Goal: Task Accomplishment & Management: Manage account settings

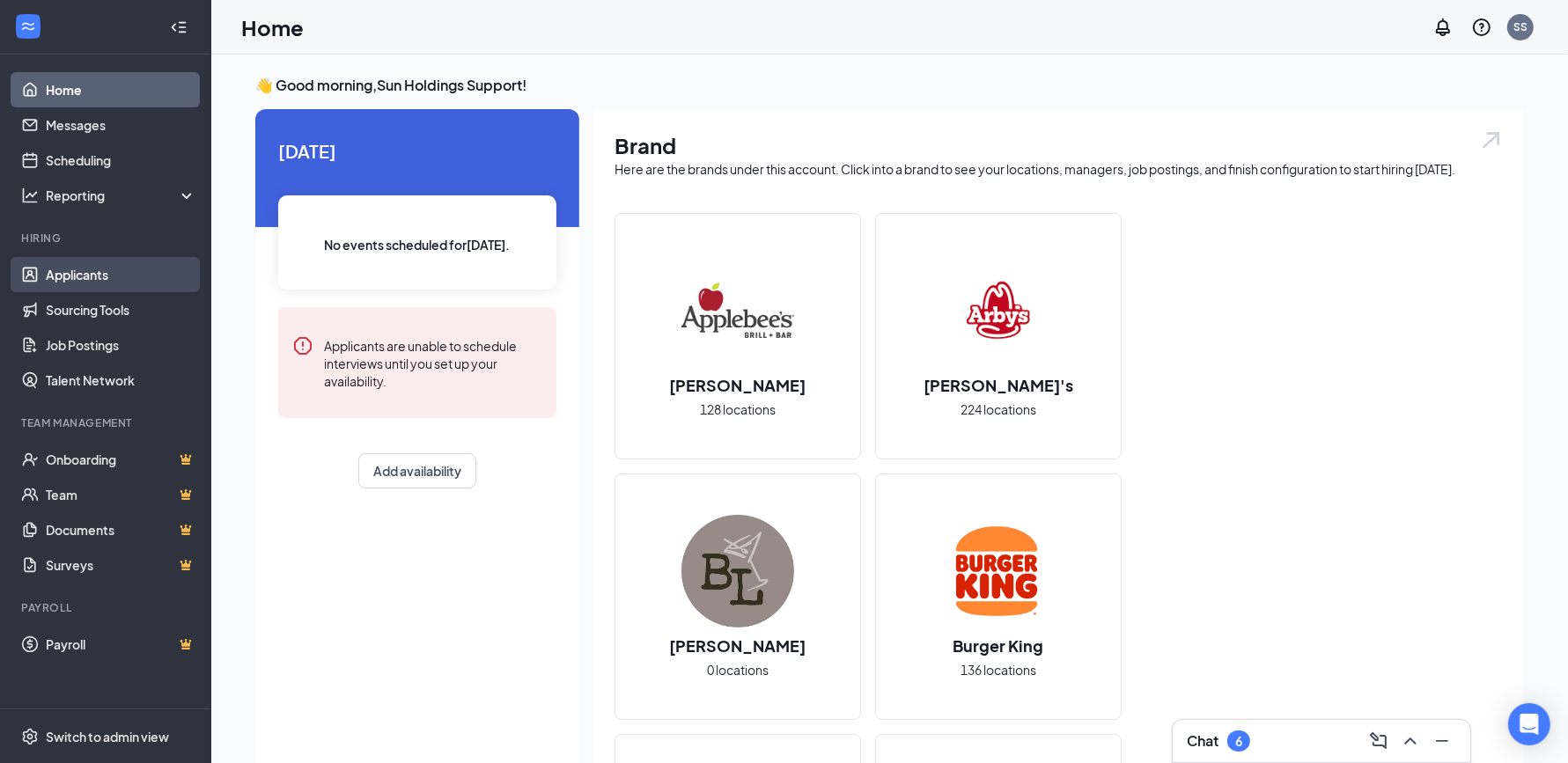
click at [109, 287] on link "Applicants" at bounding box center [120, 274] width 150 height 35
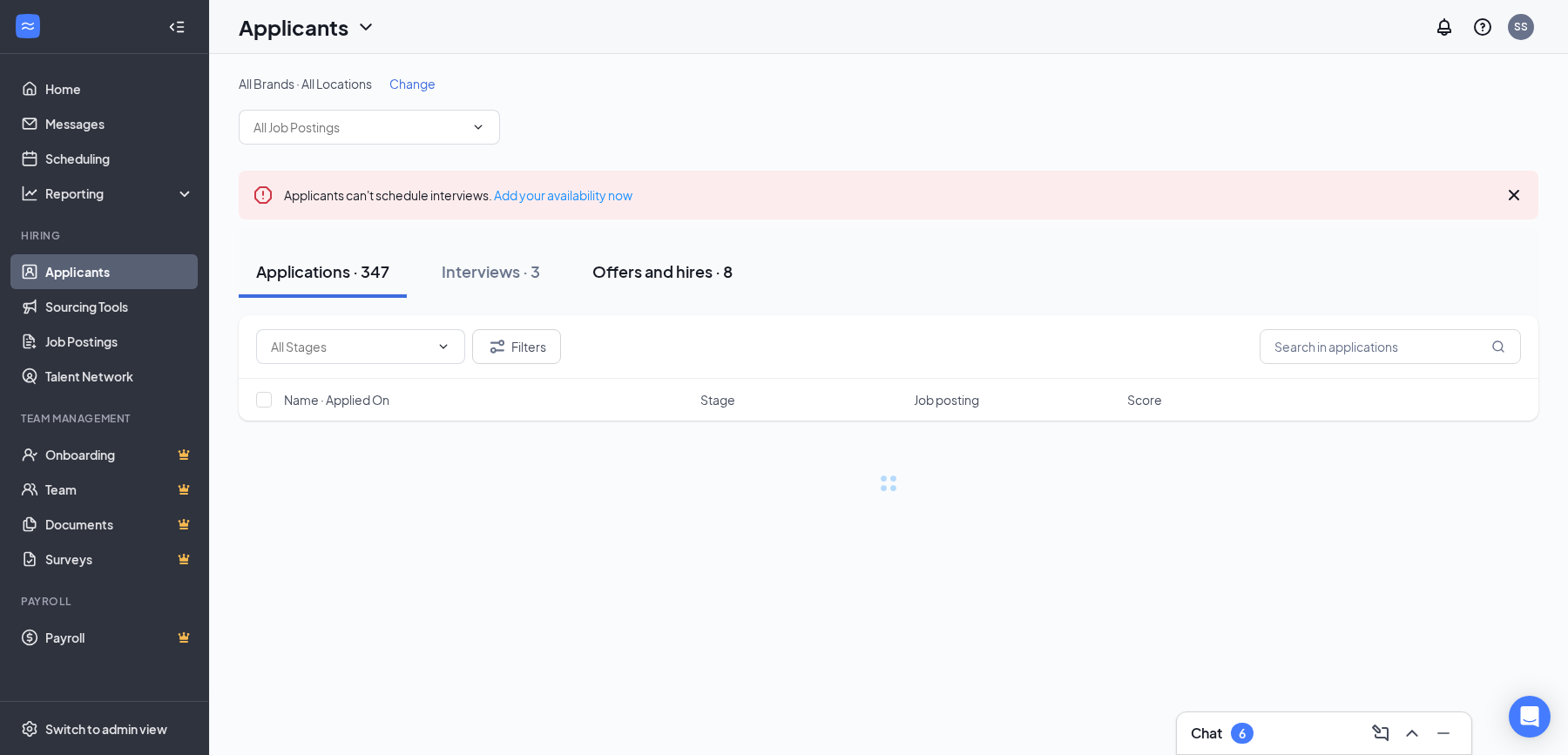
click at [712, 282] on button "Offers and hires · 8" at bounding box center [662, 272] width 175 height 52
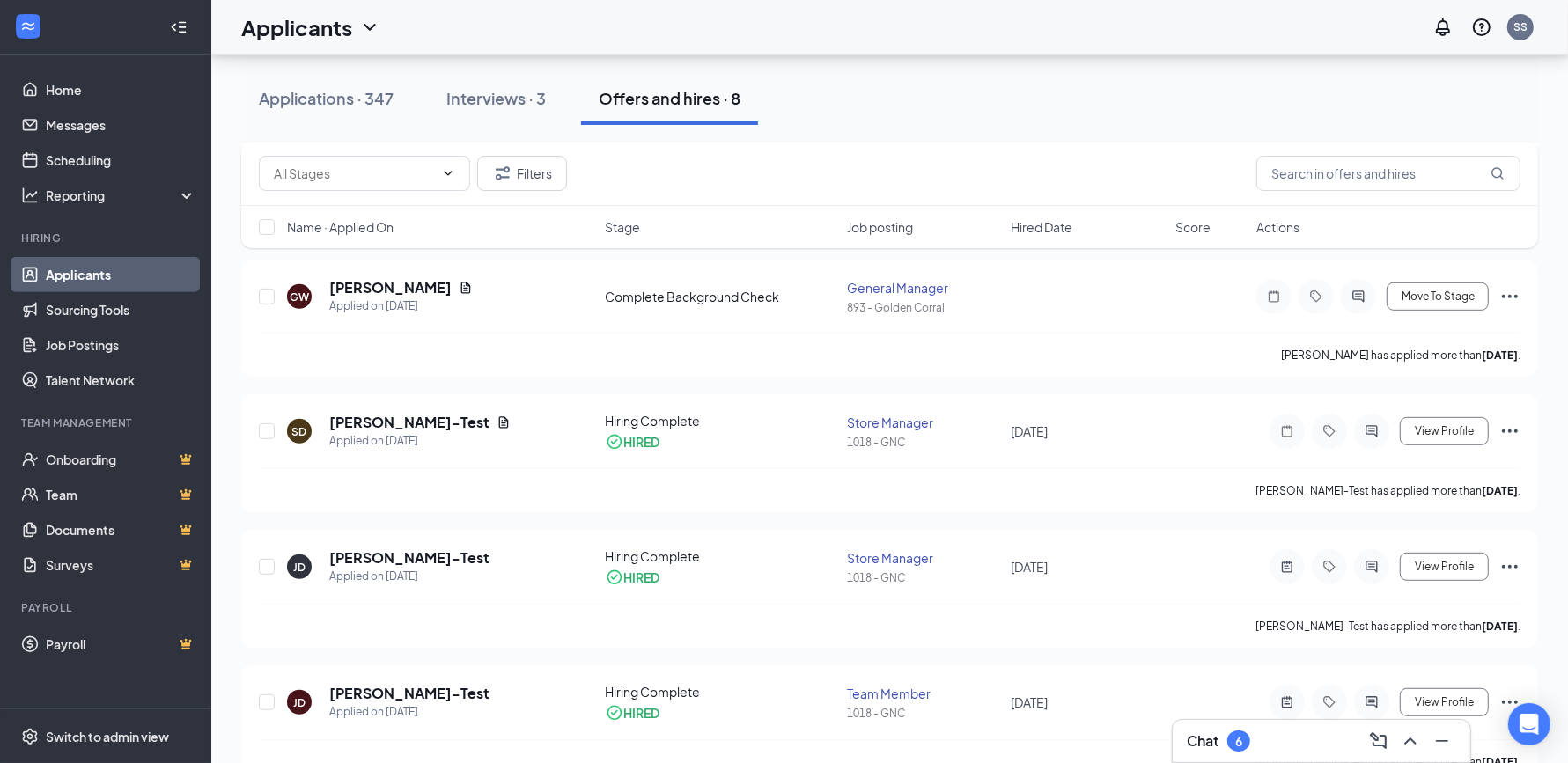
scroll to position [762, 0]
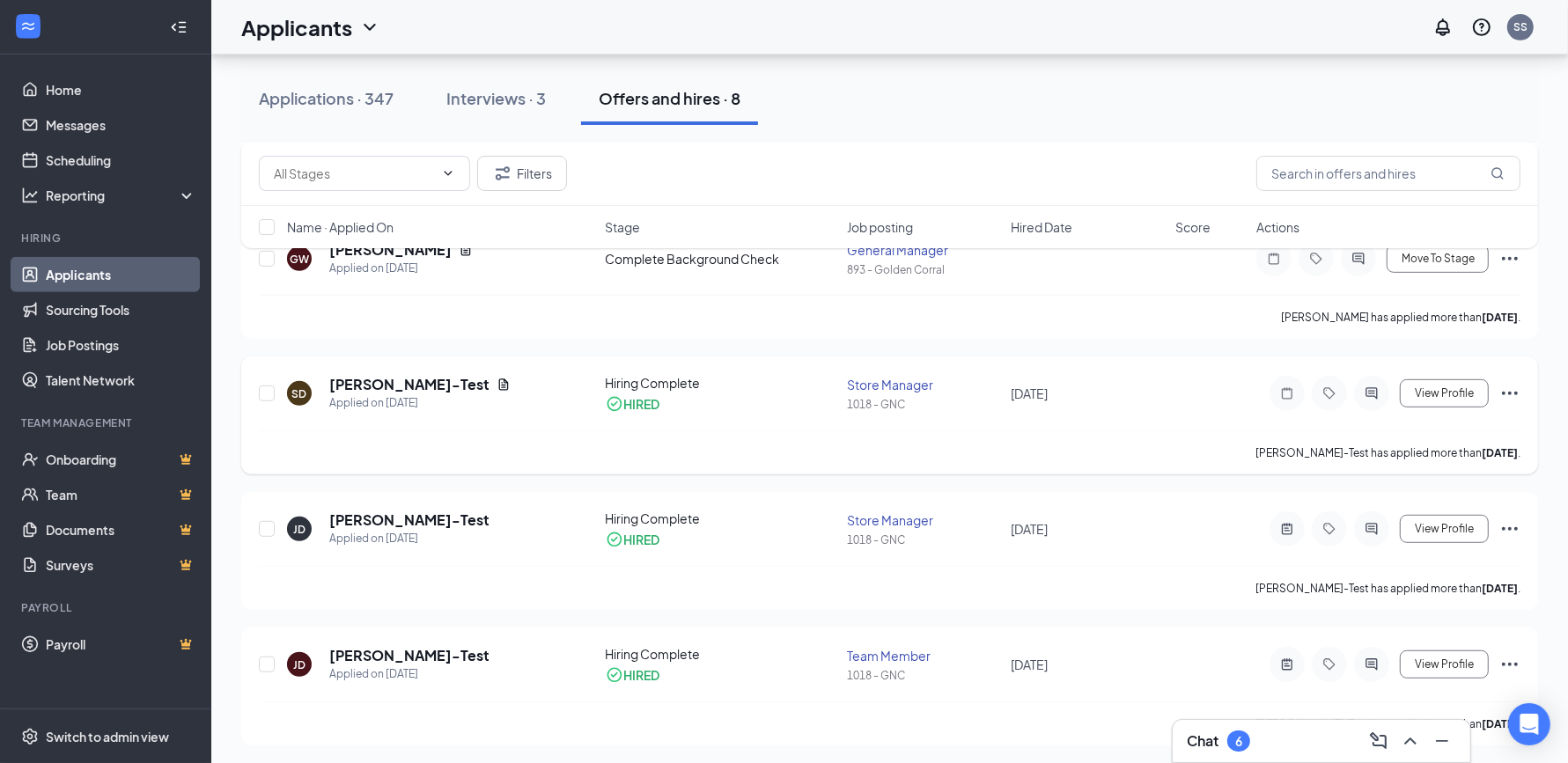
click at [1510, 393] on icon "Ellipses" at bounding box center [1509, 393] width 21 height 21
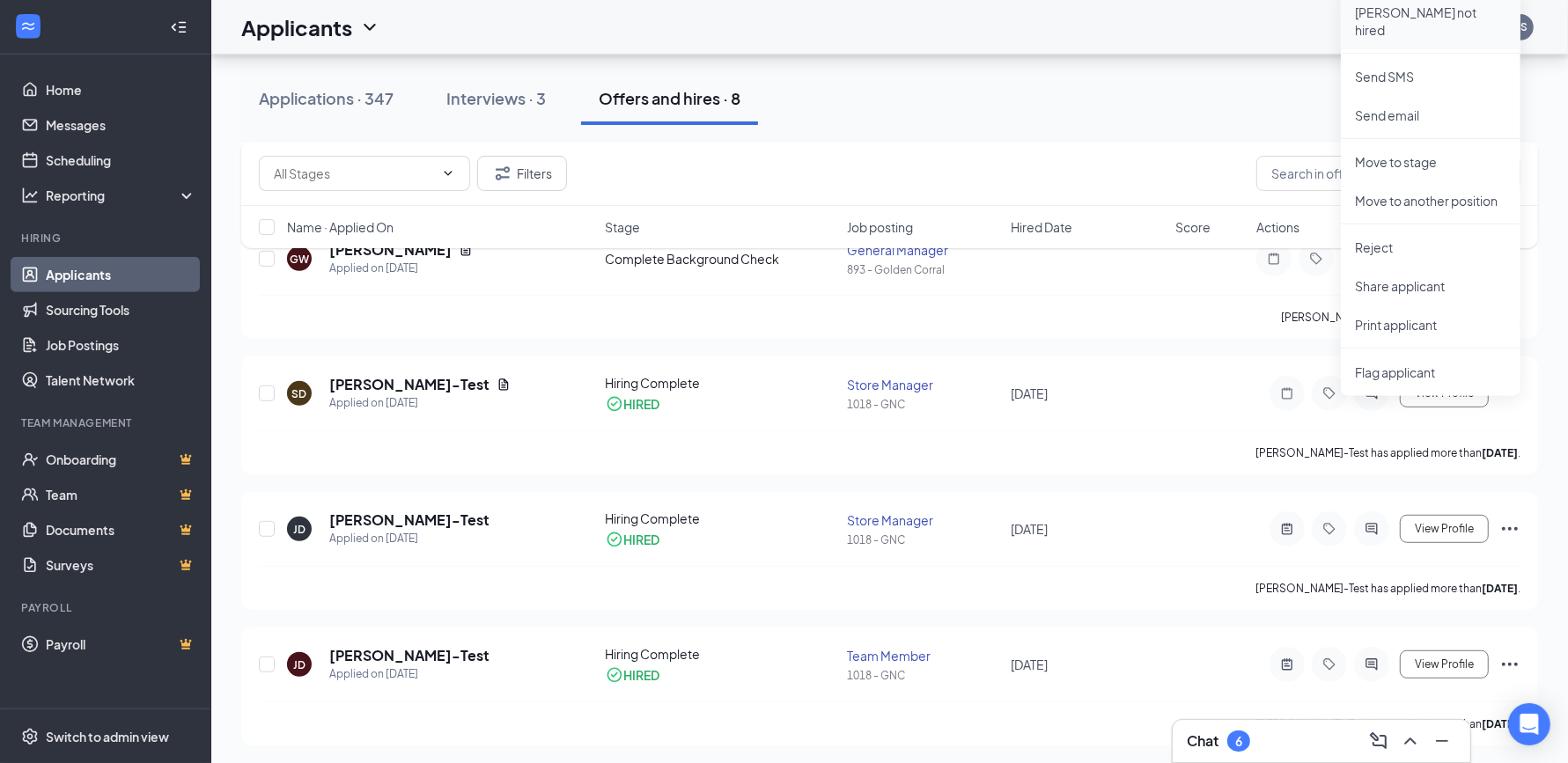
click at [1452, 20] on p "[PERSON_NAME] not hired" at bounding box center [1430, 21] width 151 height 35
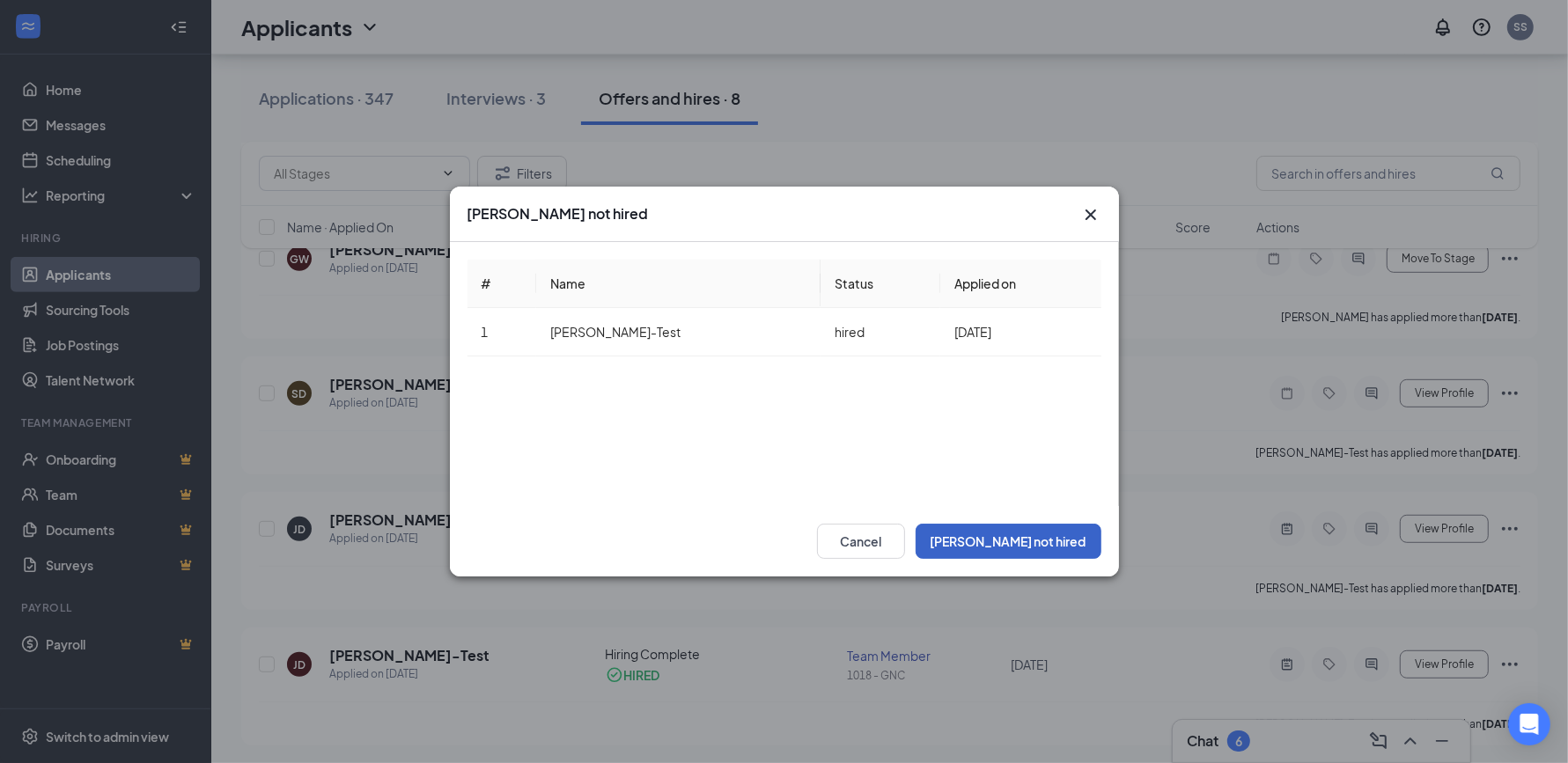
click at [1055, 553] on button "[PERSON_NAME] not hired" at bounding box center [1008, 541] width 185 height 35
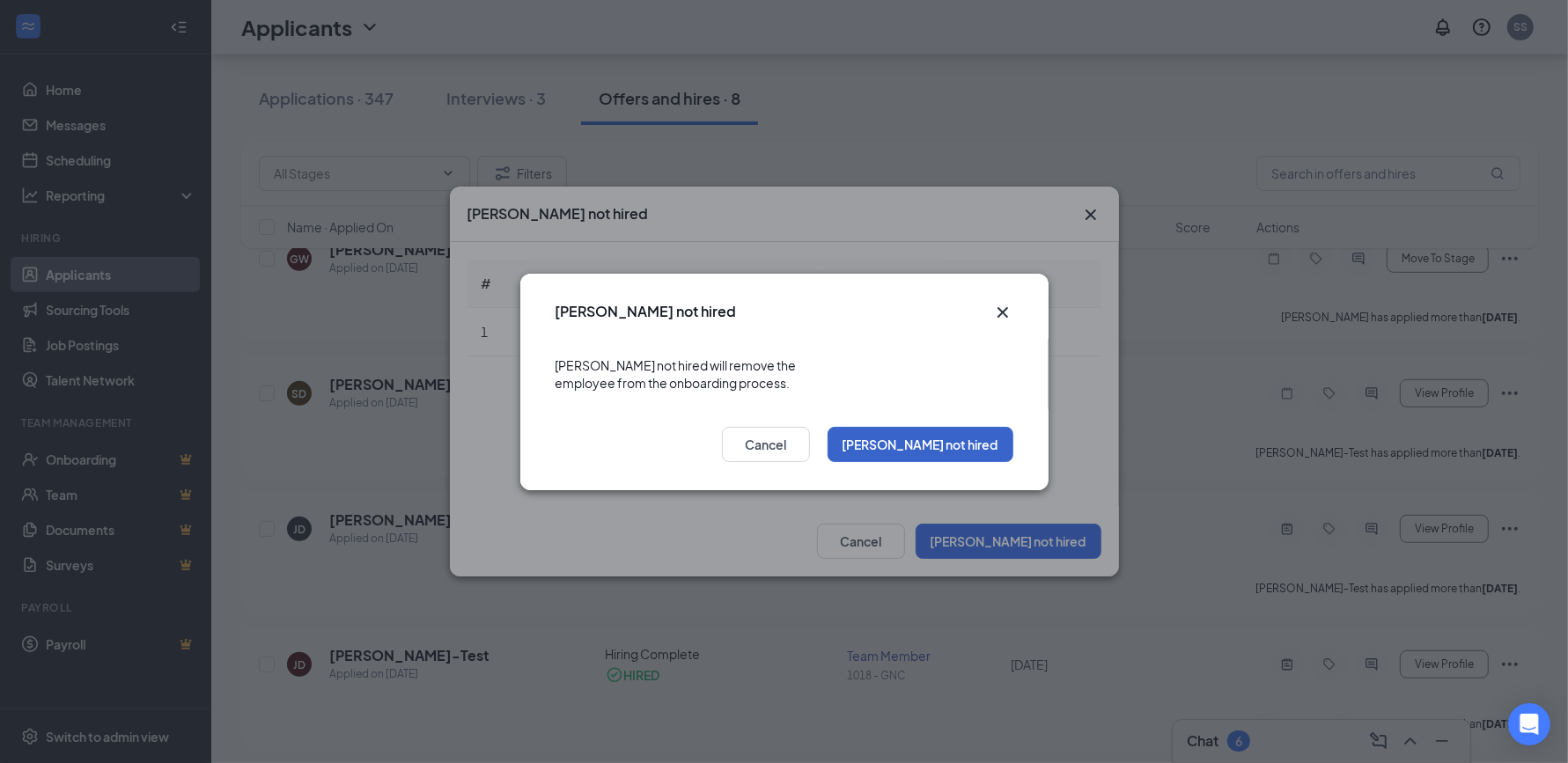
click at [984, 435] on button "[PERSON_NAME] not hired" at bounding box center [920, 445] width 185 height 35
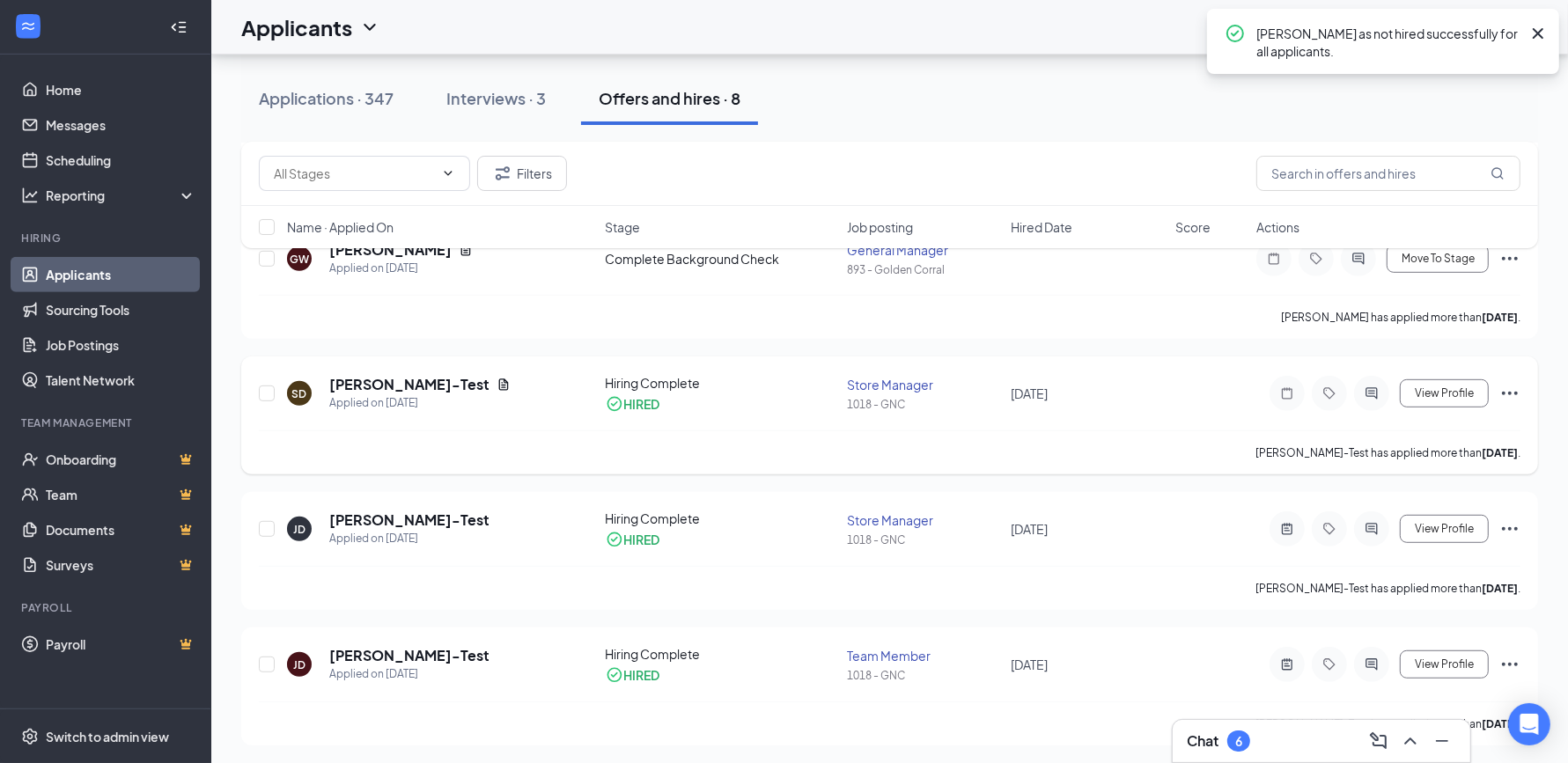
scroll to position [760, 0]
click at [1510, 388] on icon "Ellipses" at bounding box center [1509, 394] width 21 height 21
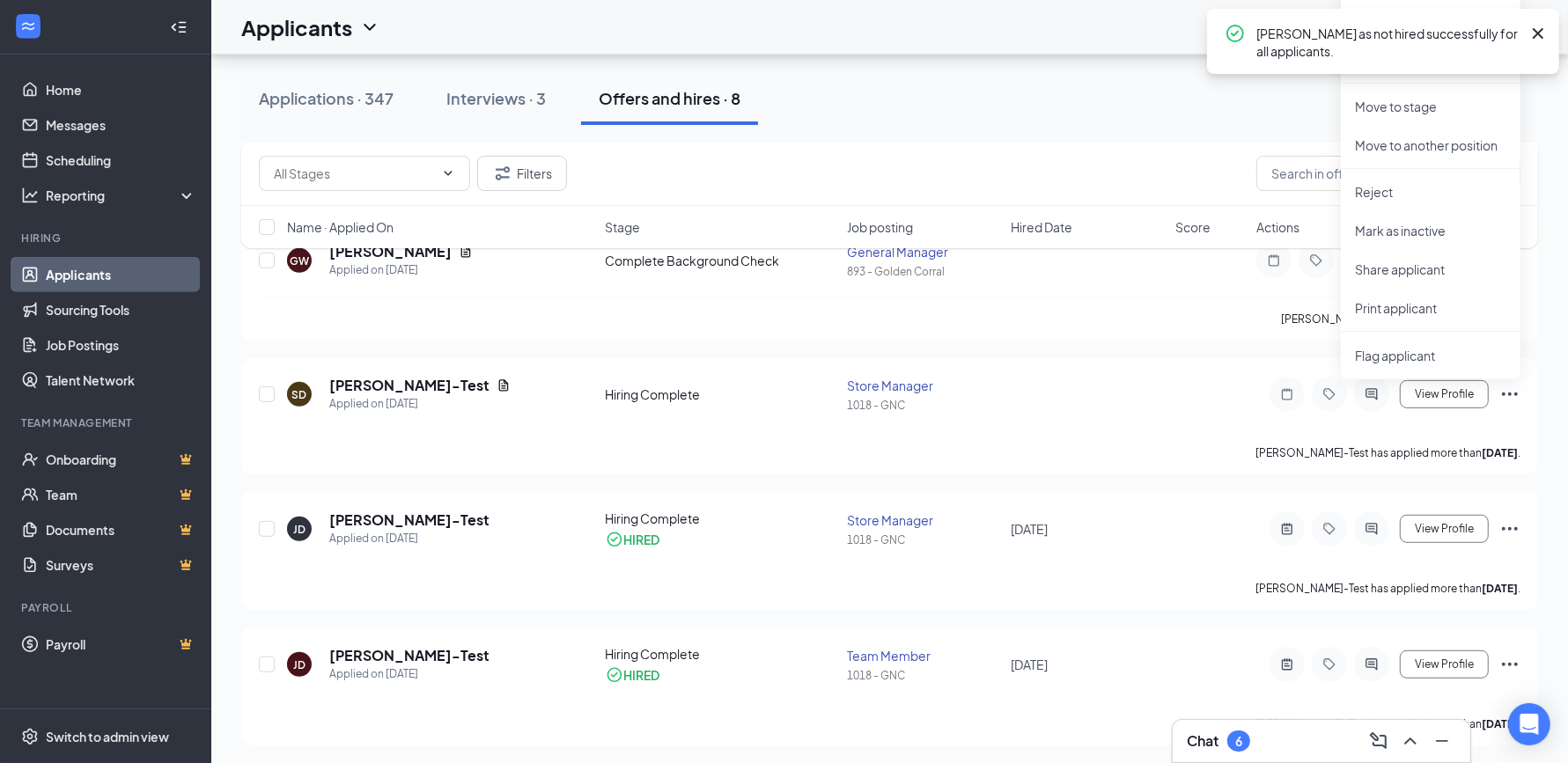
click at [1540, 23] on icon "Cross" at bounding box center [1537, 33] width 21 height 21
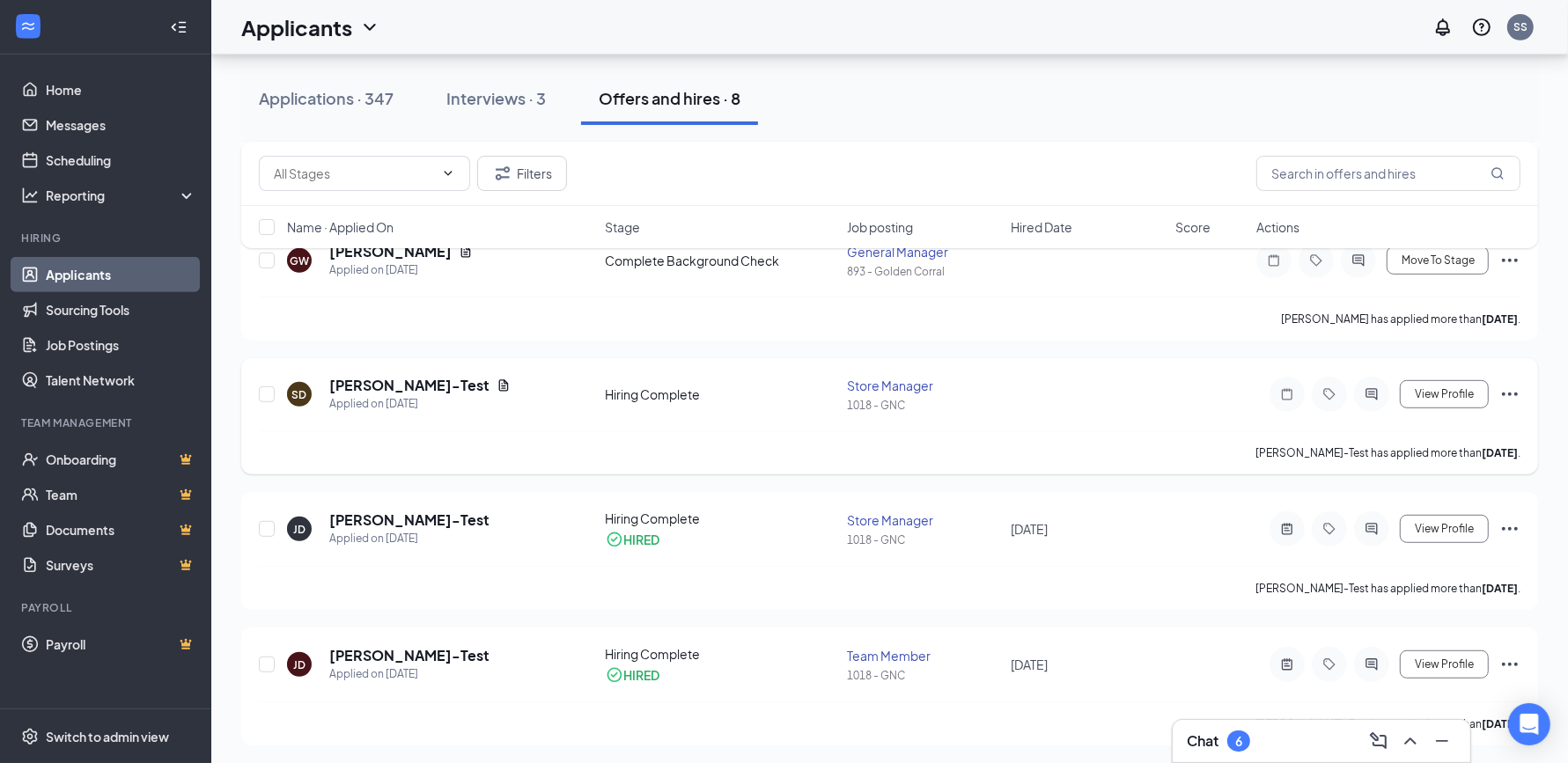
click at [1511, 388] on icon "Ellipses" at bounding box center [1509, 394] width 21 height 21
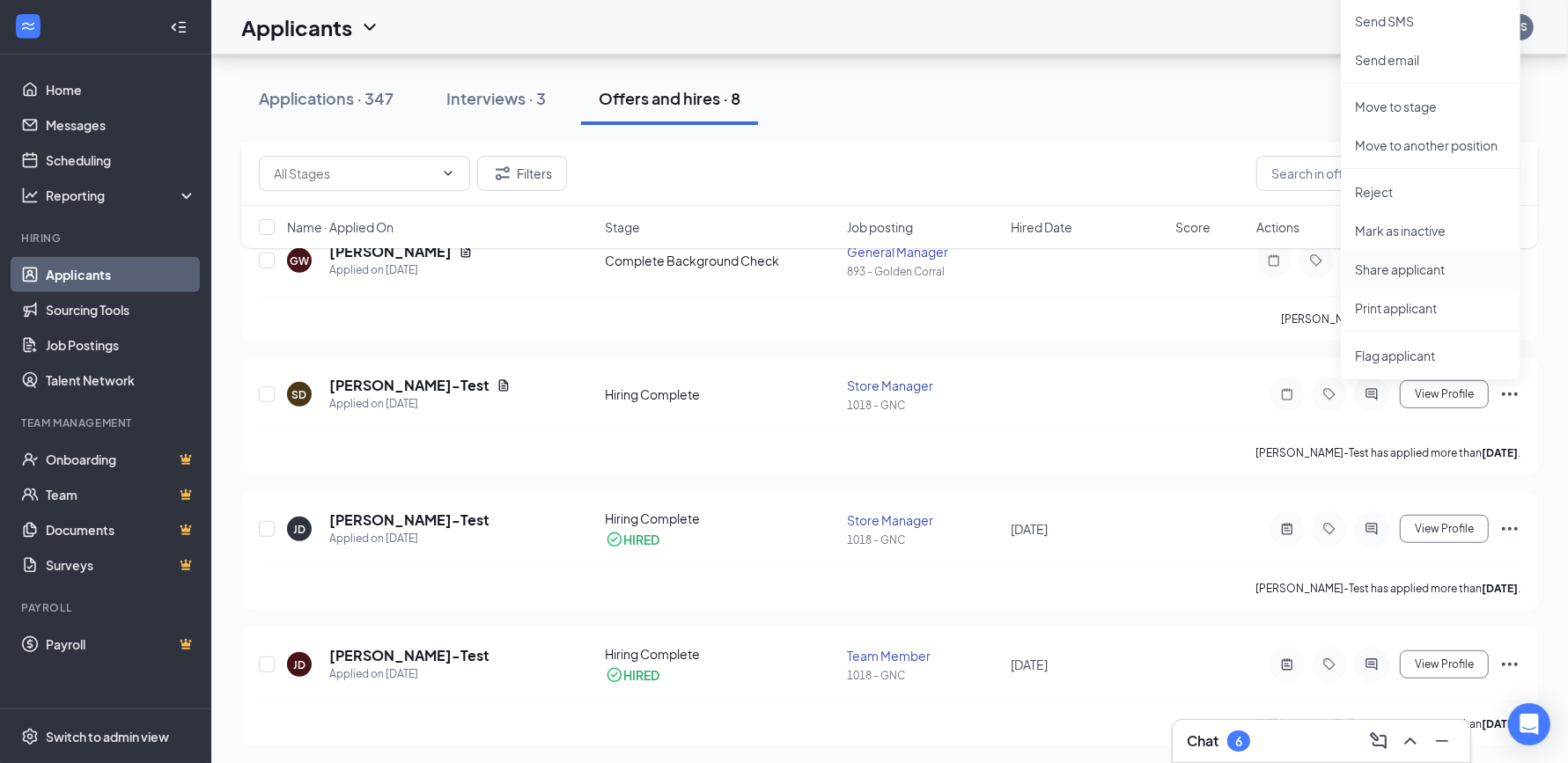
scroll to position [630, 0]
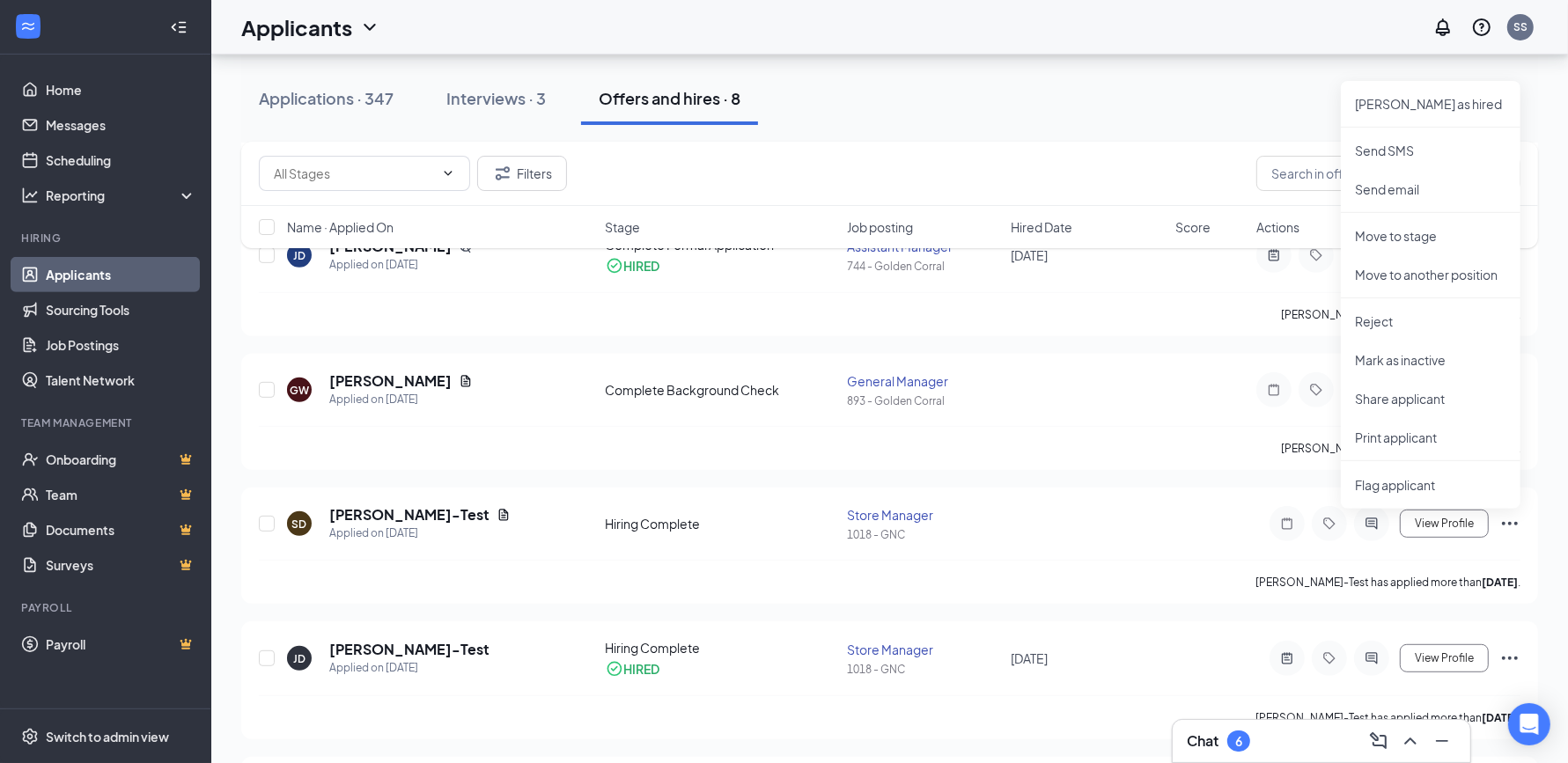
click at [1015, 334] on div "[PERSON_NAME] Applied [DATE] 9:35 AM Hiring Complete HIRED Team Member 935 - GN…" at bounding box center [889, 343] width 1296 height 1063
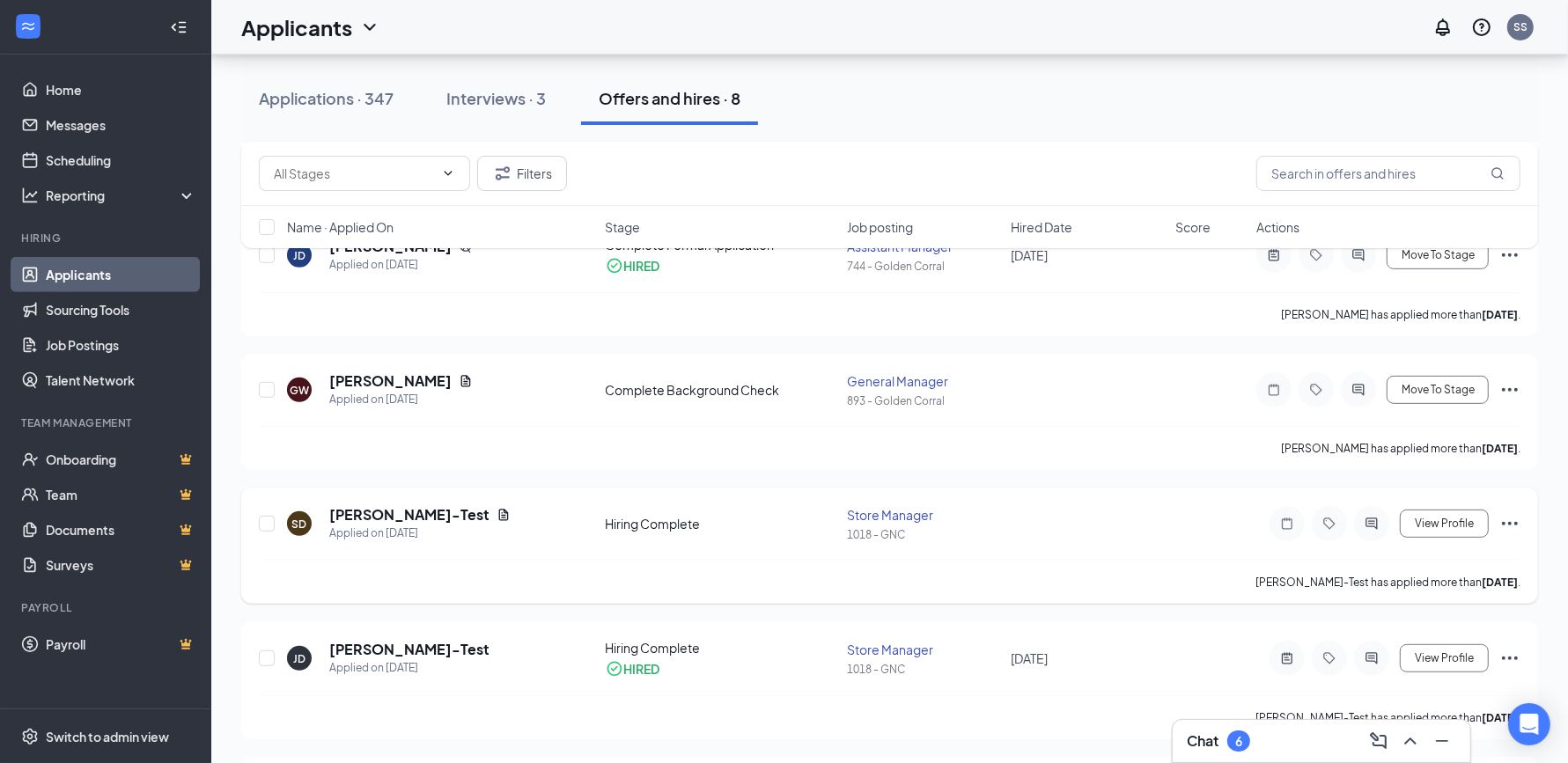
click at [1507, 524] on icon "Ellipses" at bounding box center [1509, 524] width 21 height 21
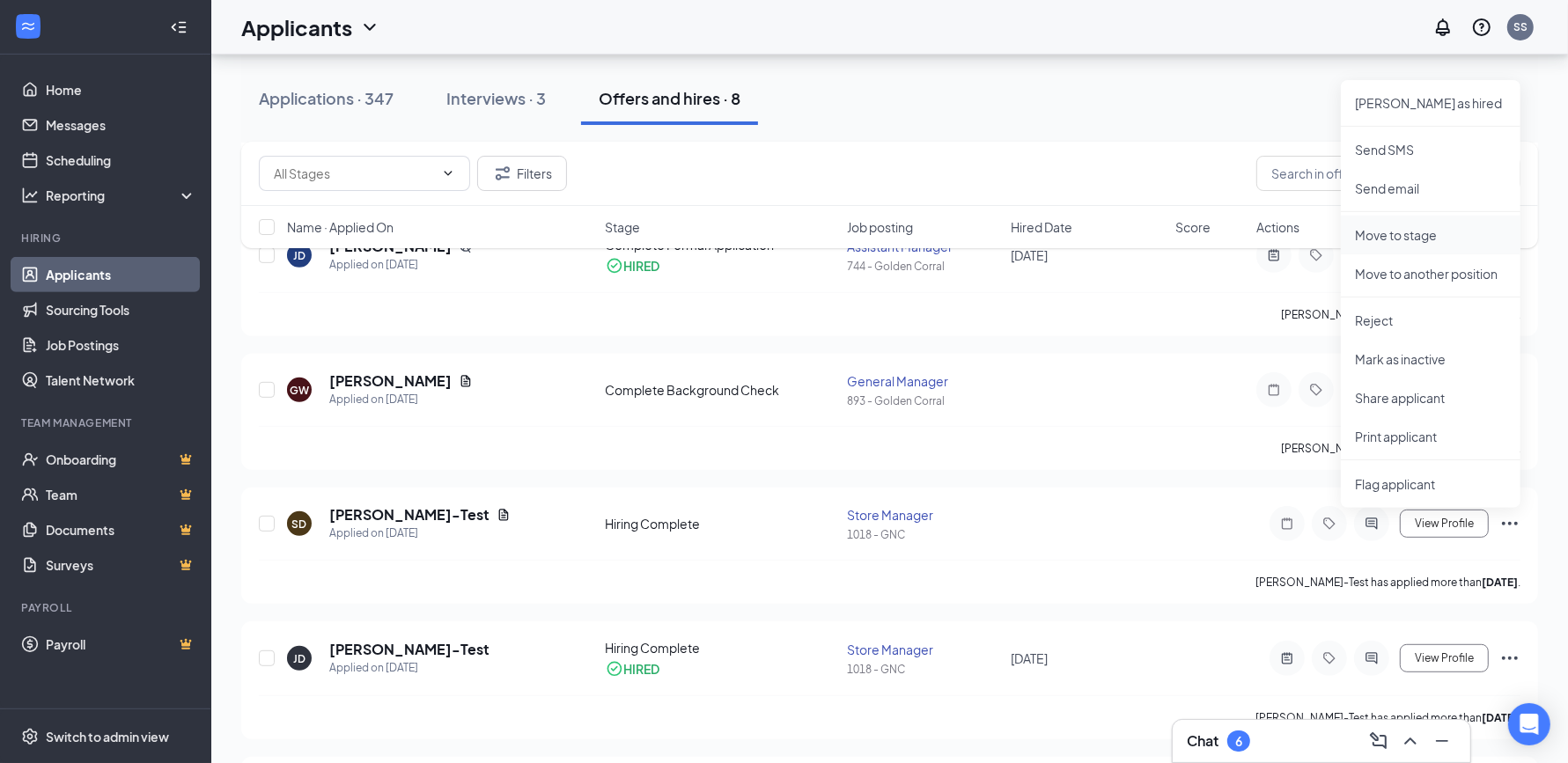
click at [1424, 234] on p "Move to stage" at bounding box center [1430, 235] width 151 height 18
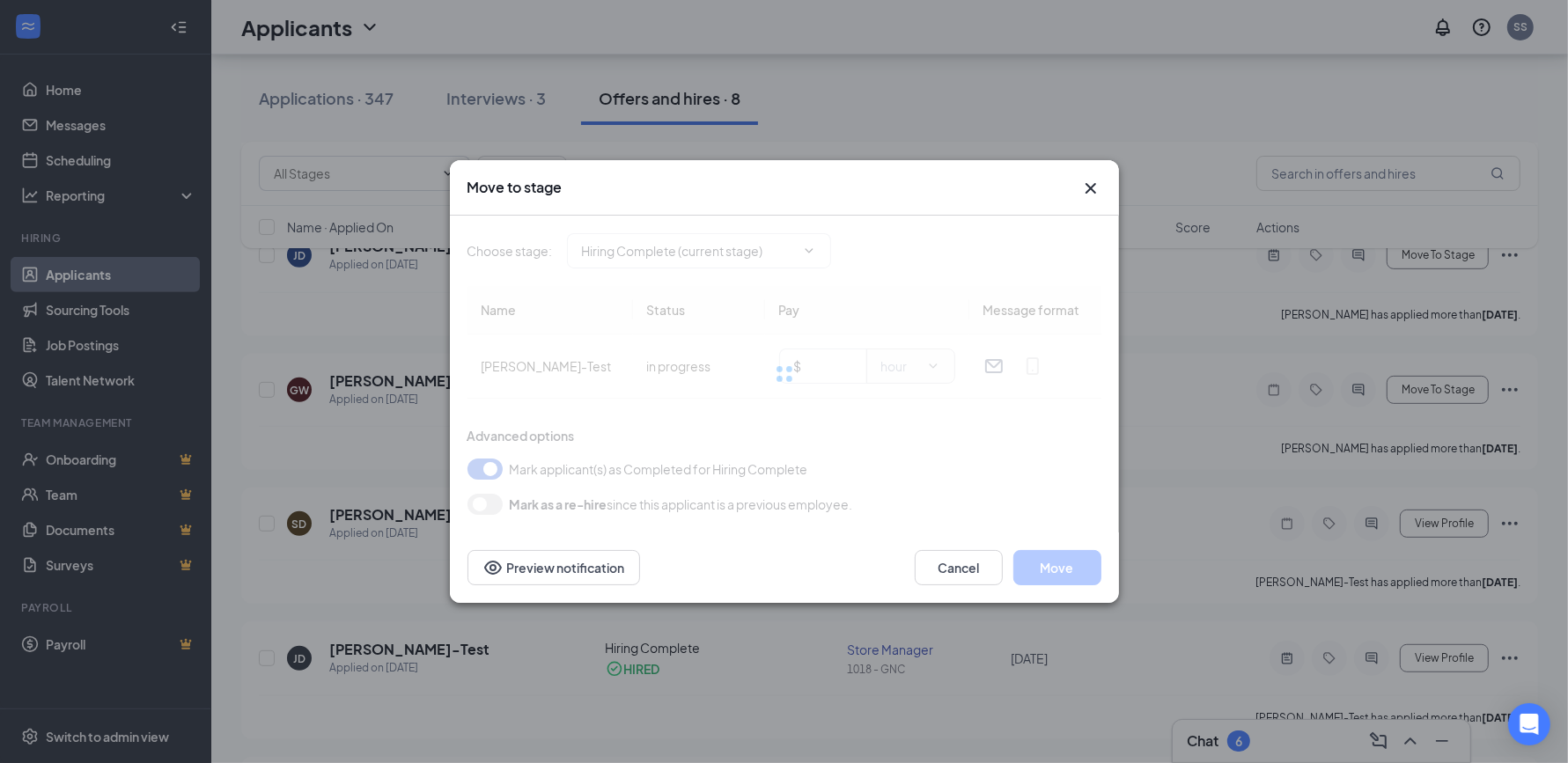
type input "Hiring Complete (current stage)"
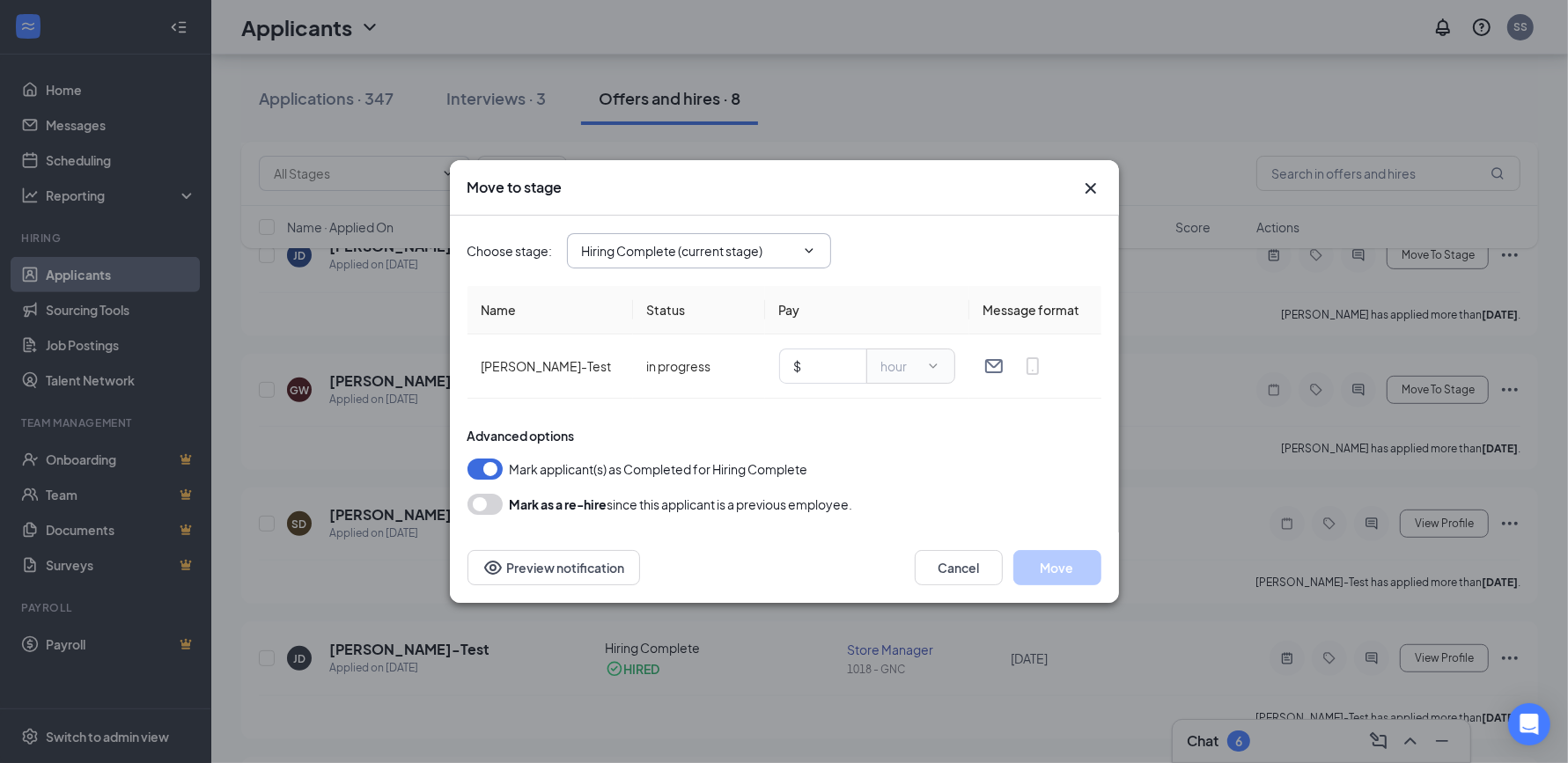
click at [824, 240] on span "Hiring Complete (current stage)" at bounding box center [699, 251] width 264 height 35
click at [808, 245] on icon "ChevronDown" at bounding box center [808, 250] width 14 height 14
click at [781, 254] on input "Hiring Complete (current stage)" at bounding box center [689, 250] width 213 height 19
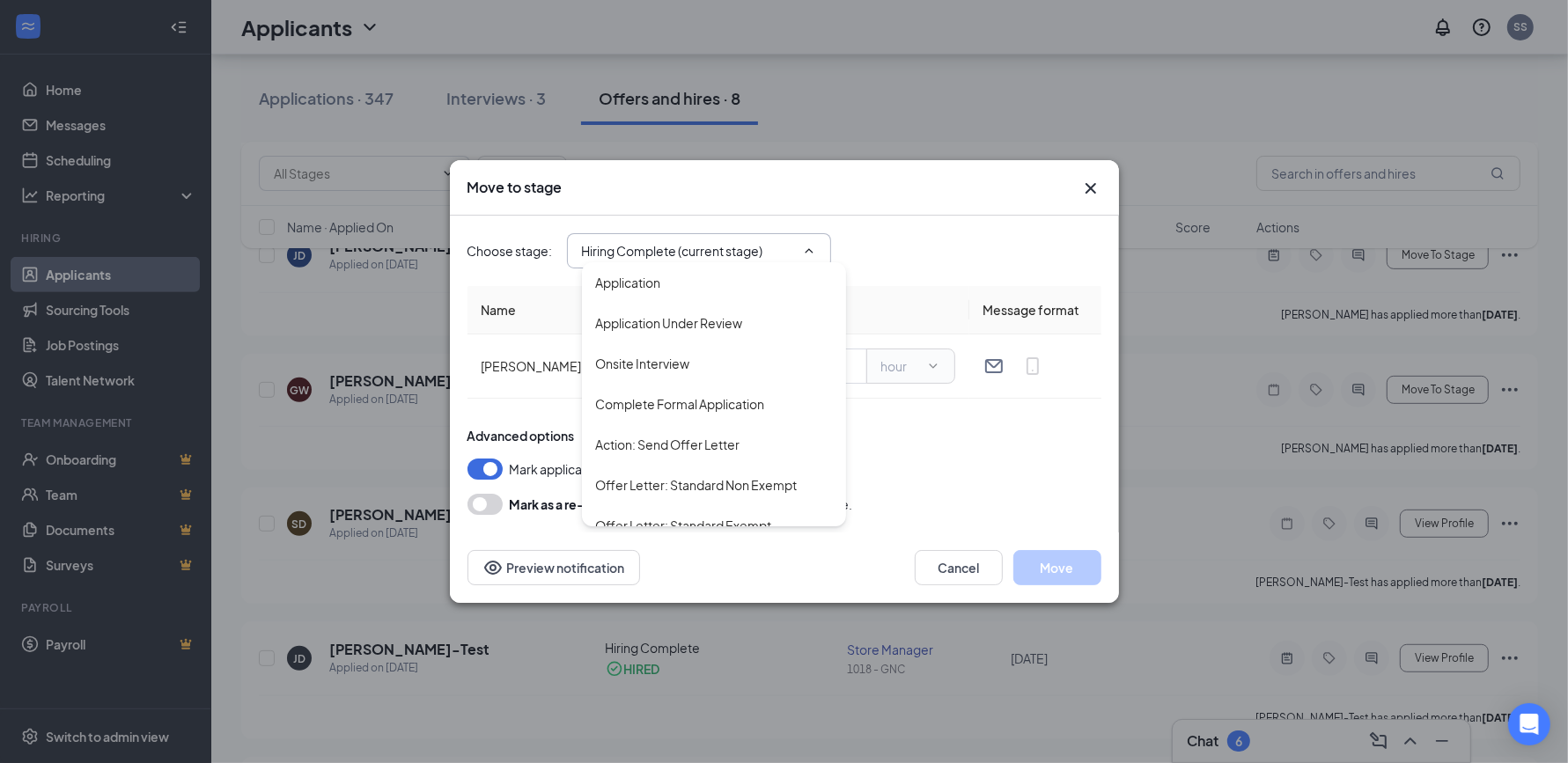
click at [868, 232] on div "Choose stage : Hiring Complete (current stage) Application Application Under Re…" at bounding box center [784, 251] width 634 height 70
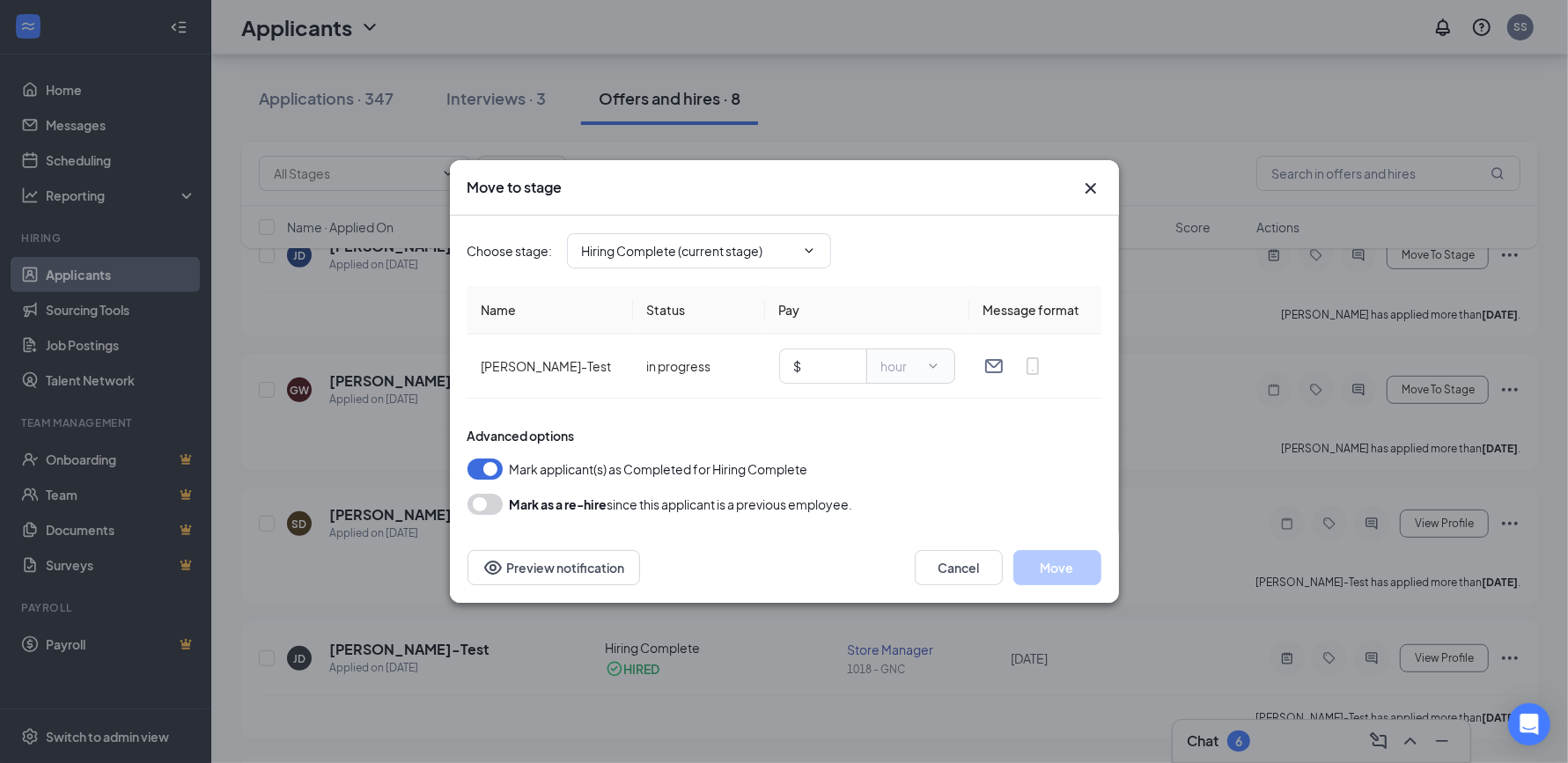
click at [1095, 190] on icon "Cross" at bounding box center [1090, 188] width 21 height 21
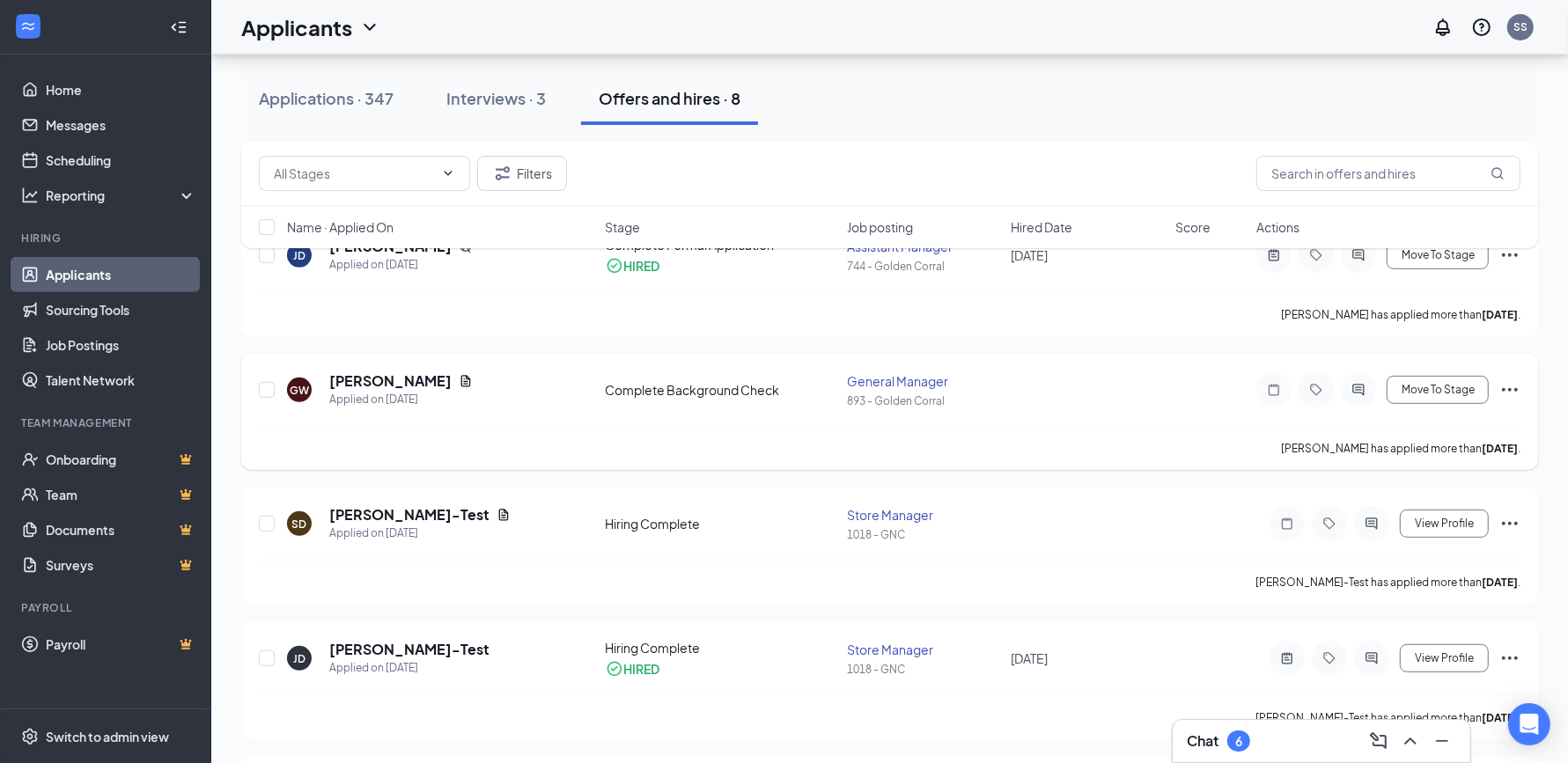
click at [1511, 384] on icon "Ellipses" at bounding box center [1509, 389] width 21 height 21
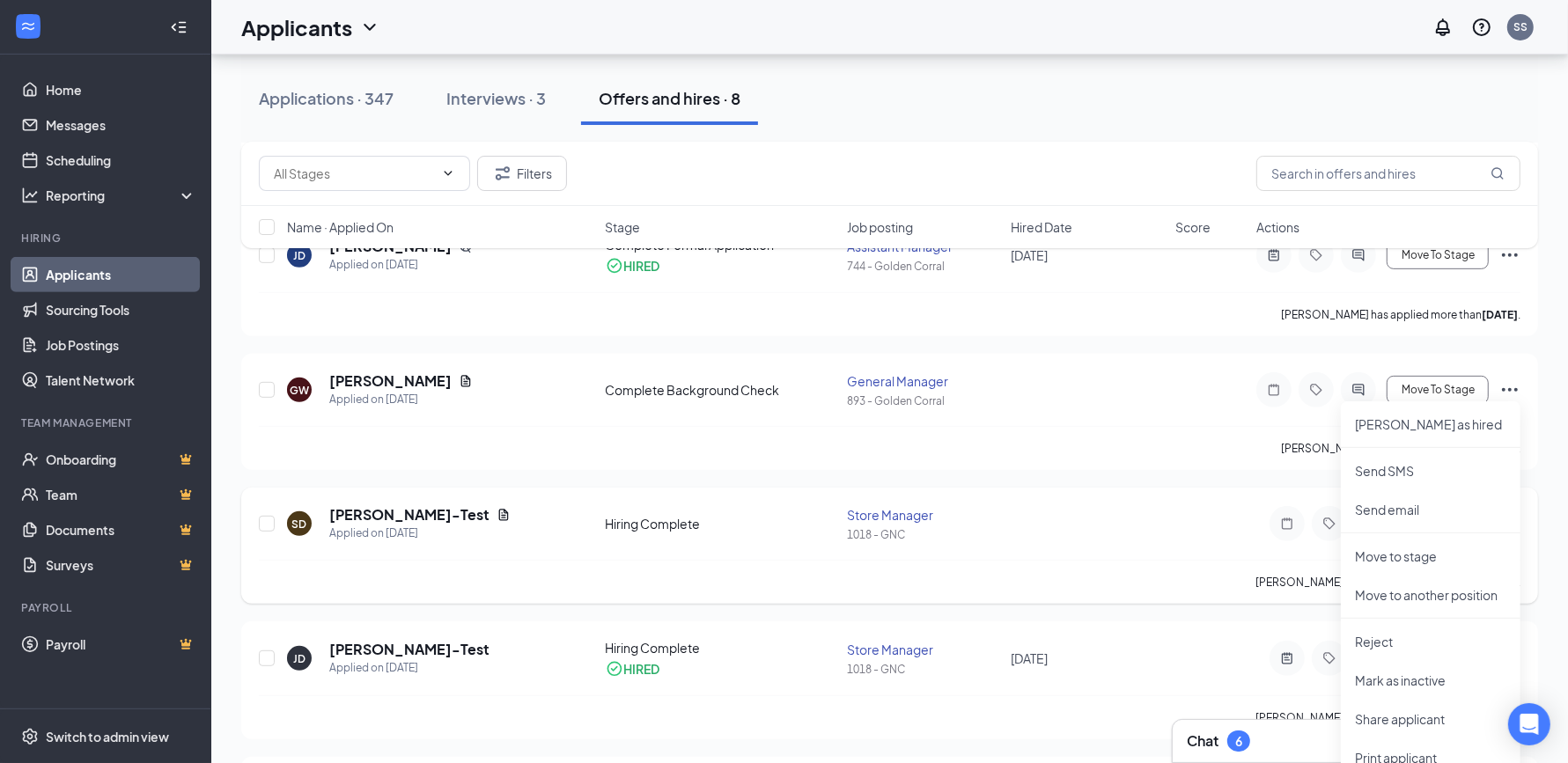
click at [1200, 493] on div "SD [PERSON_NAME]-Test Applied on [DATE] Hiring Complete Store Manager 1018 - GN…" at bounding box center [889, 545] width 1296 height 116
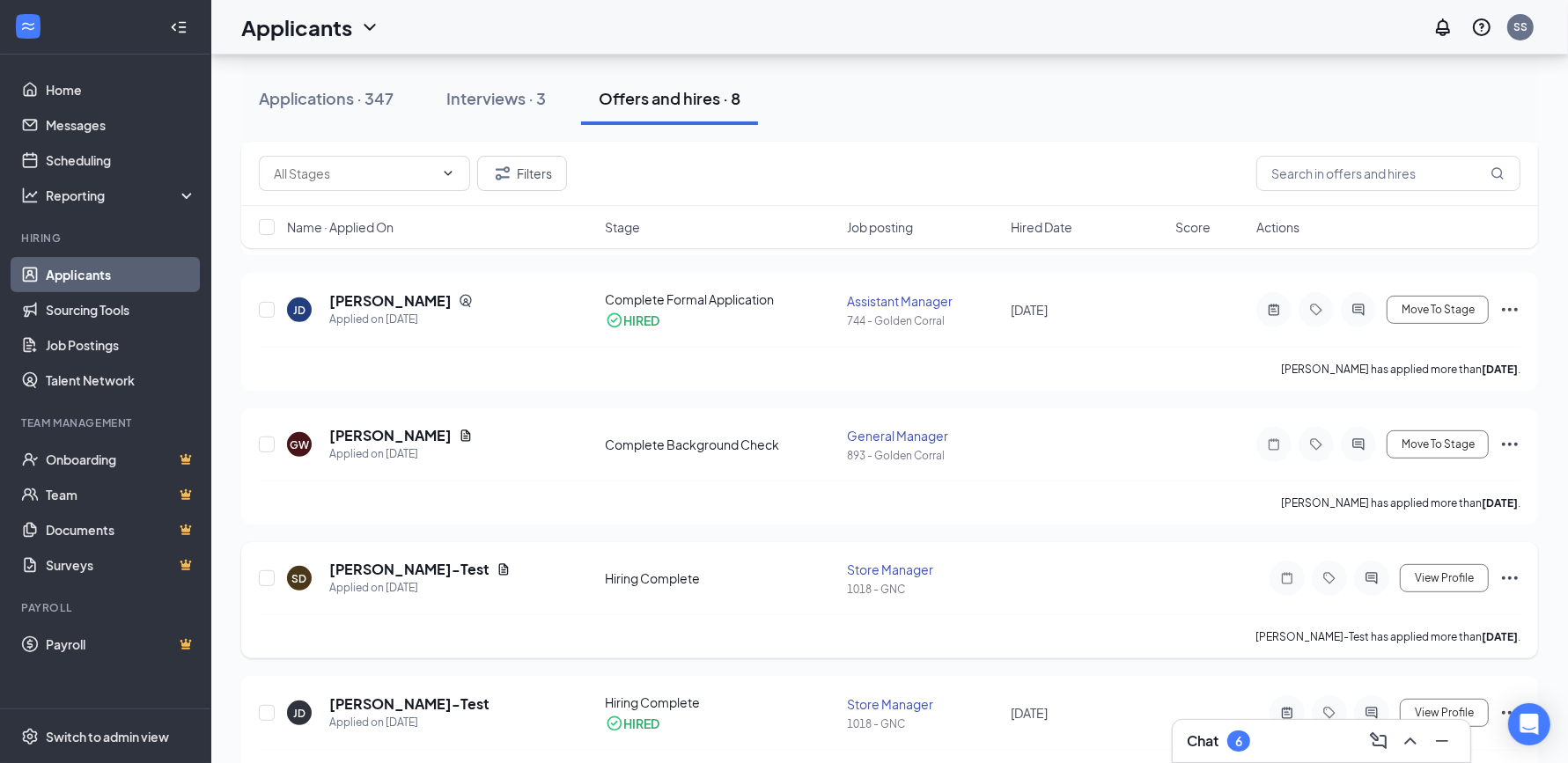
scroll to position [760, 0]
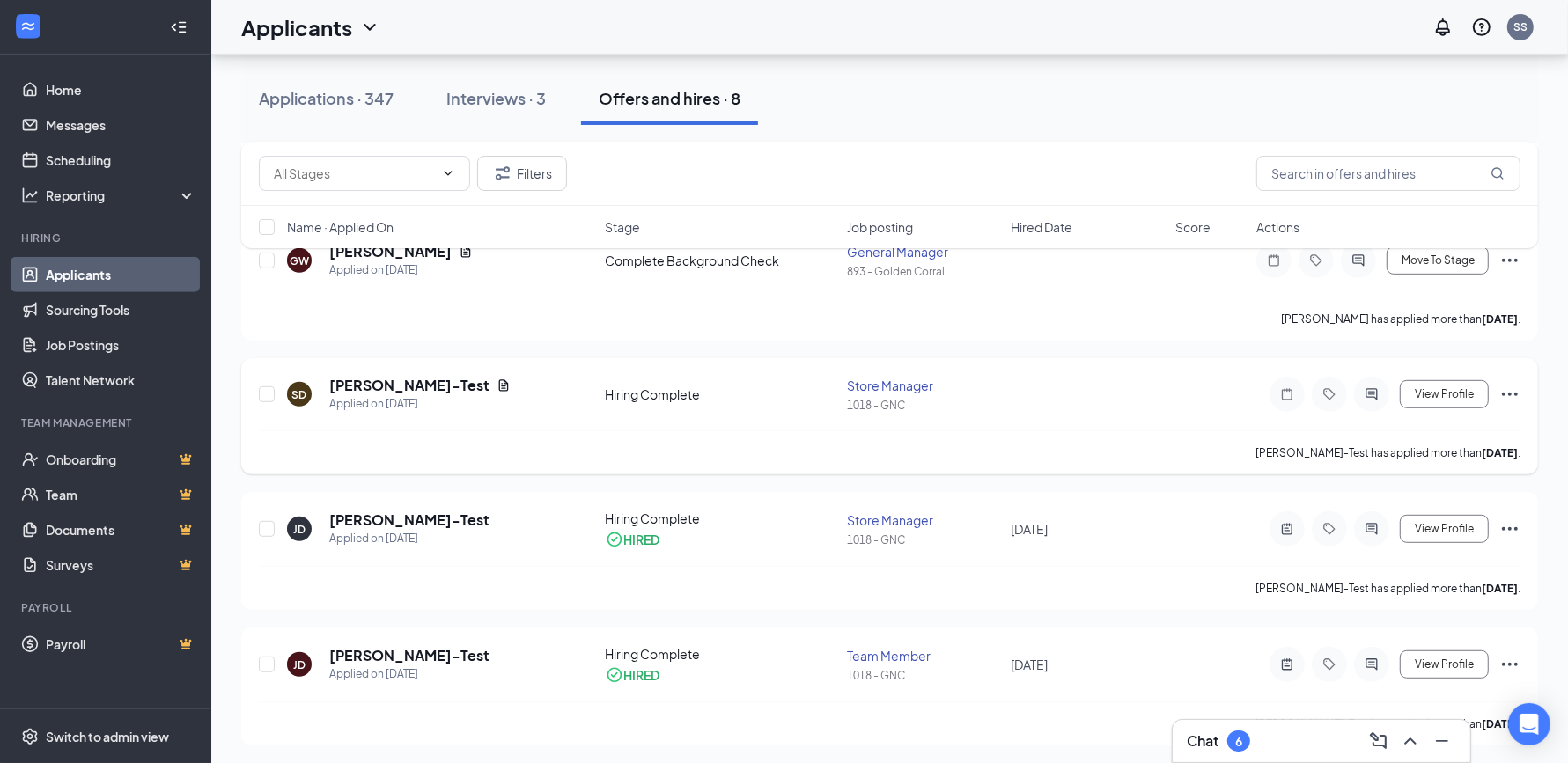
click at [1508, 391] on icon "Ellipses" at bounding box center [1509, 394] width 21 height 21
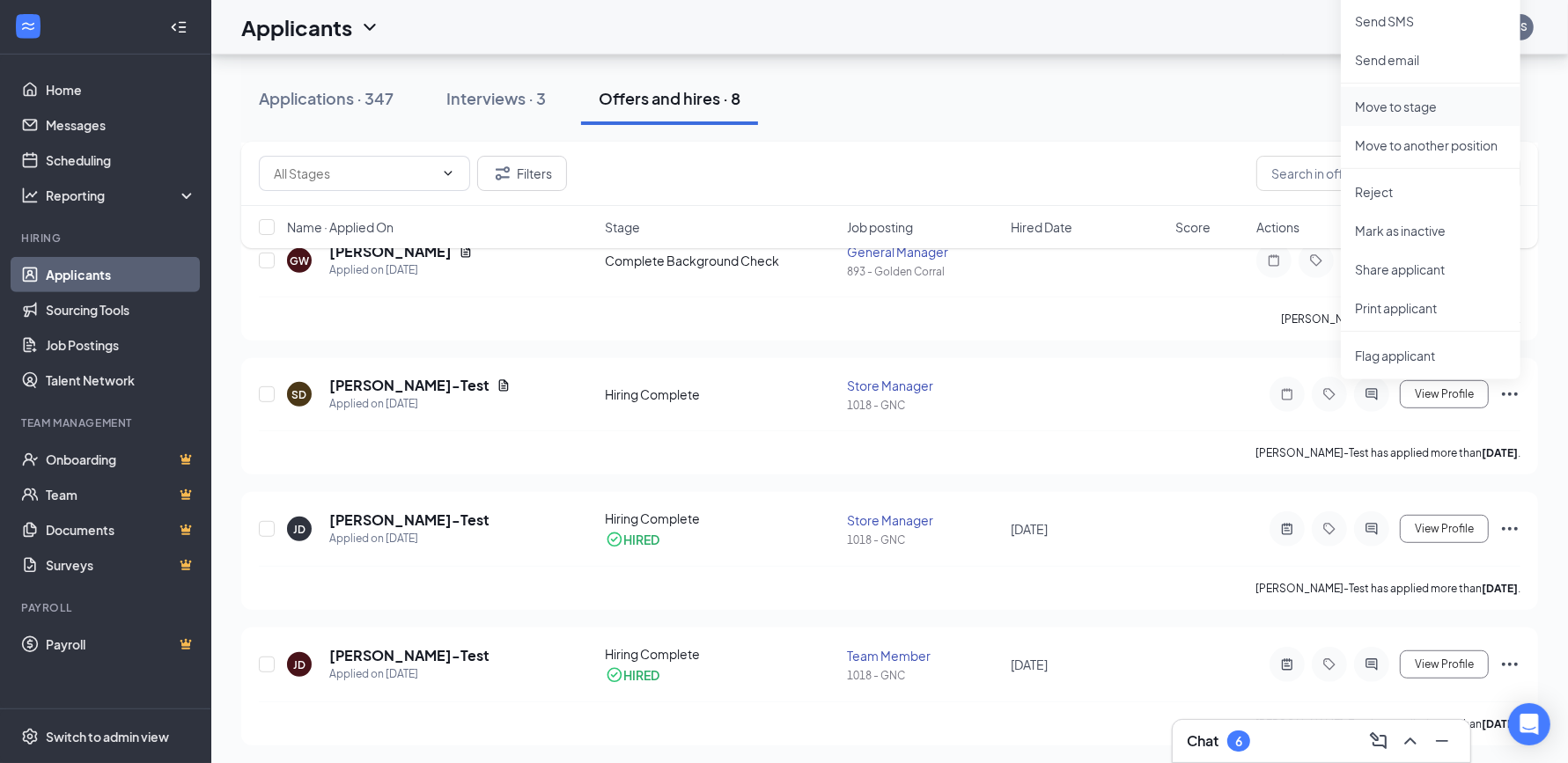
click at [1454, 107] on p "Move to stage" at bounding box center [1430, 106] width 151 height 18
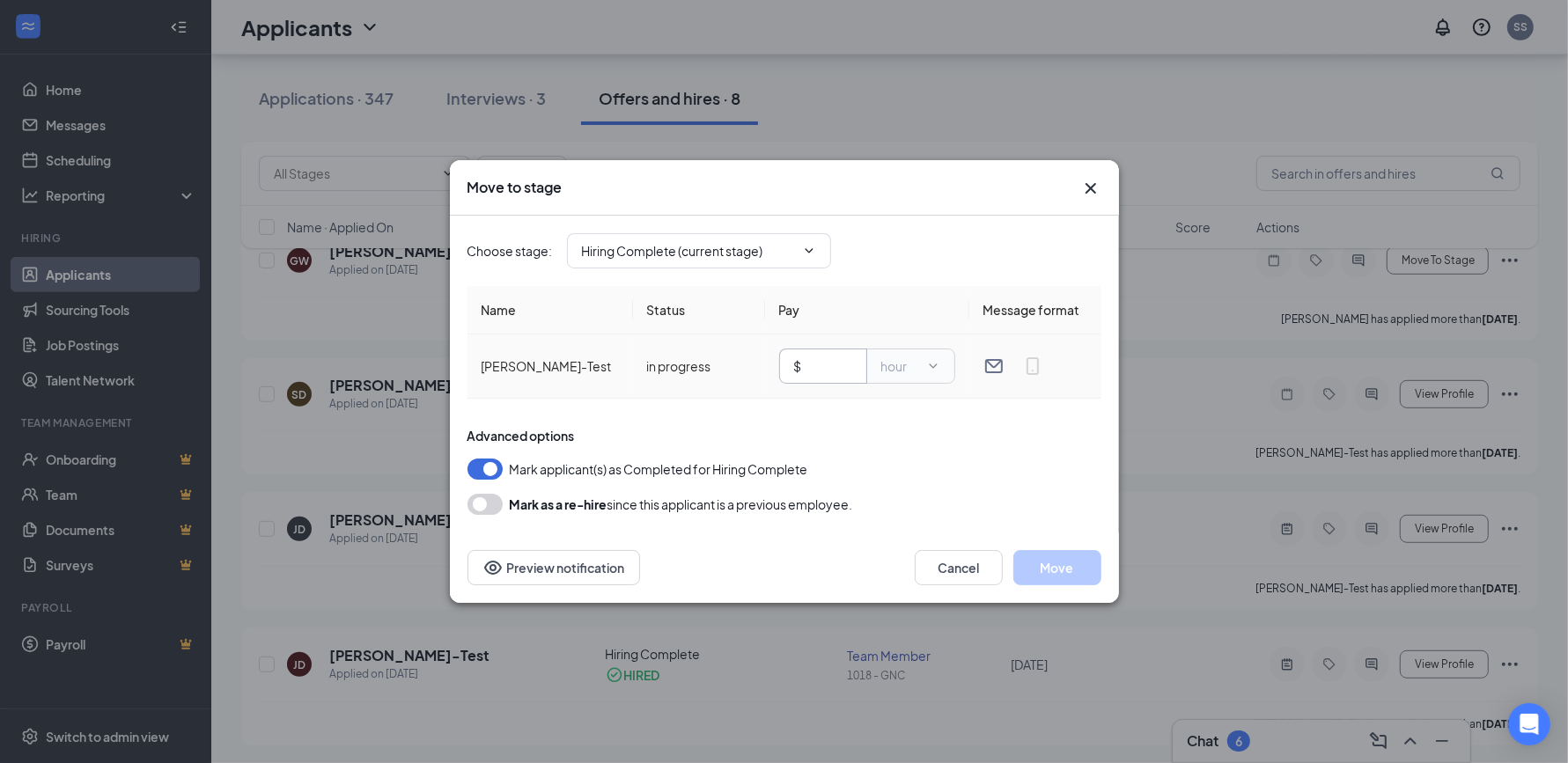
click at [842, 373] on input "text" at bounding box center [828, 366] width 46 height 19
type input "1"
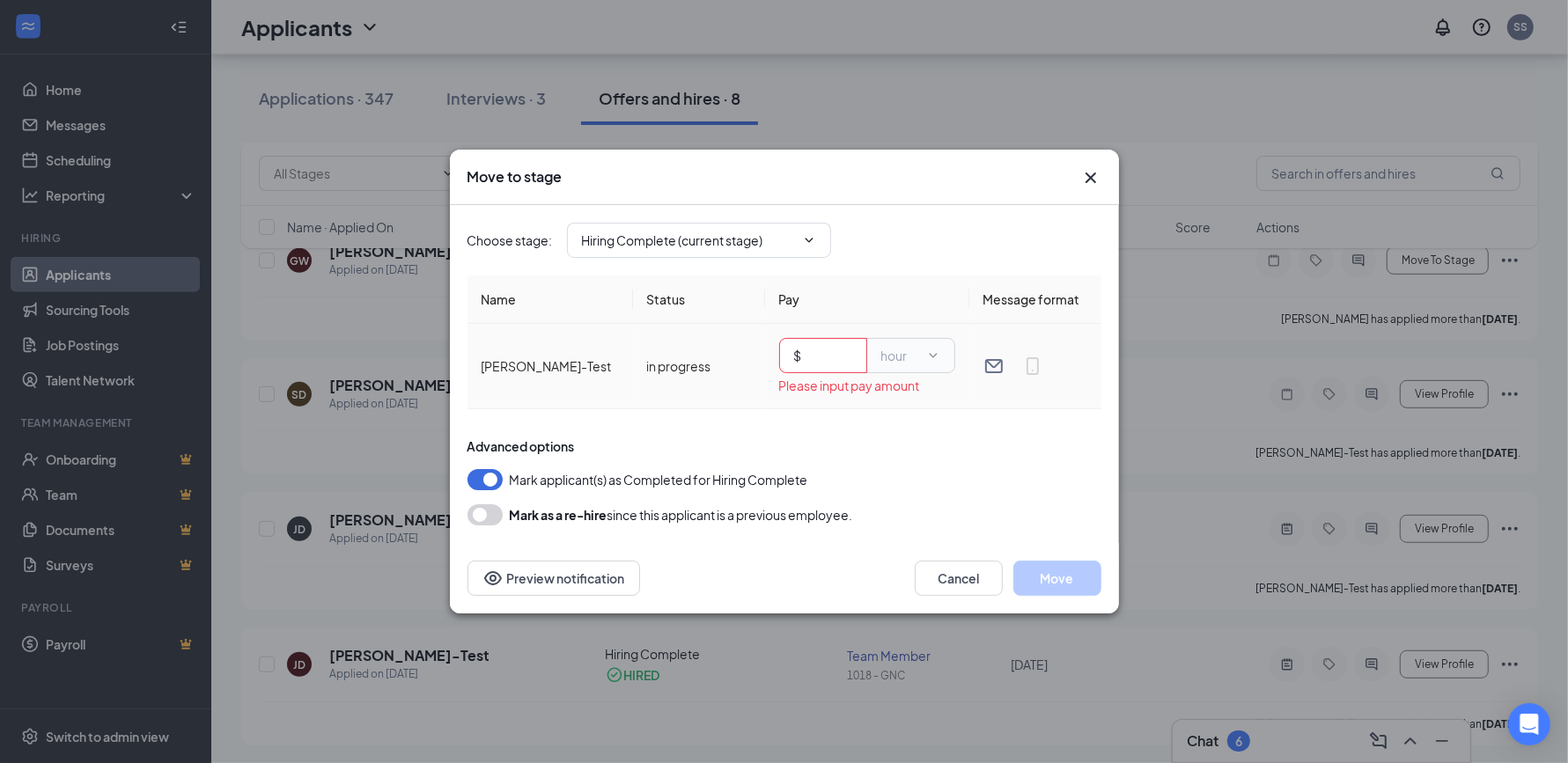
type input "0"
type input "12"
click at [917, 451] on div "Advanced options" at bounding box center [784, 446] width 634 height 18
click at [1089, 171] on icon "Cross" at bounding box center [1090, 177] width 21 height 21
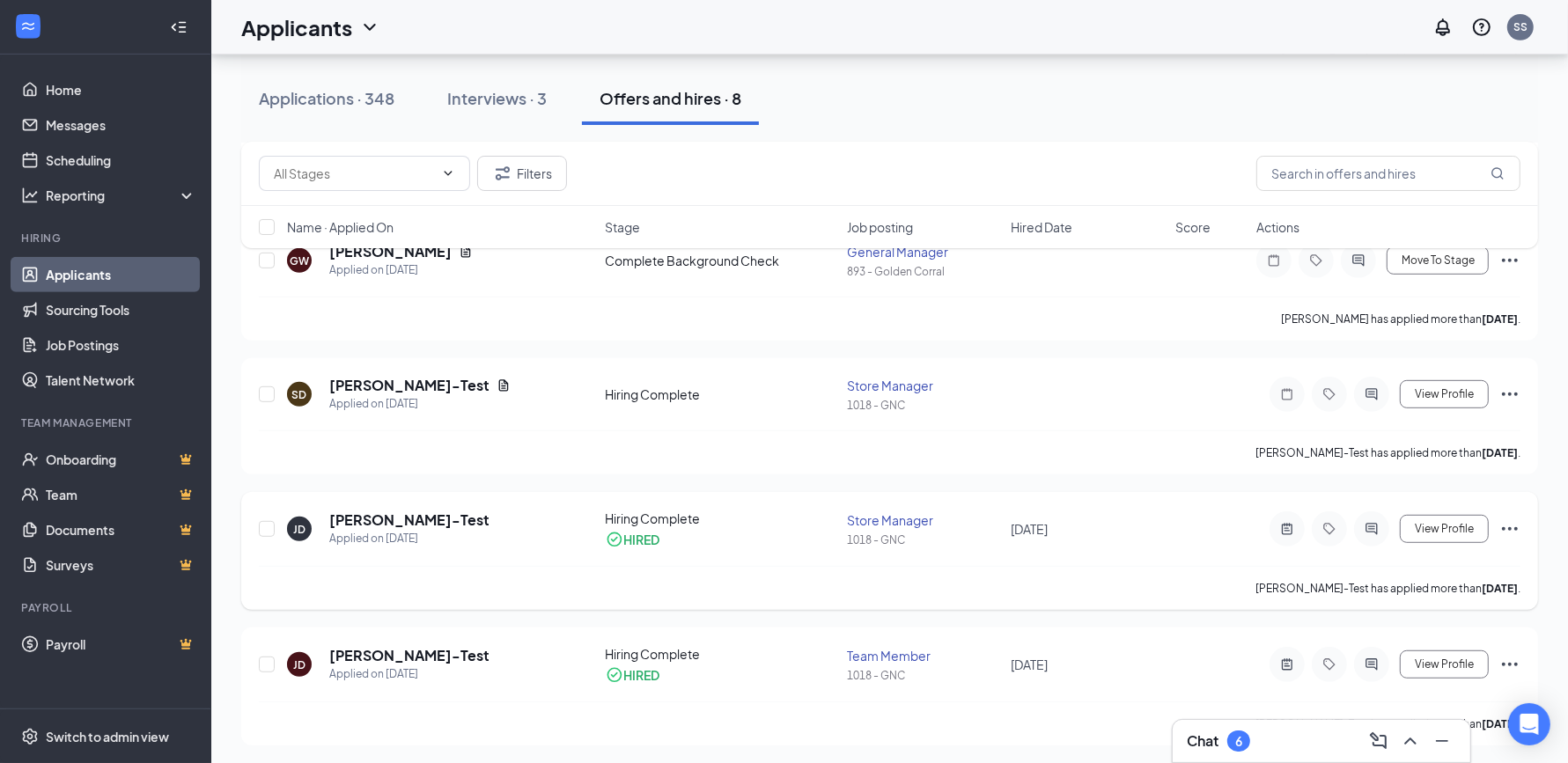
click at [1512, 532] on icon "Ellipses" at bounding box center [1509, 528] width 21 height 21
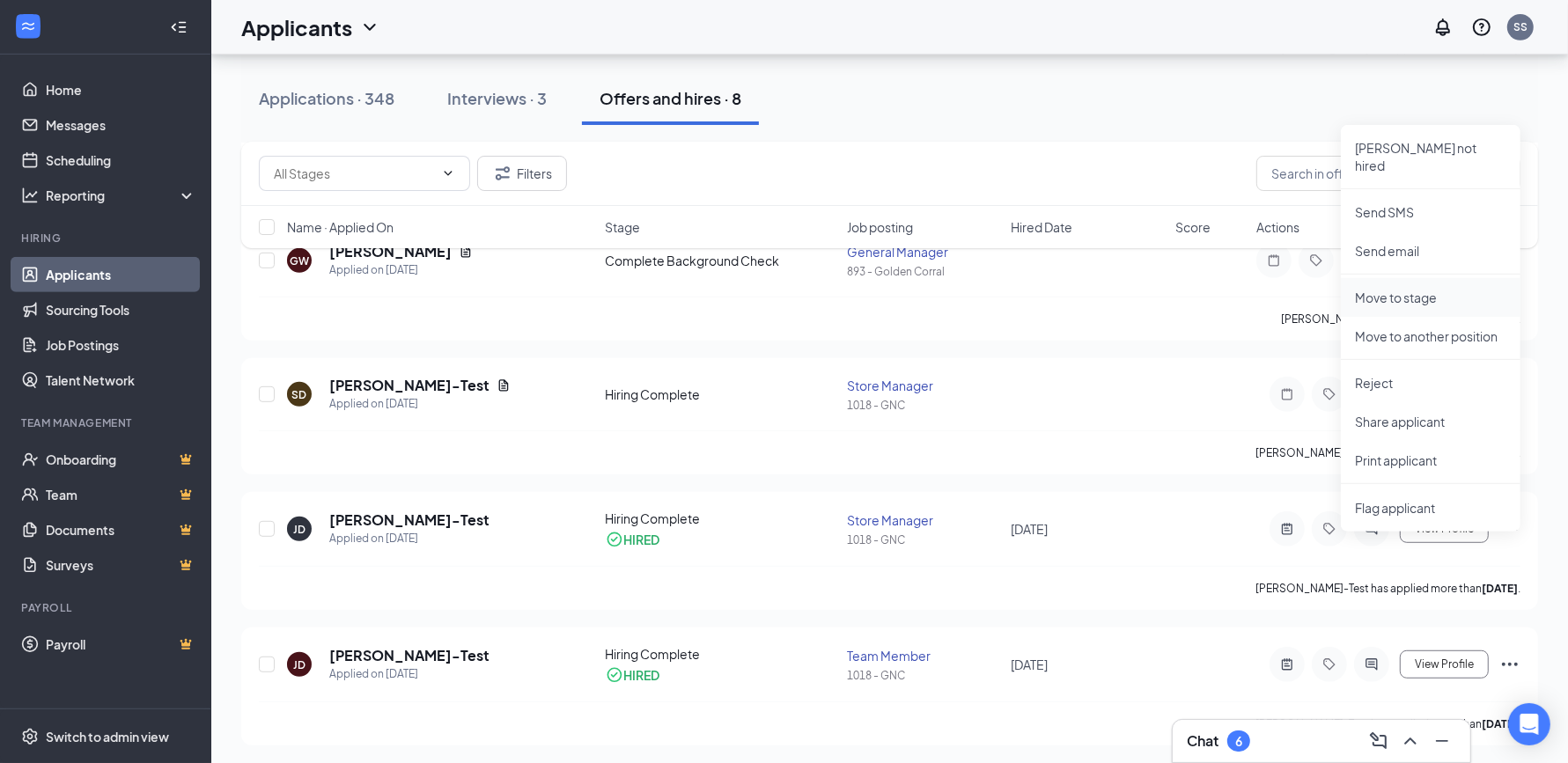
click at [1441, 289] on p "Move to stage" at bounding box center [1430, 298] width 151 height 18
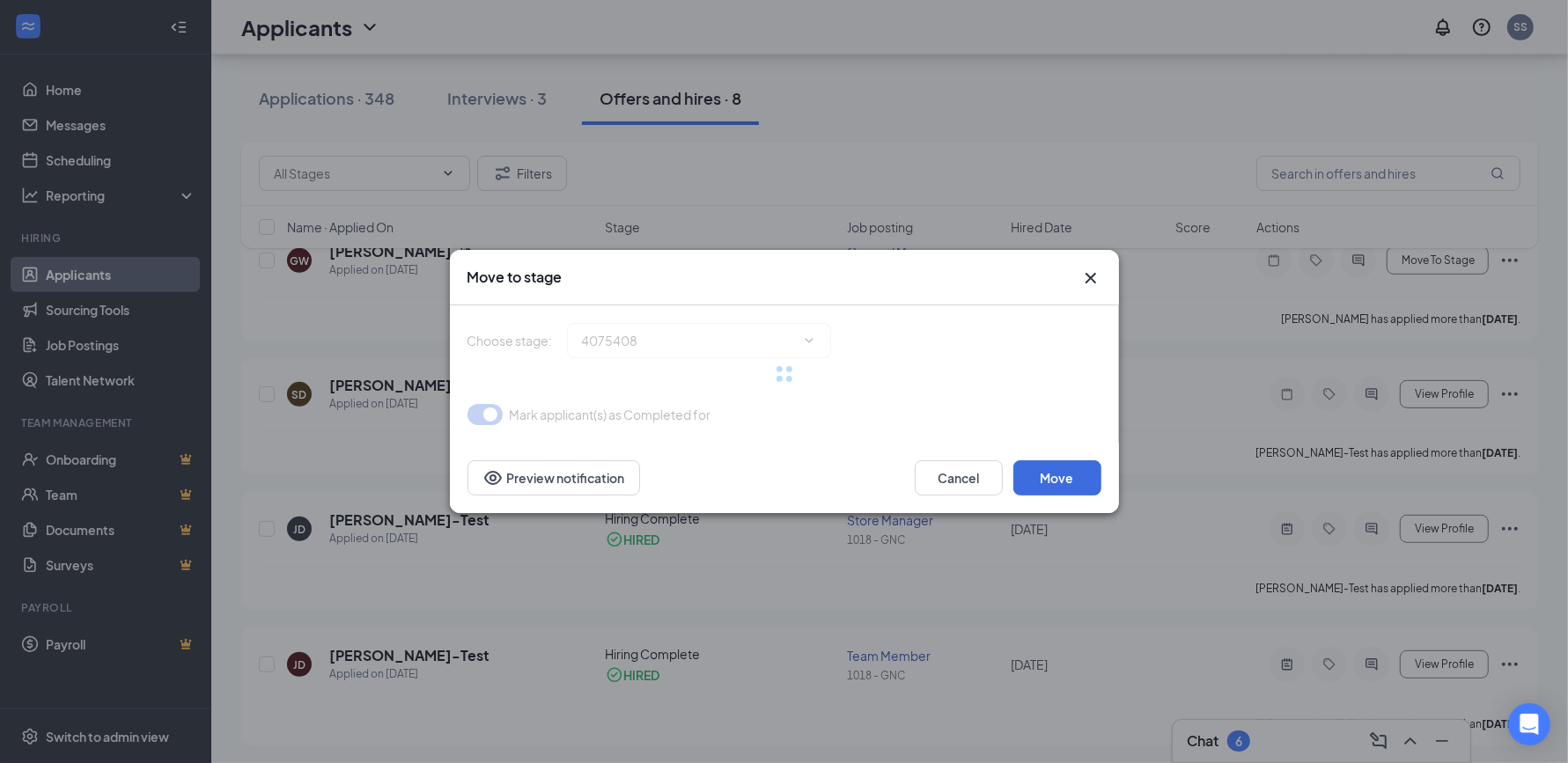
type input "Hiring Complete (current stage)"
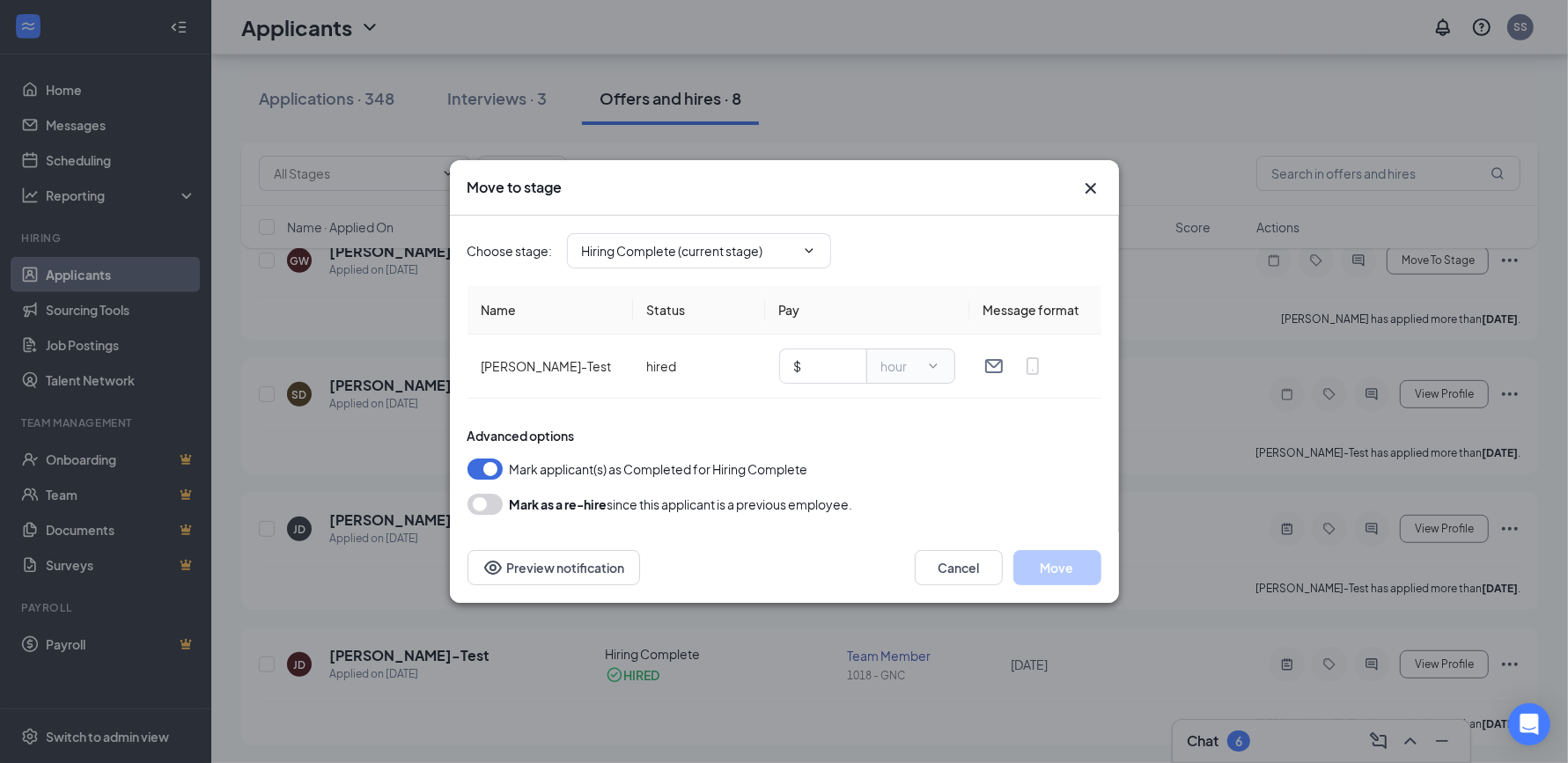
click at [1090, 186] on icon "Cross" at bounding box center [1090, 188] width 21 height 21
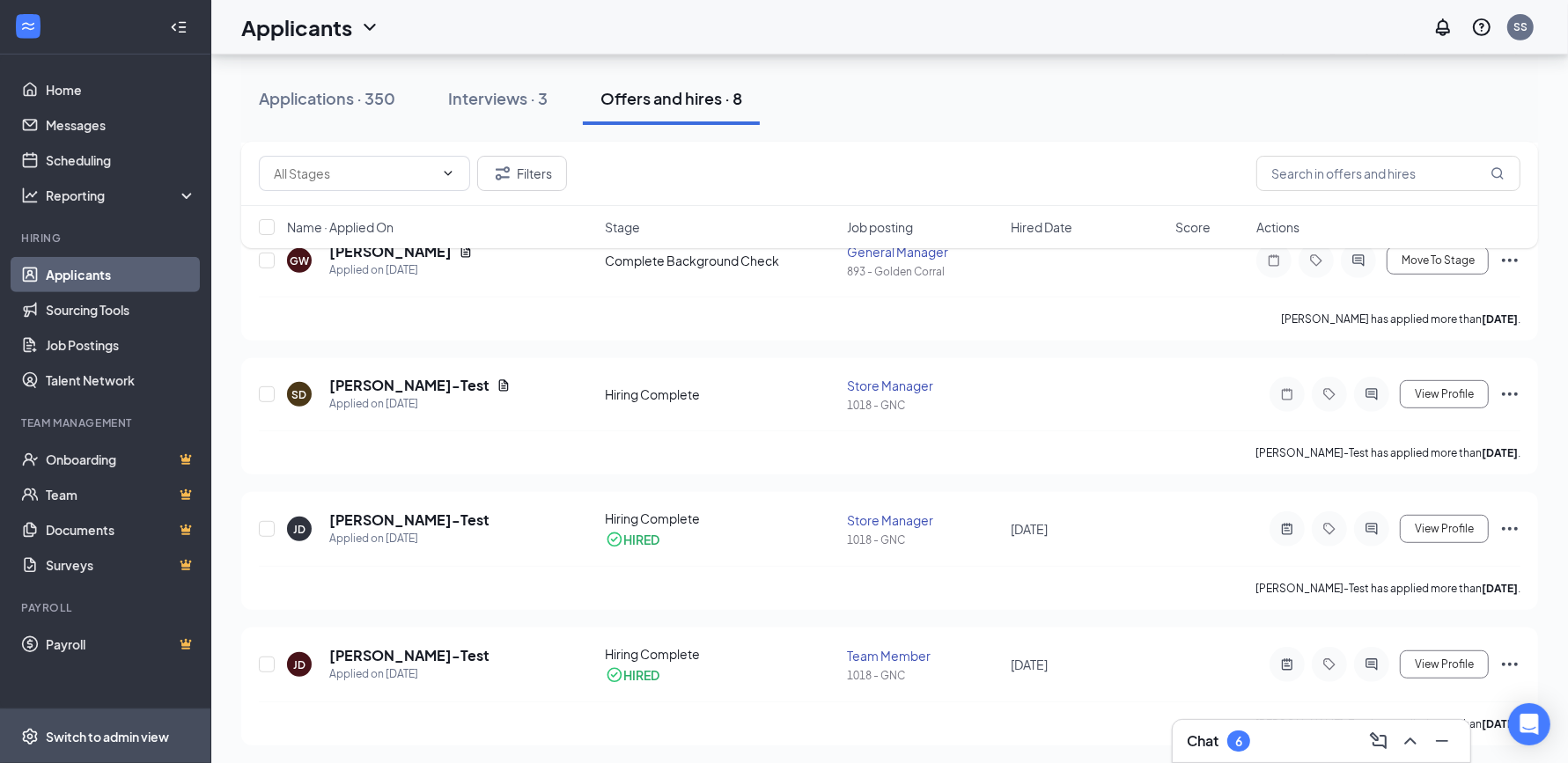
click at [120, 730] on div "Switch to admin view" at bounding box center [107, 736] width 123 height 18
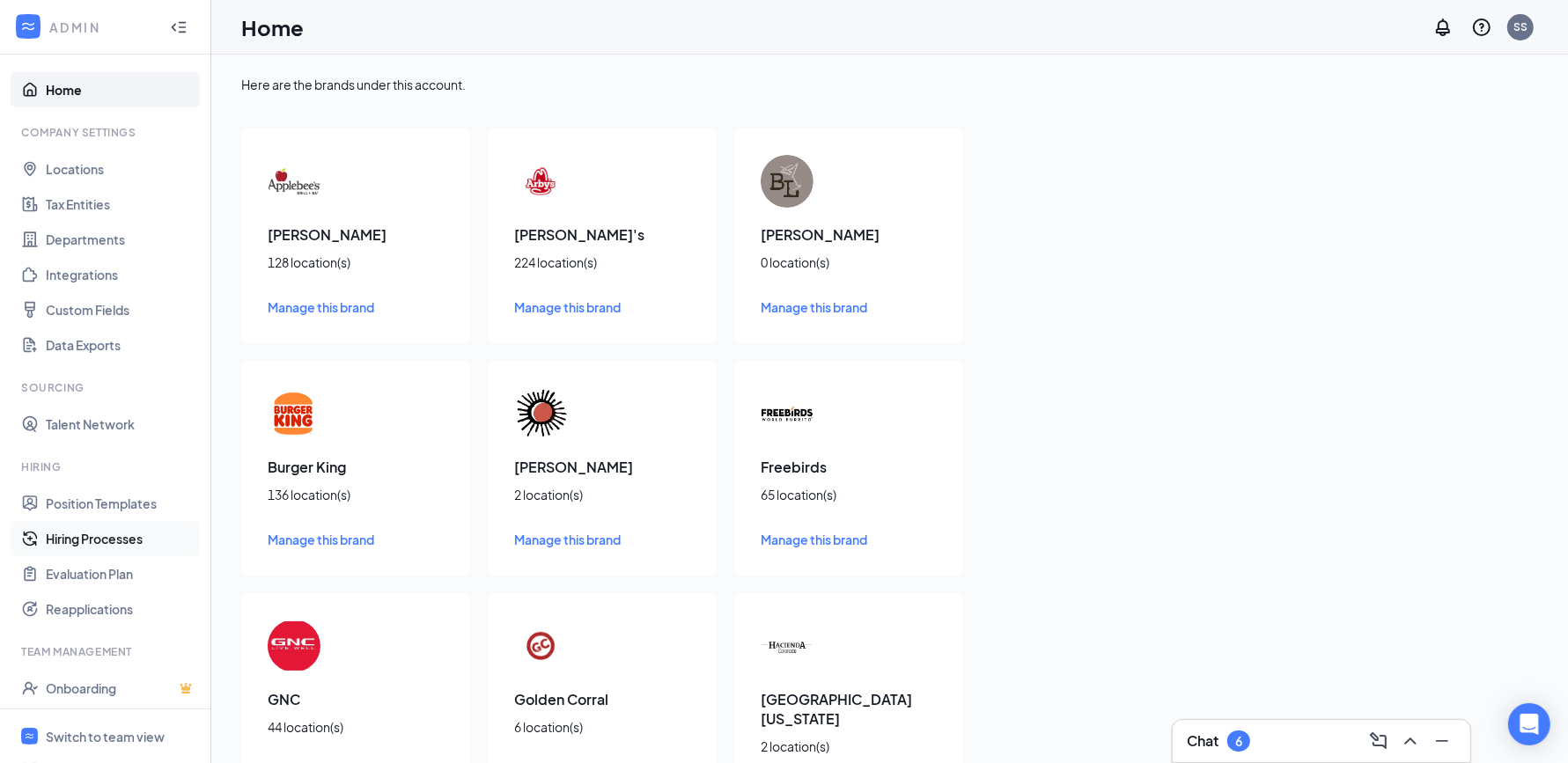
click at [131, 538] on link "Hiring Processes" at bounding box center [120, 539] width 150 height 35
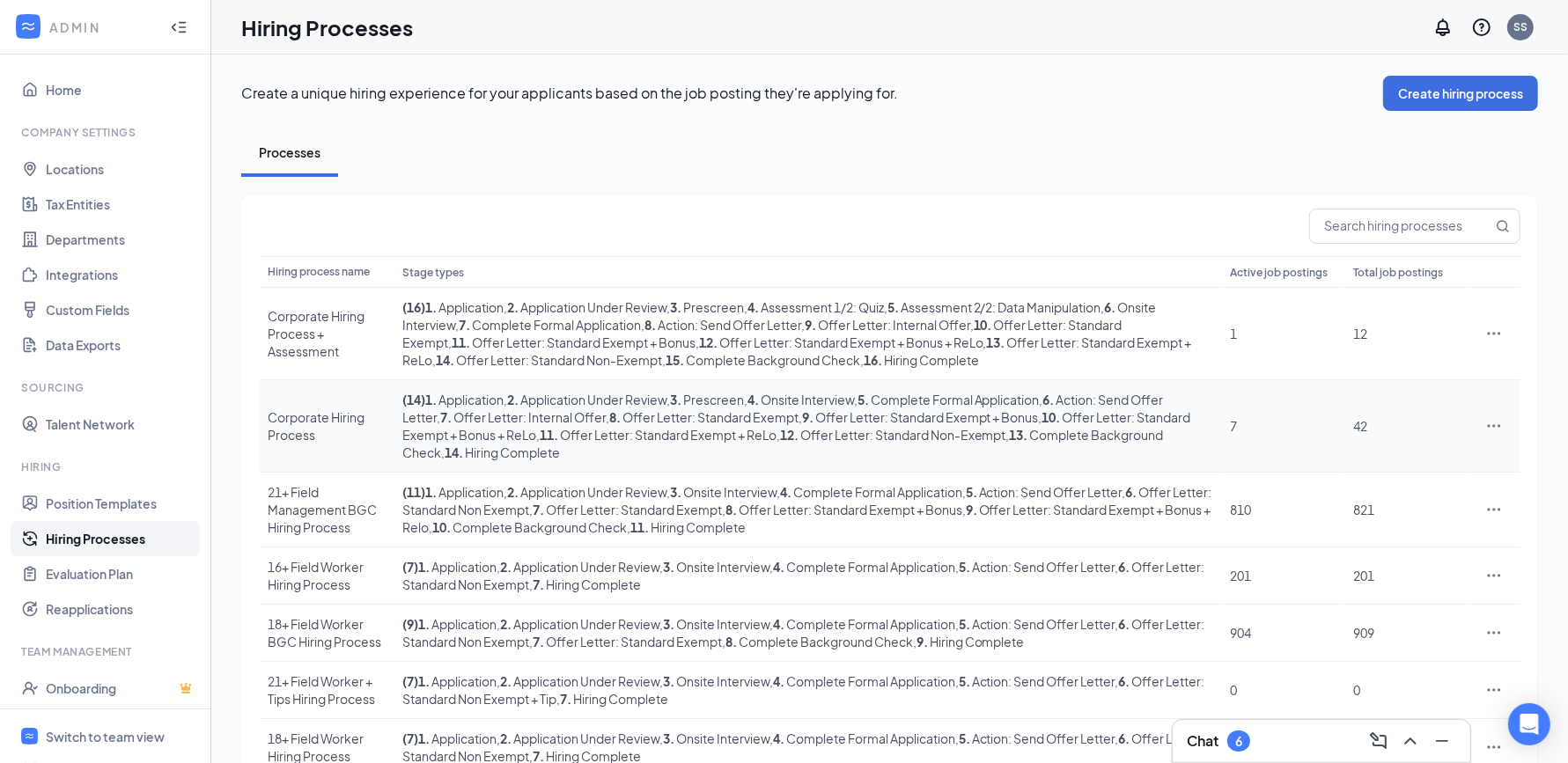
scroll to position [140, 0]
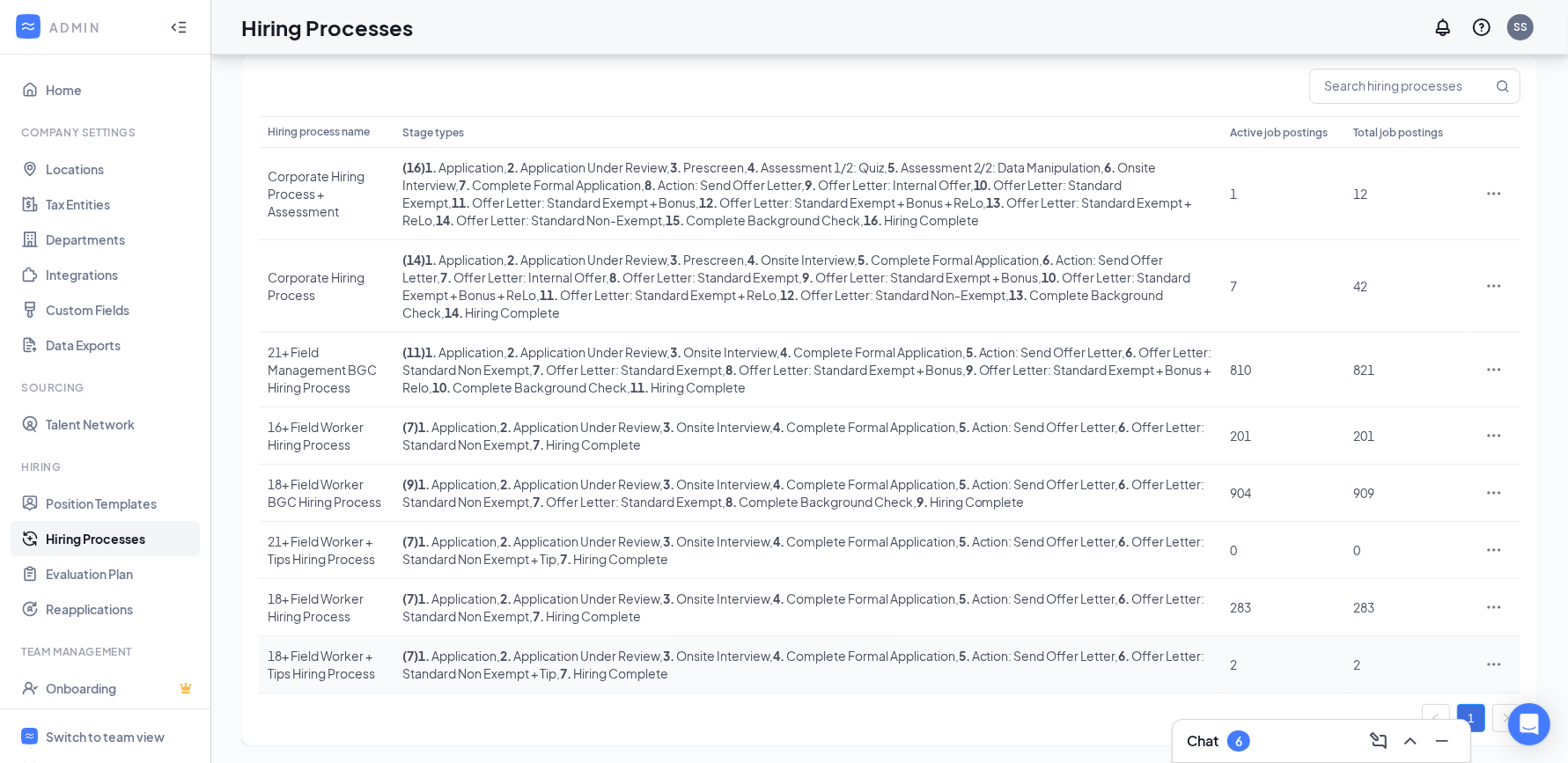
click at [326, 664] on div "18+ Field Worker + Tips Hiring Process" at bounding box center [326, 665] width 117 height 35
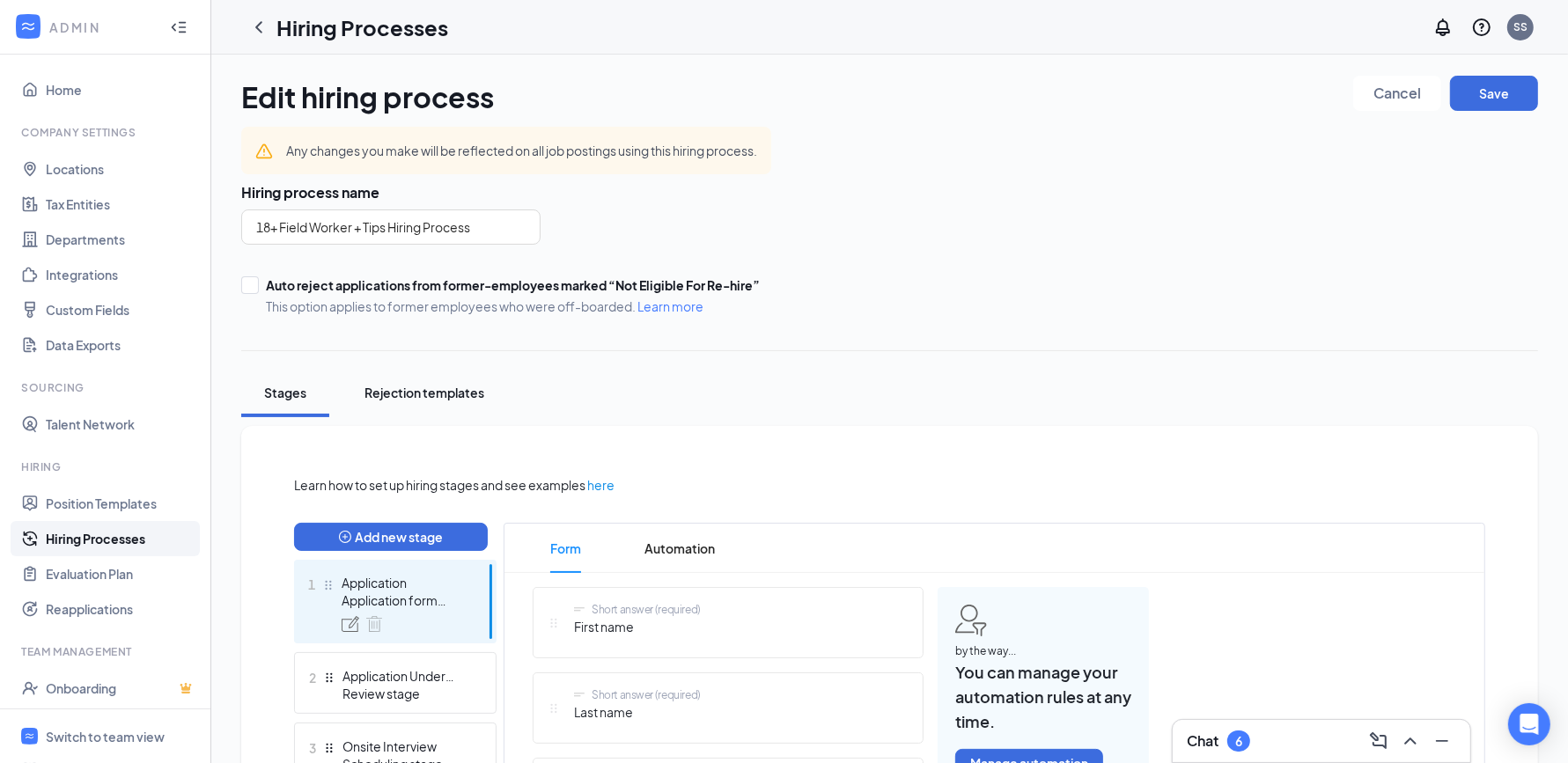
click at [457, 399] on div "Rejection templates" at bounding box center [424, 392] width 120 height 18
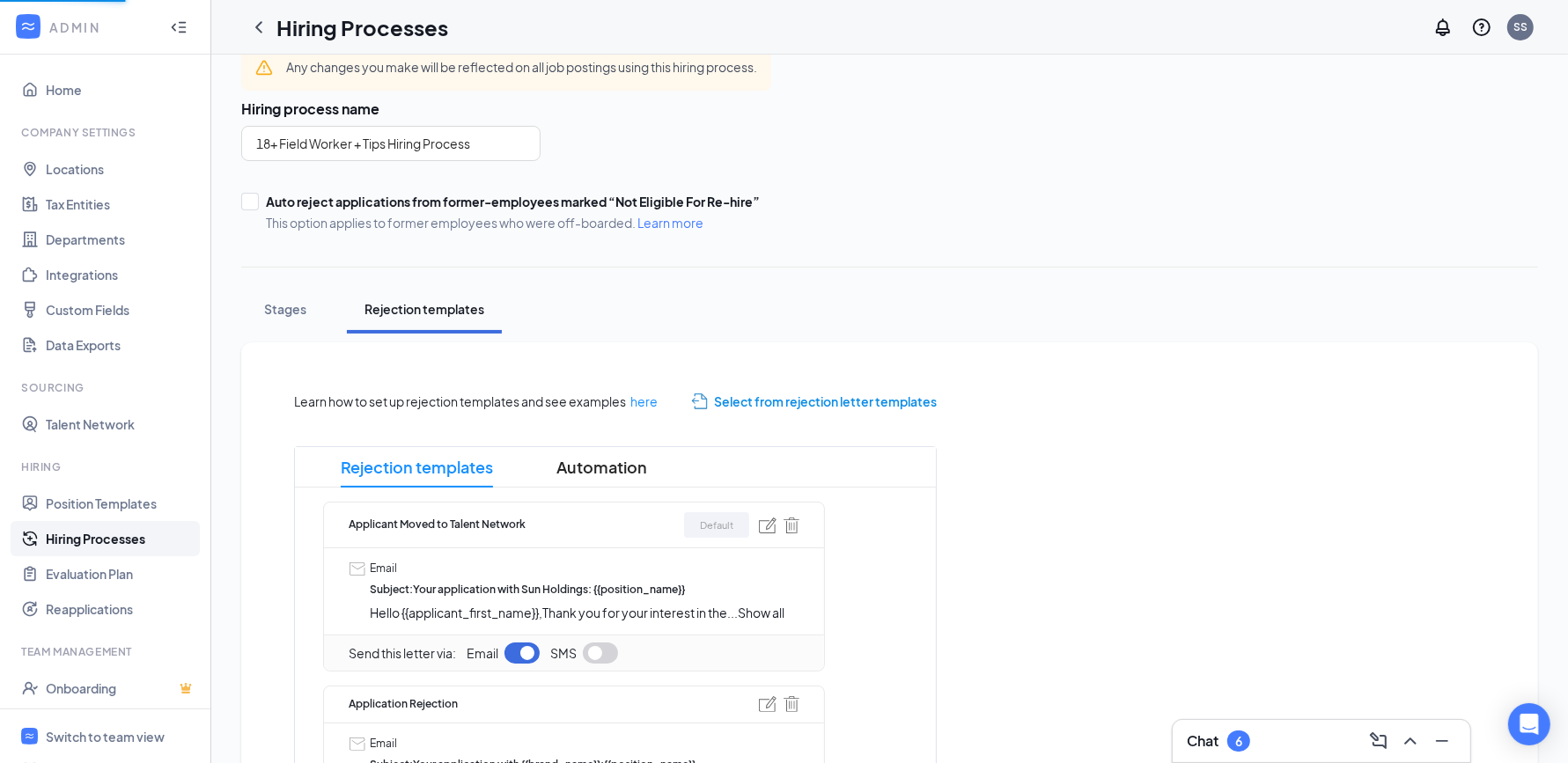
scroll to position [111, 0]
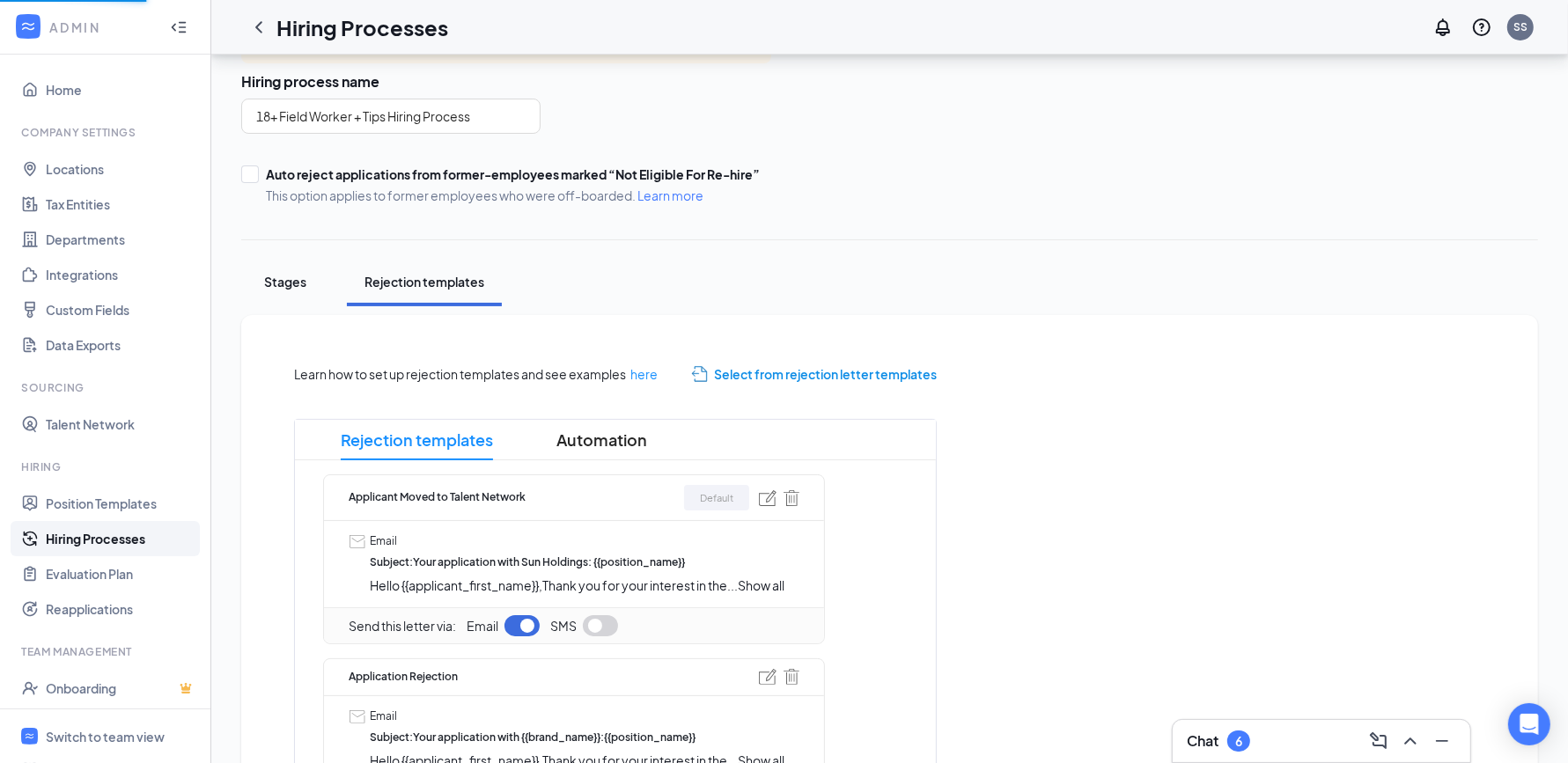
click at [314, 288] on button "Stages" at bounding box center [285, 282] width 88 height 48
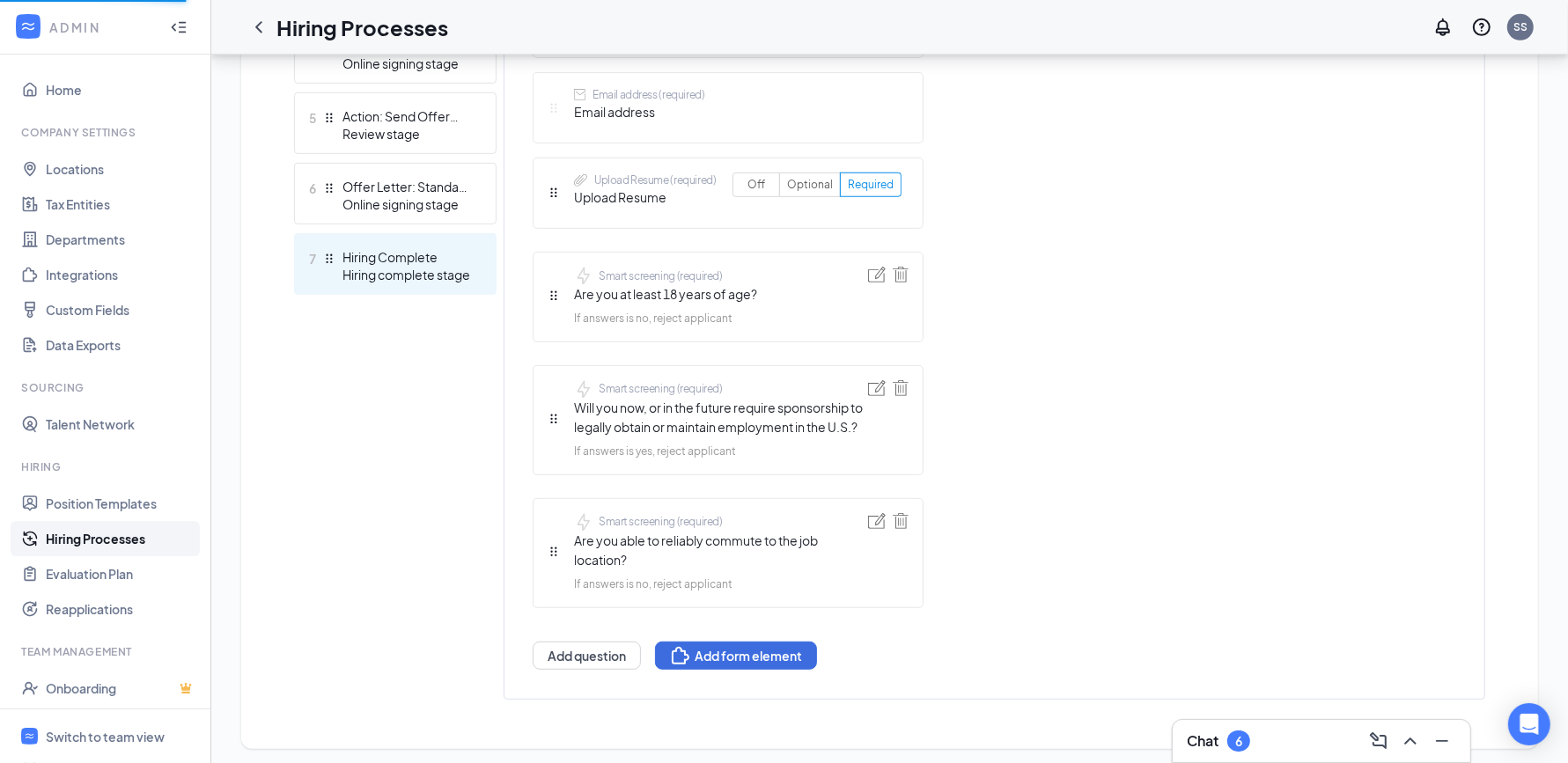
click at [451, 263] on div "Hiring Complete" at bounding box center [406, 257] width 129 height 18
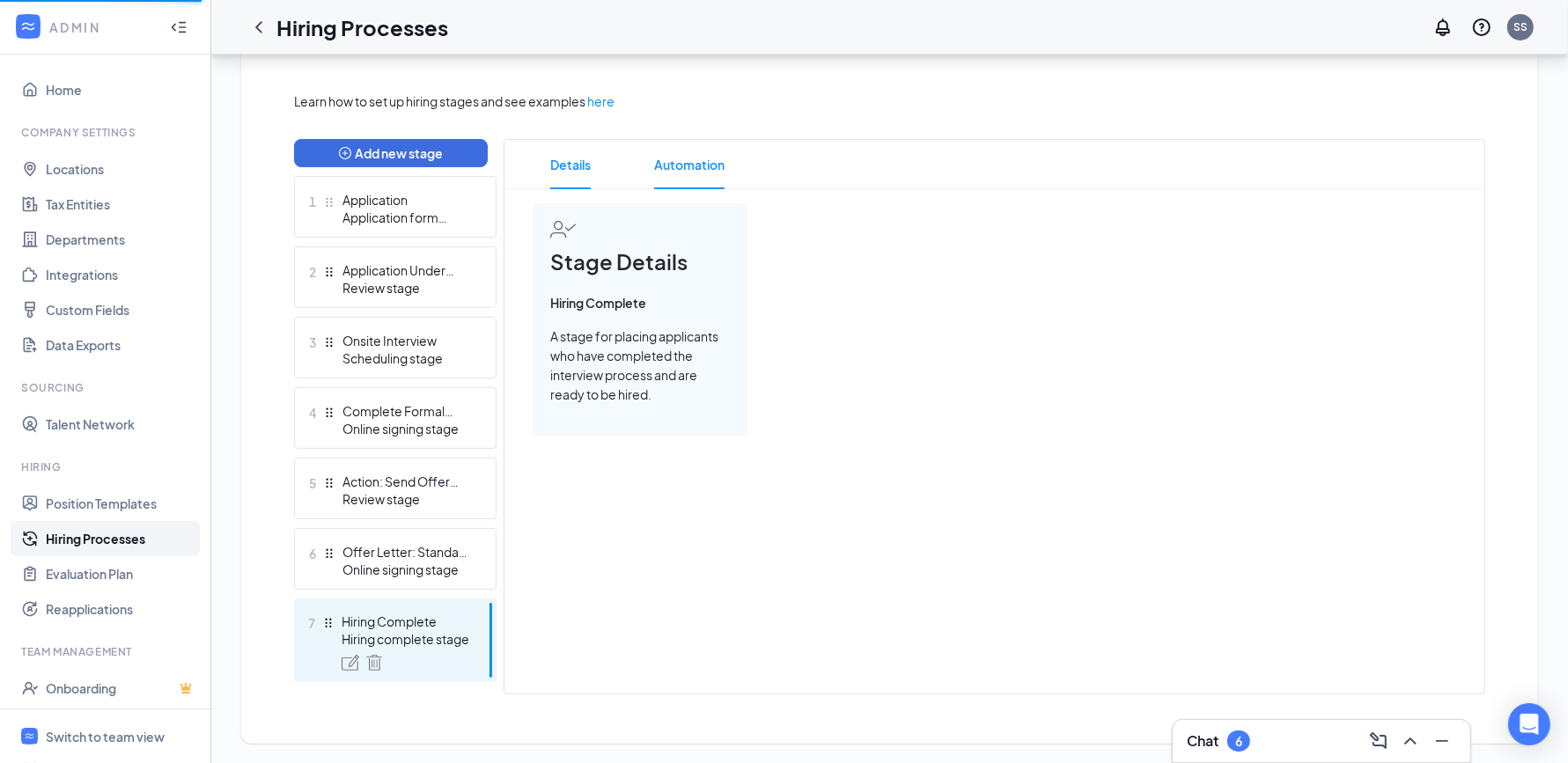
click at [696, 149] on span "Automation" at bounding box center [689, 164] width 70 height 49
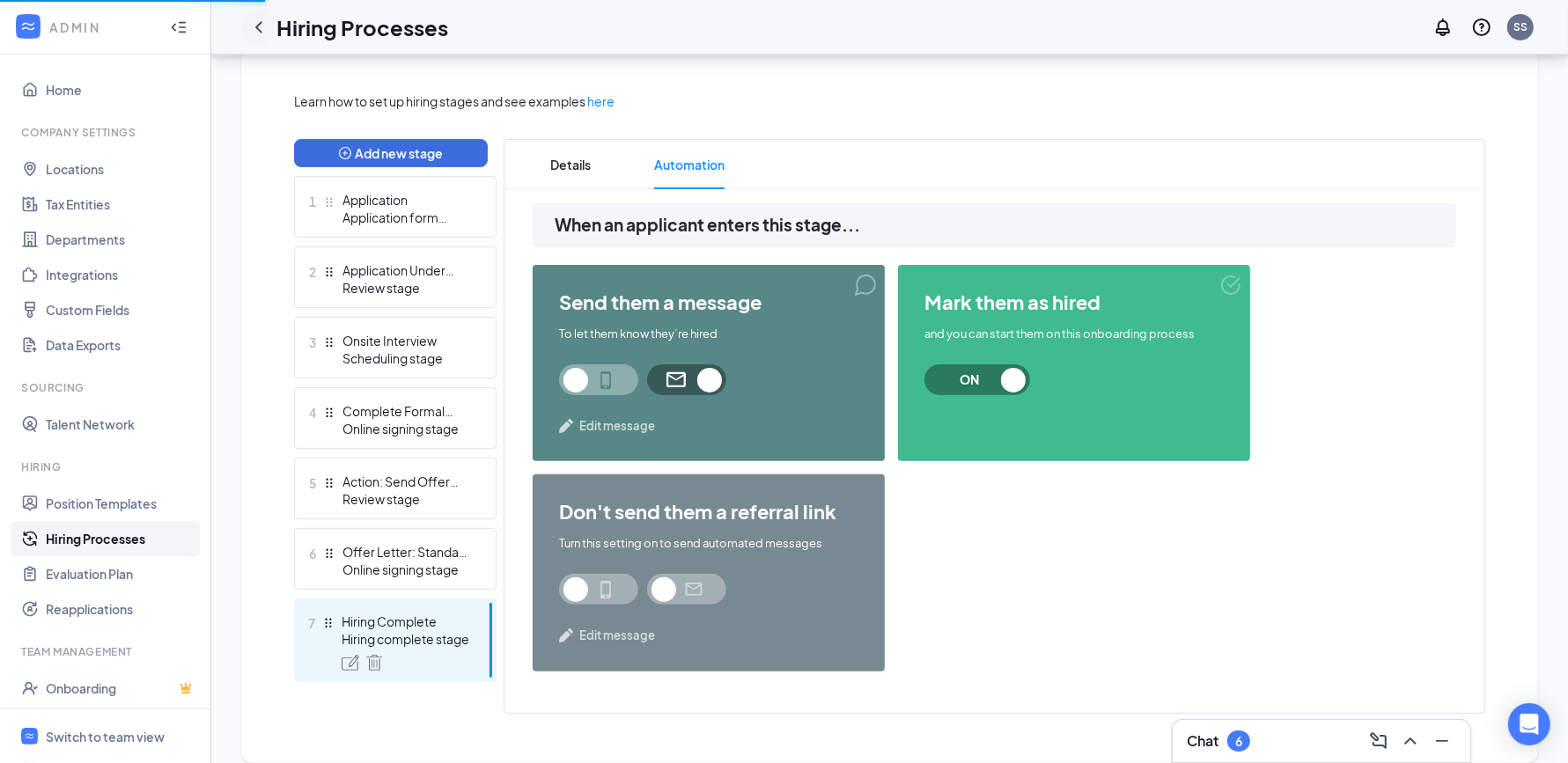
click at [260, 23] on icon "ChevronLeft" at bounding box center [259, 27] width 21 height 21
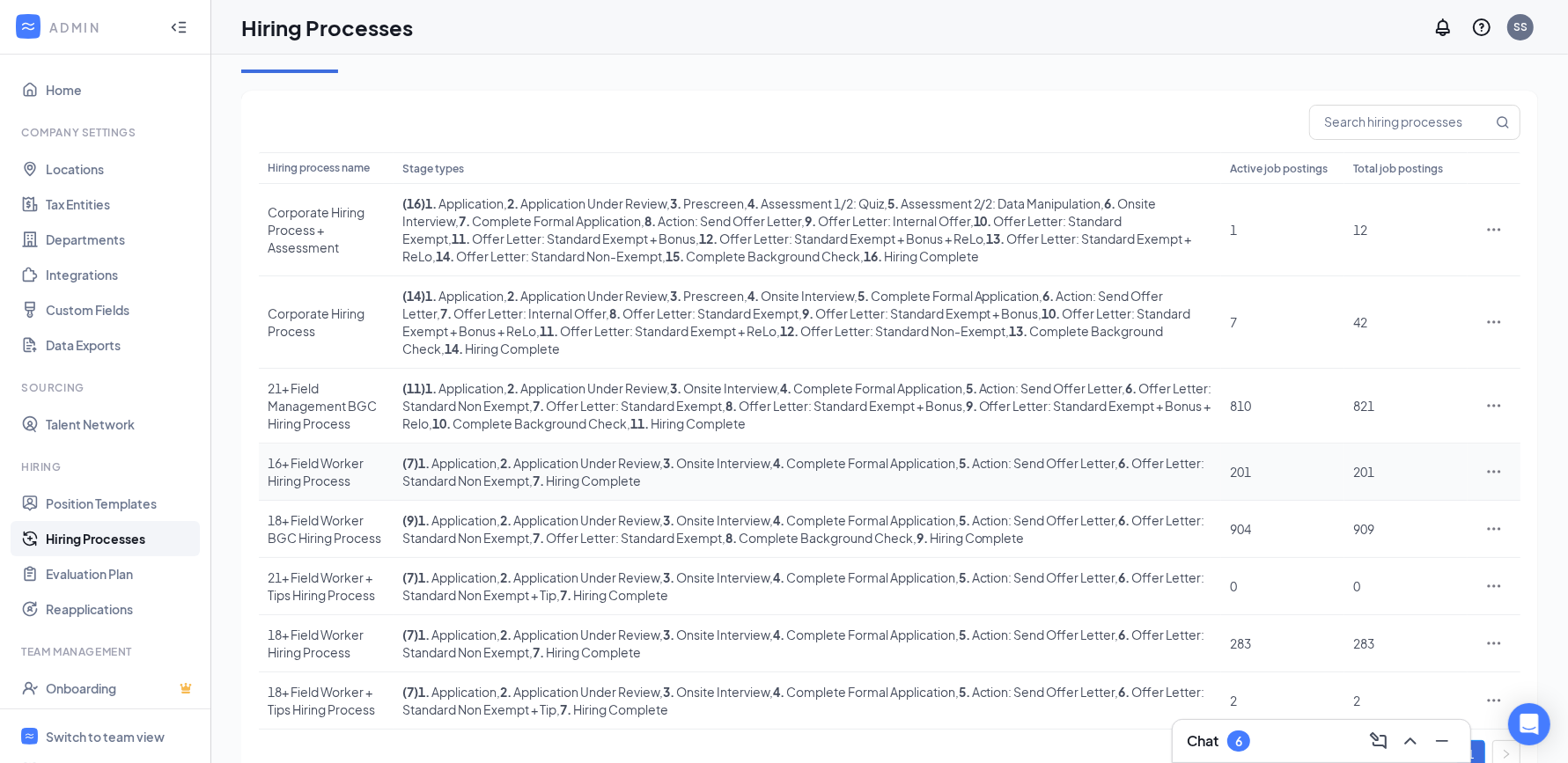
scroll to position [140, 0]
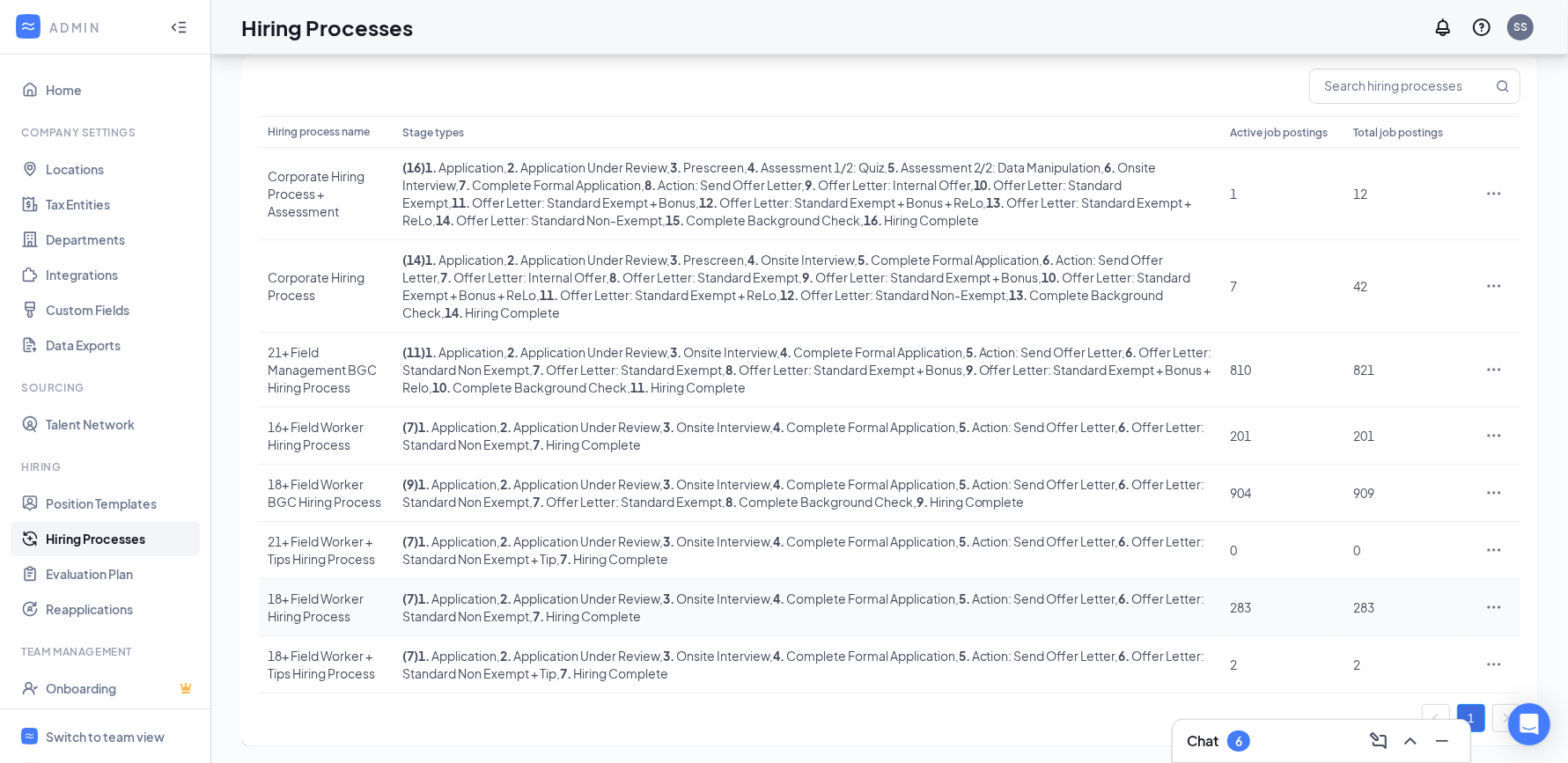
click at [307, 595] on div "18+ Field Worker Hiring Process" at bounding box center [326, 607] width 117 height 35
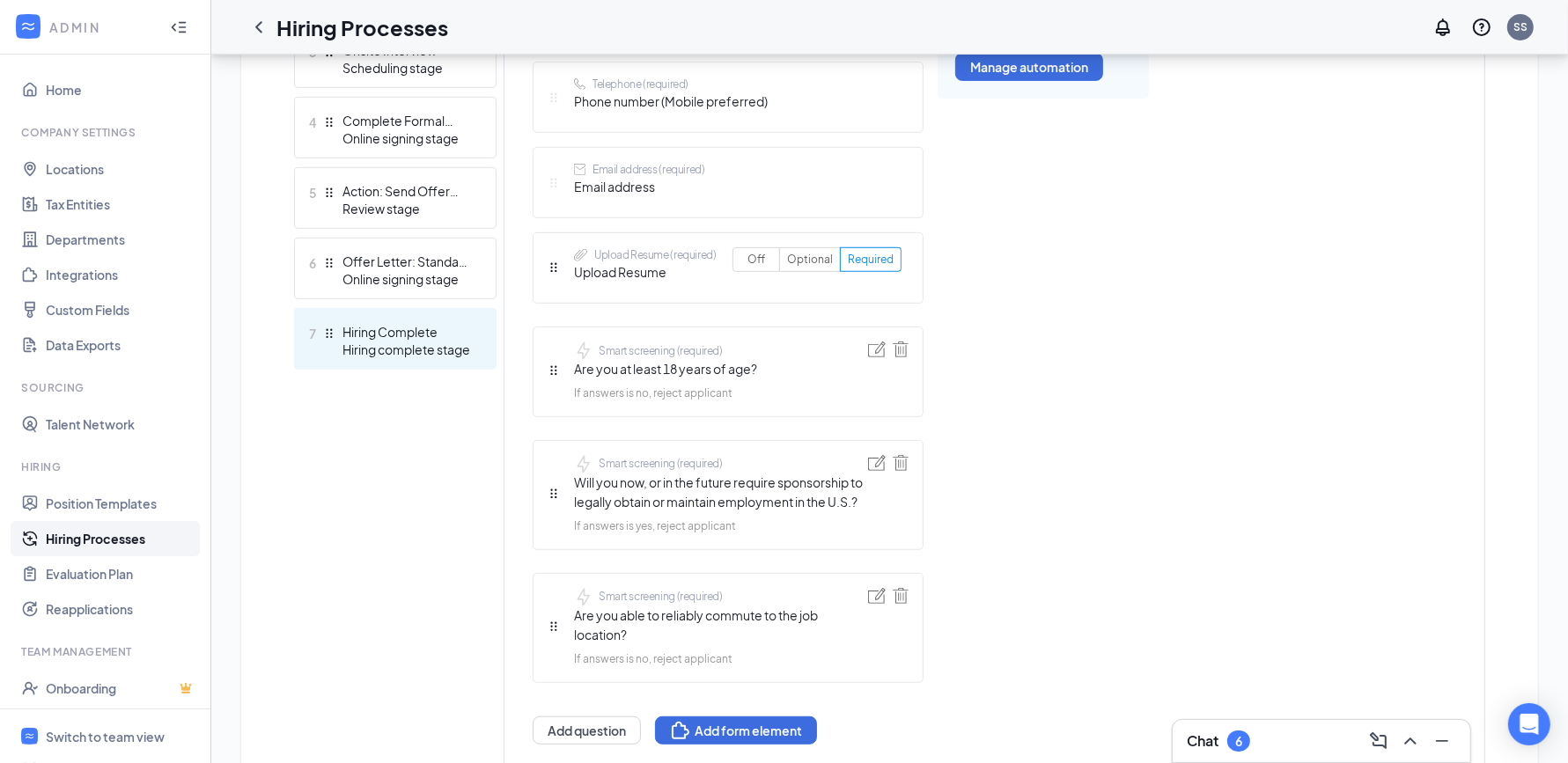
click at [432, 361] on div "7 Hiring Complete Hiring complete stage" at bounding box center [395, 338] width 202 height 61
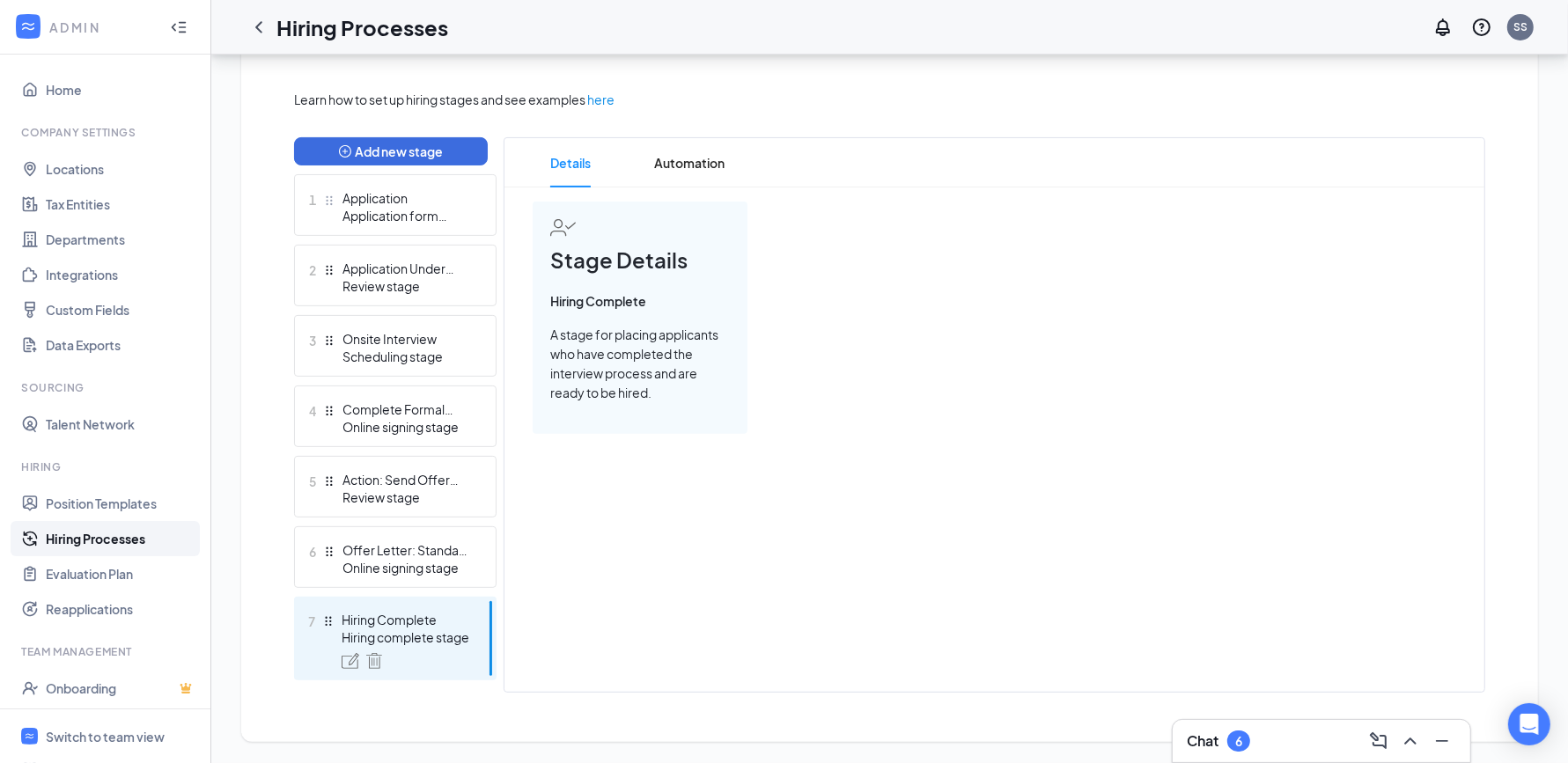
scroll to position [384, 0]
click at [704, 155] on span "Automation" at bounding box center [689, 164] width 70 height 49
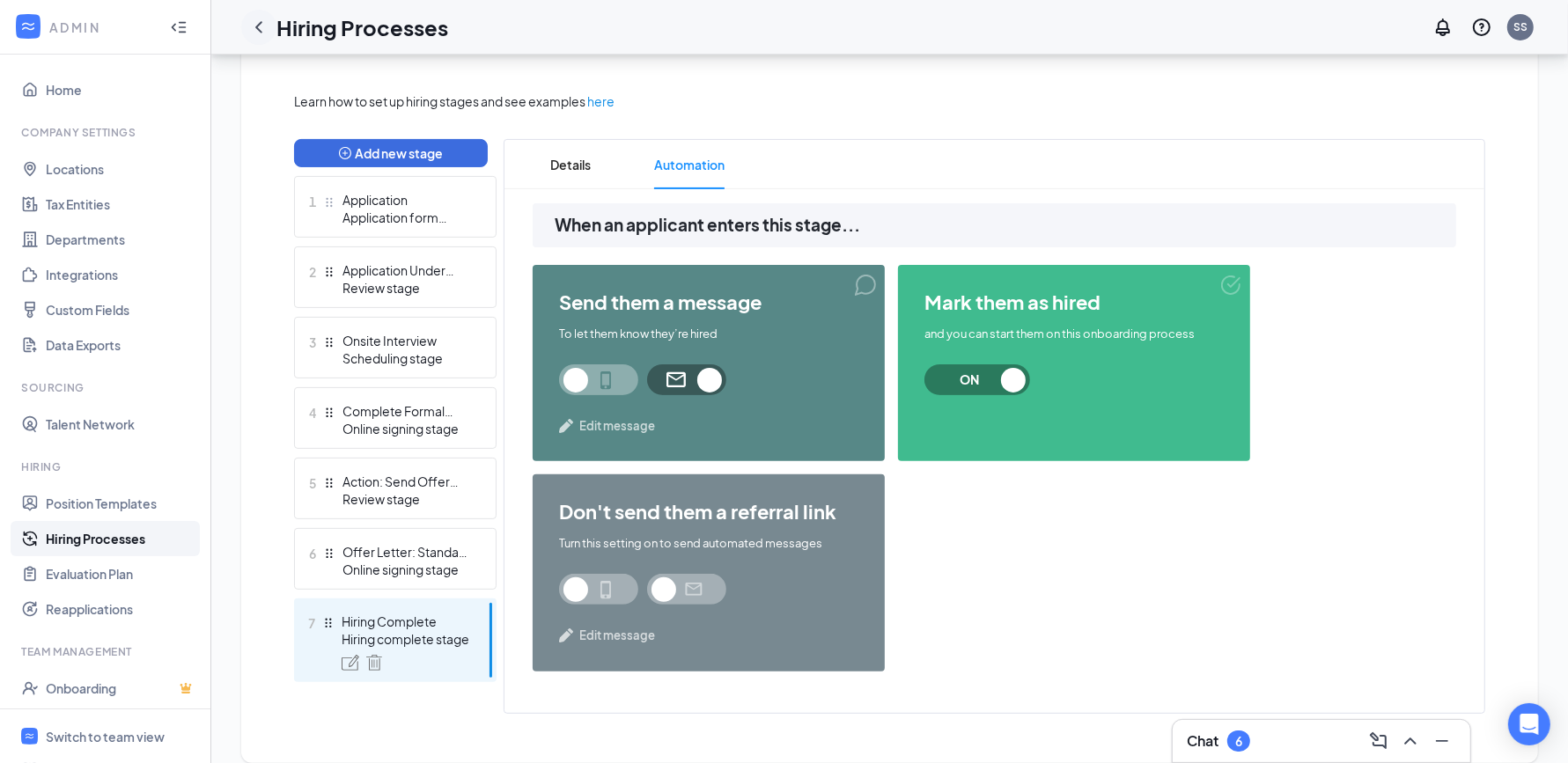
click at [264, 34] on icon "ChevronLeft" at bounding box center [259, 27] width 21 height 21
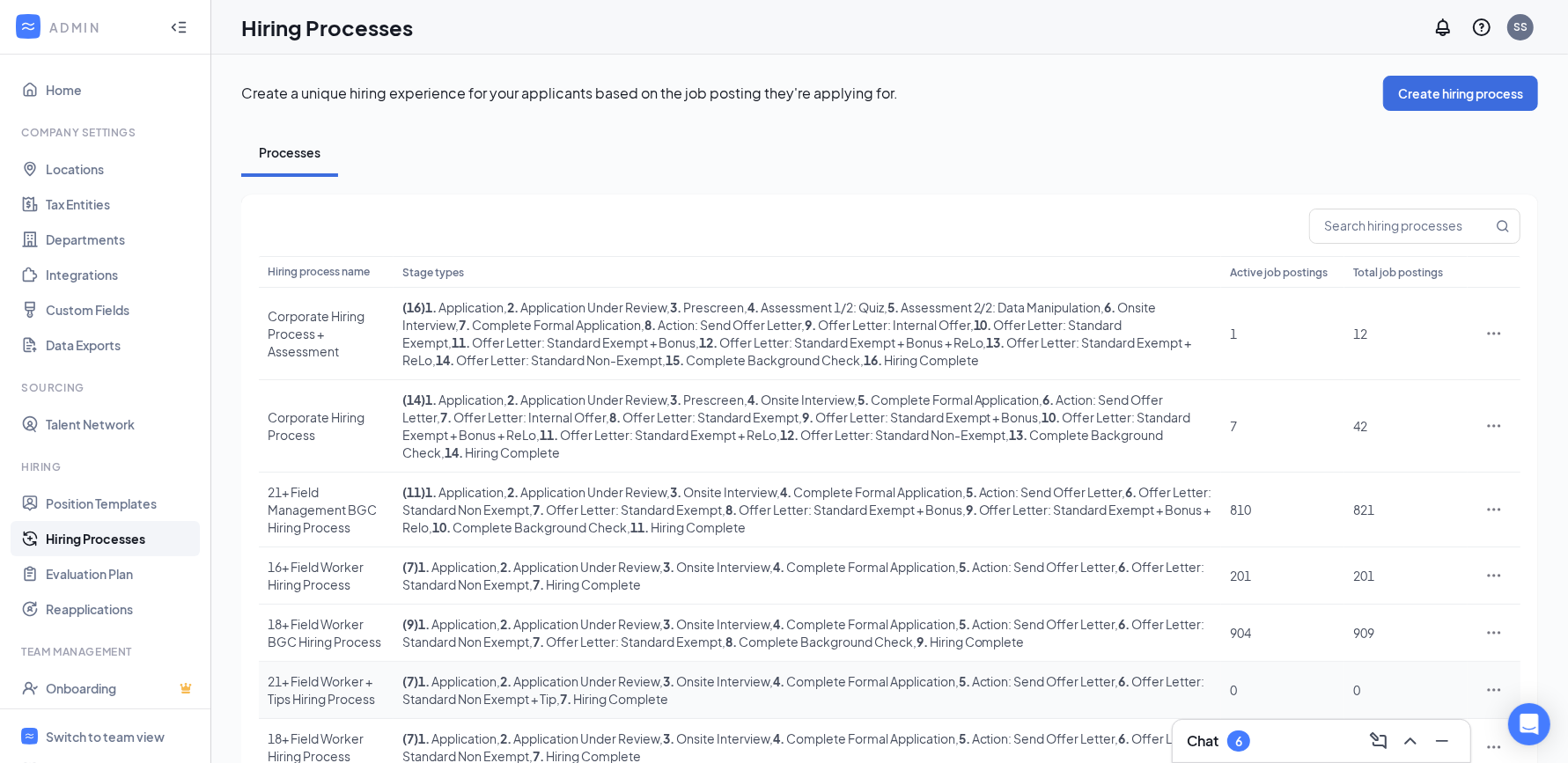
scroll to position [96, 0]
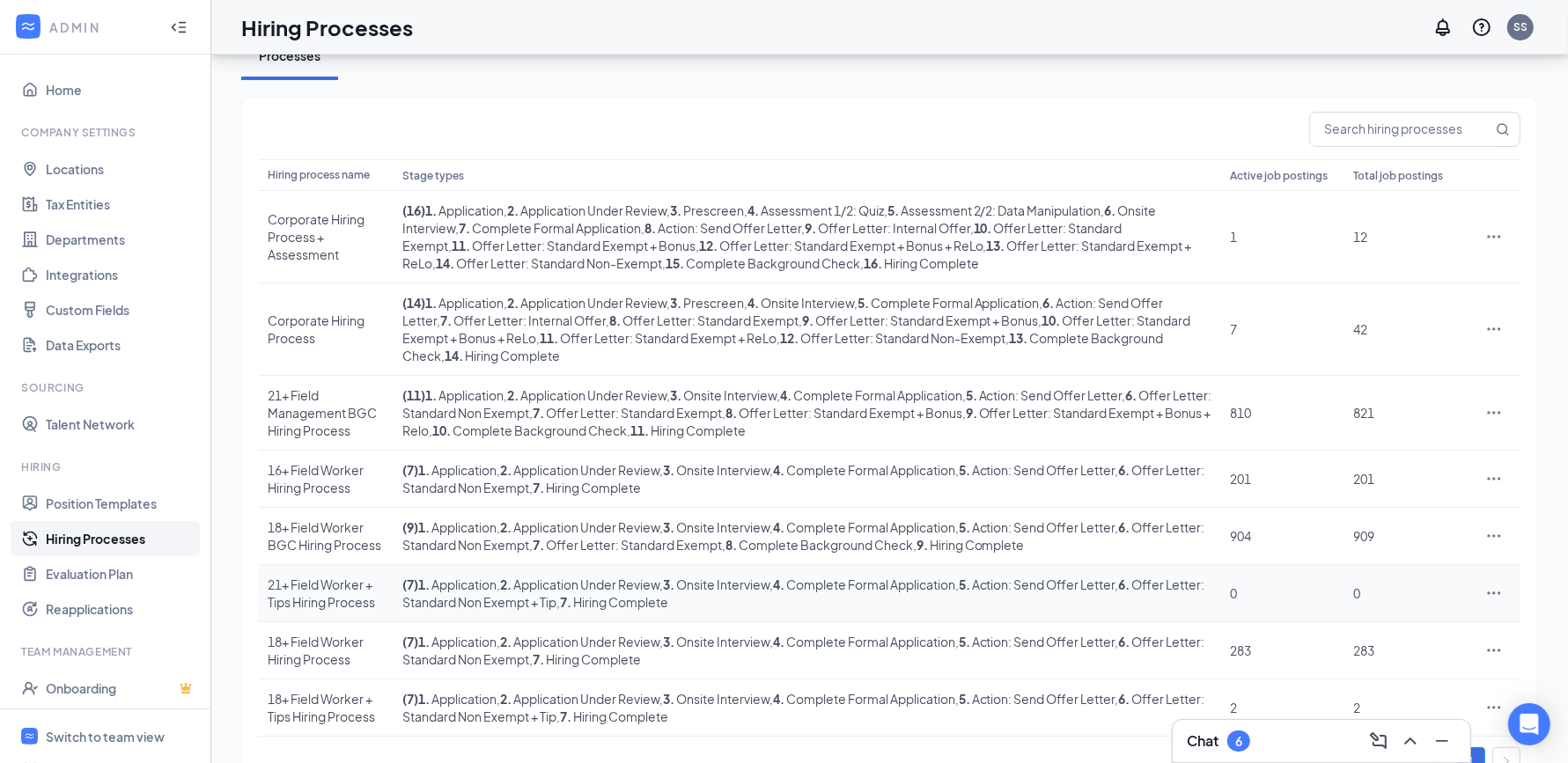
click at [333, 599] on div "21+ Field Worker + Tips Hiring Process" at bounding box center [326, 593] width 117 height 35
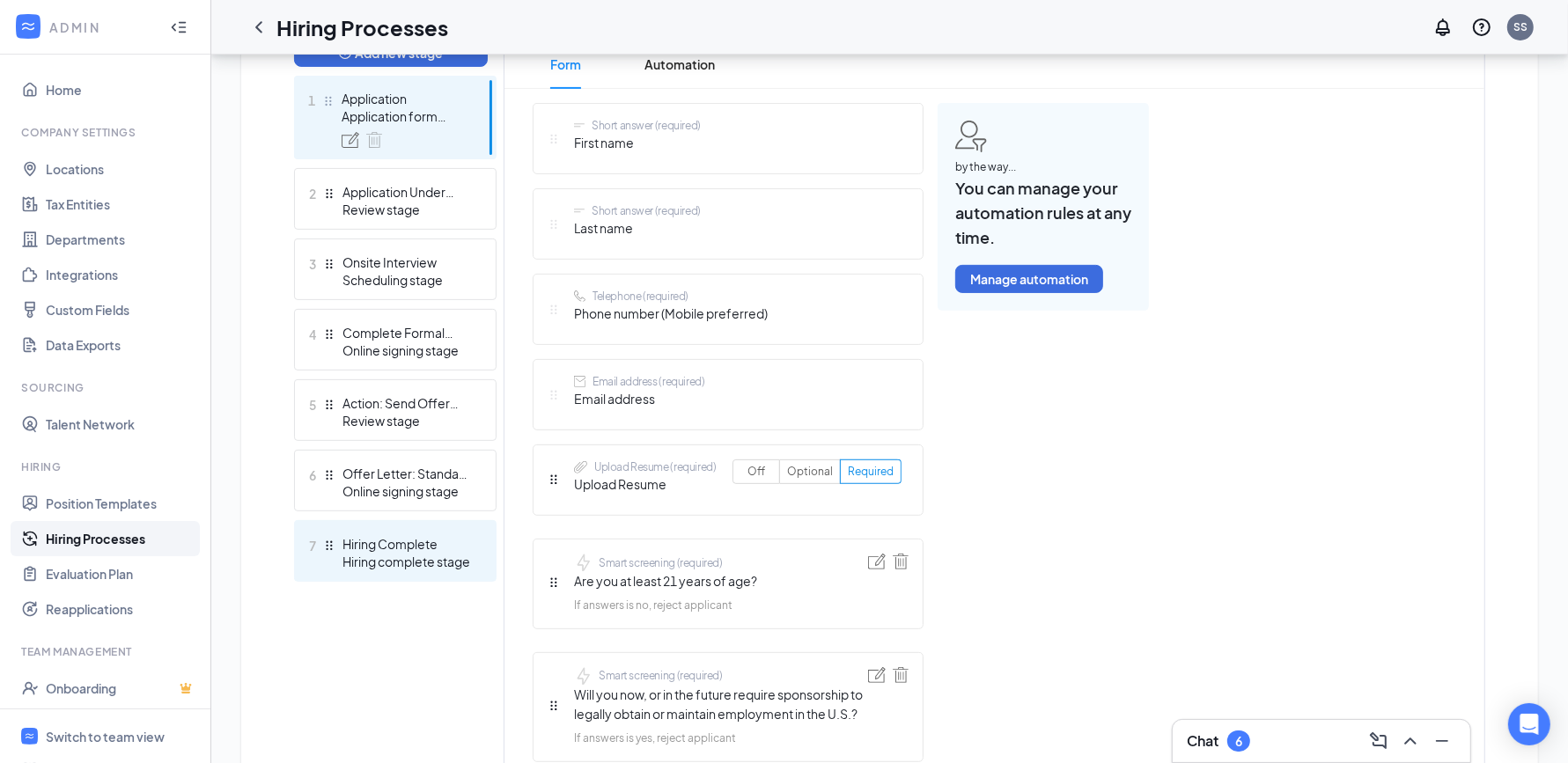
click at [438, 550] on div "Hiring Complete" at bounding box center [406, 543] width 129 height 18
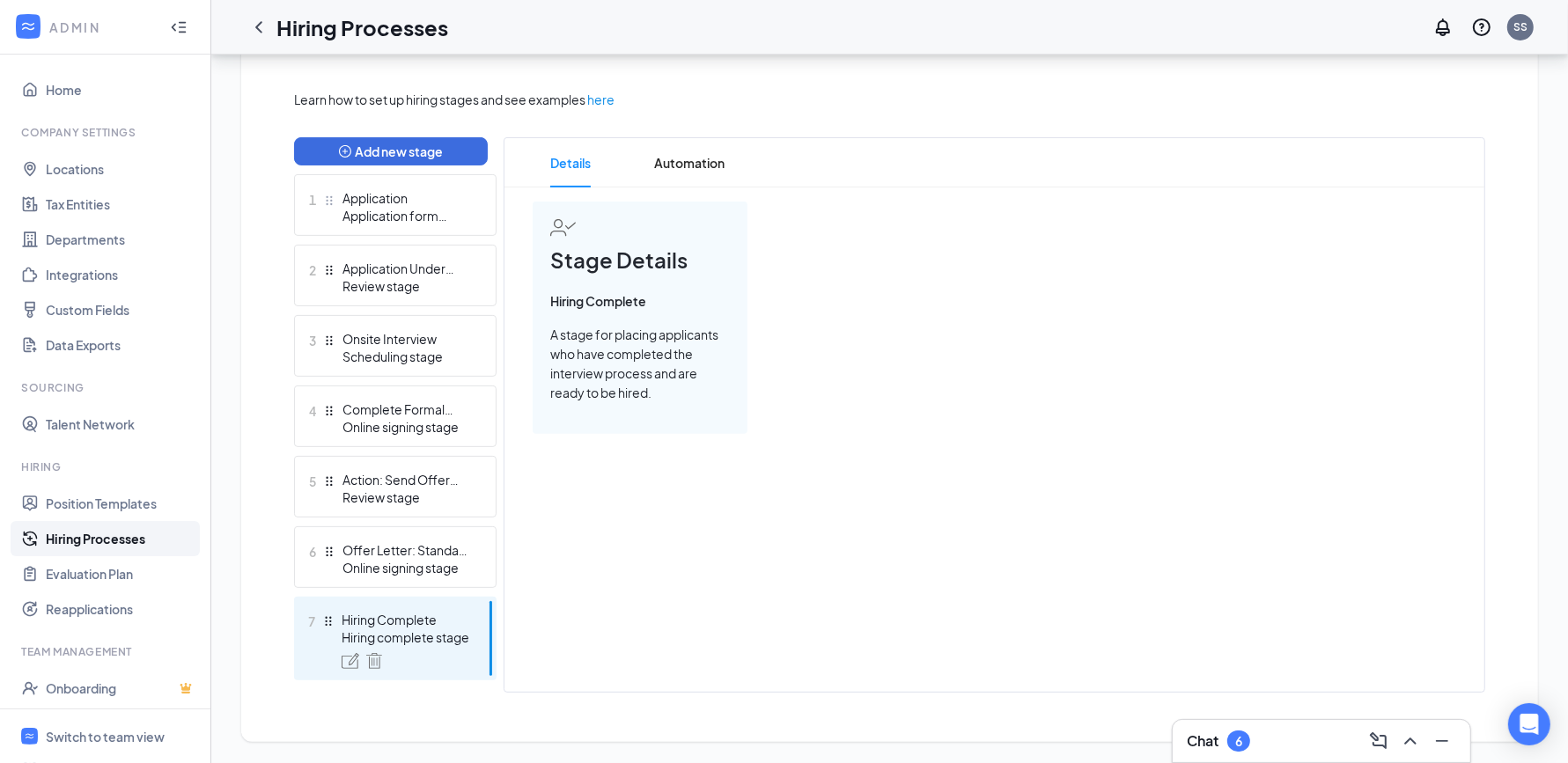
scroll to position [384, 0]
click at [667, 167] on span "Automation" at bounding box center [689, 164] width 70 height 49
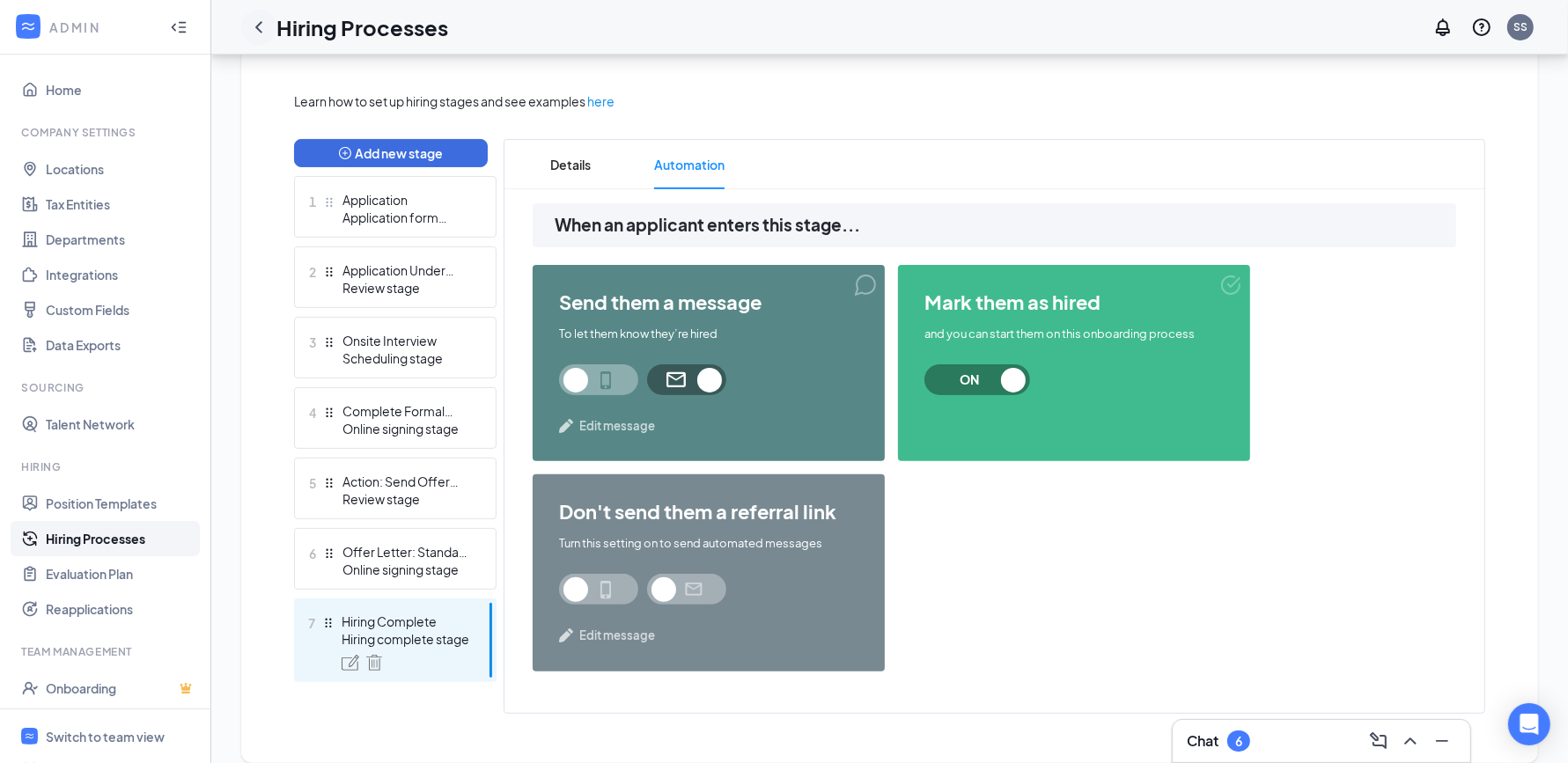
click at [261, 31] on icon "ChevronLeft" at bounding box center [259, 27] width 21 height 21
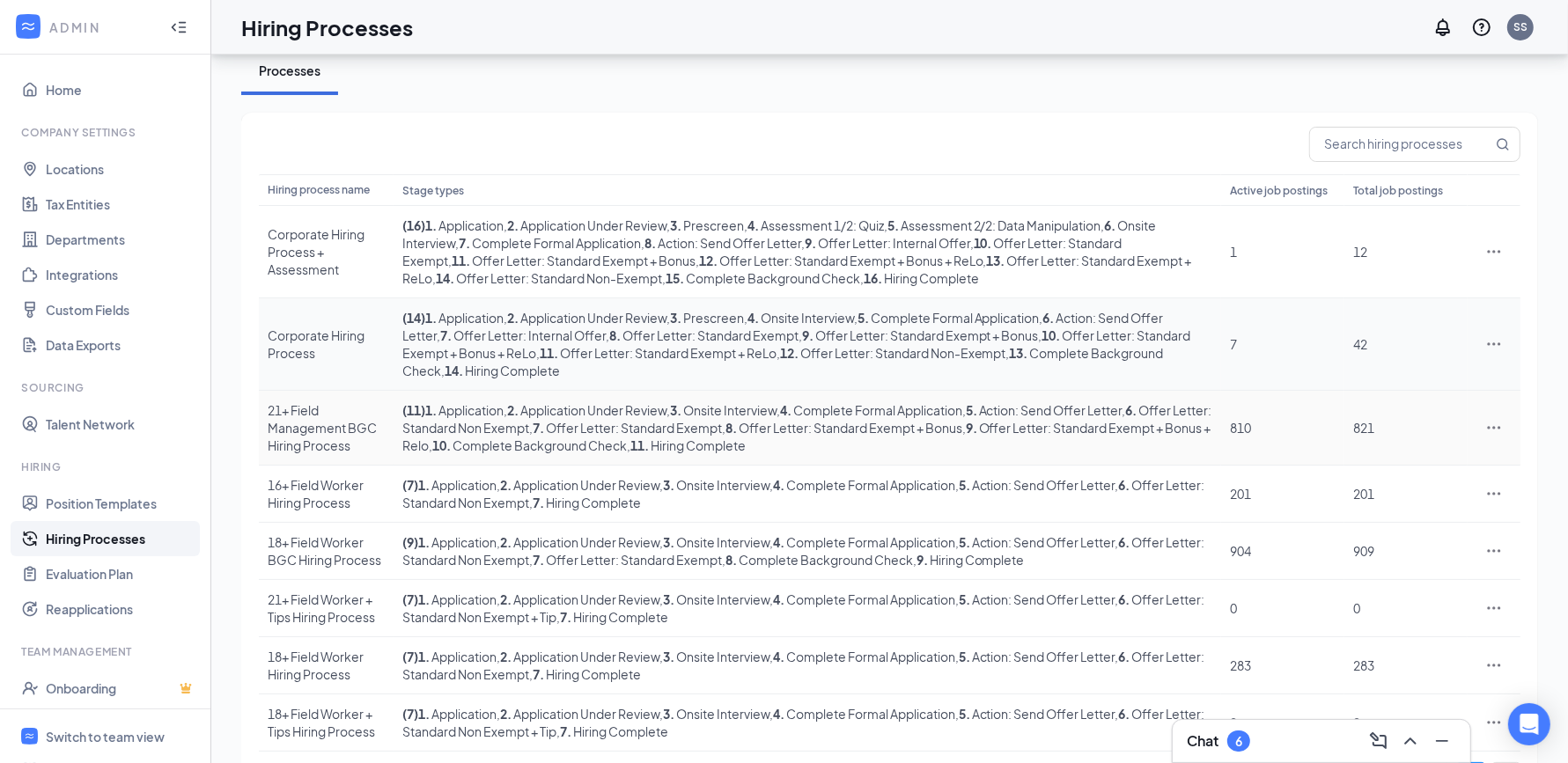
scroll to position [88, 0]
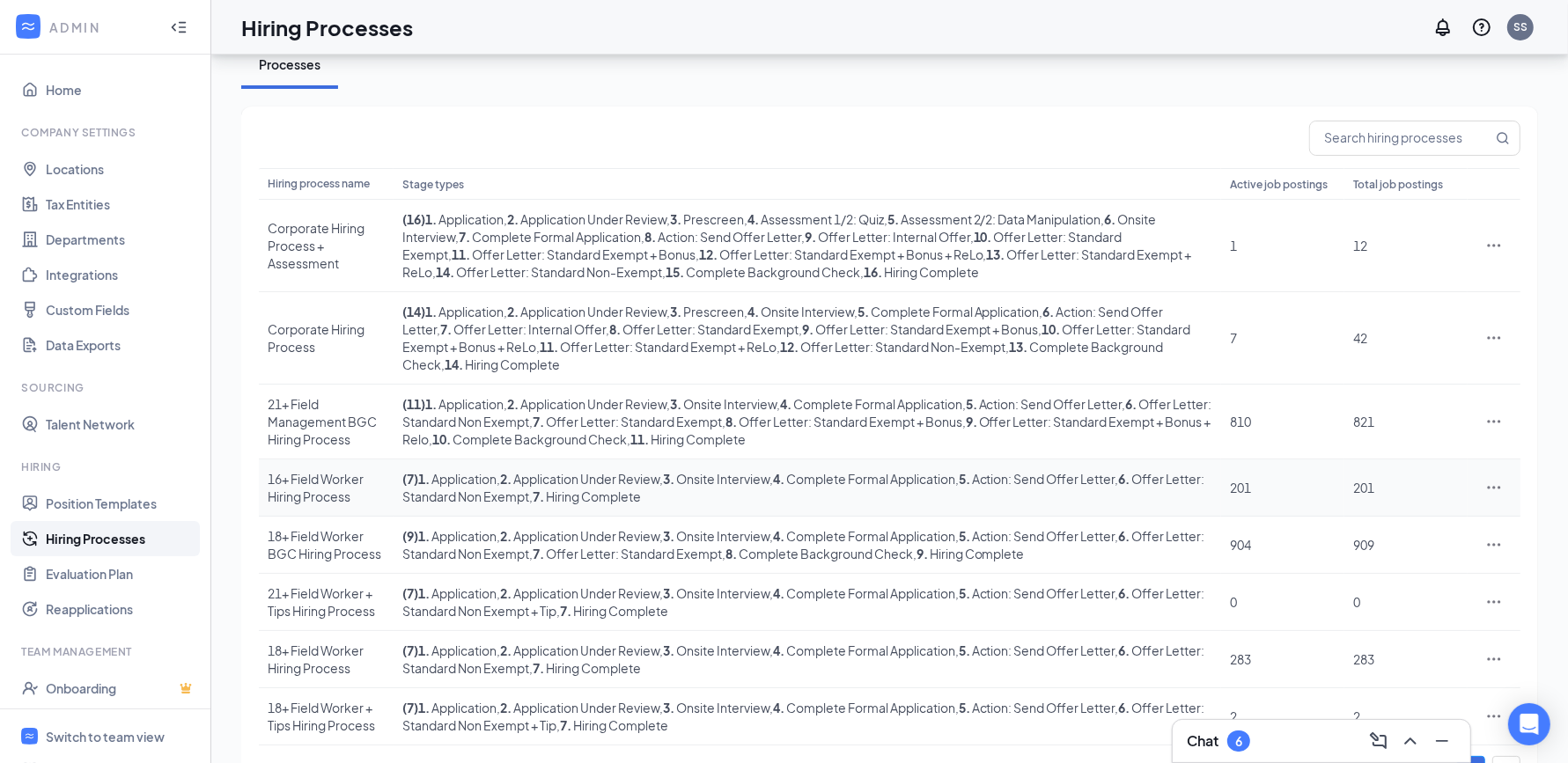
click at [319, 479] on div "16+ Field Worker Hiring Process" at bounding box center [326, 488] width 117 height 35
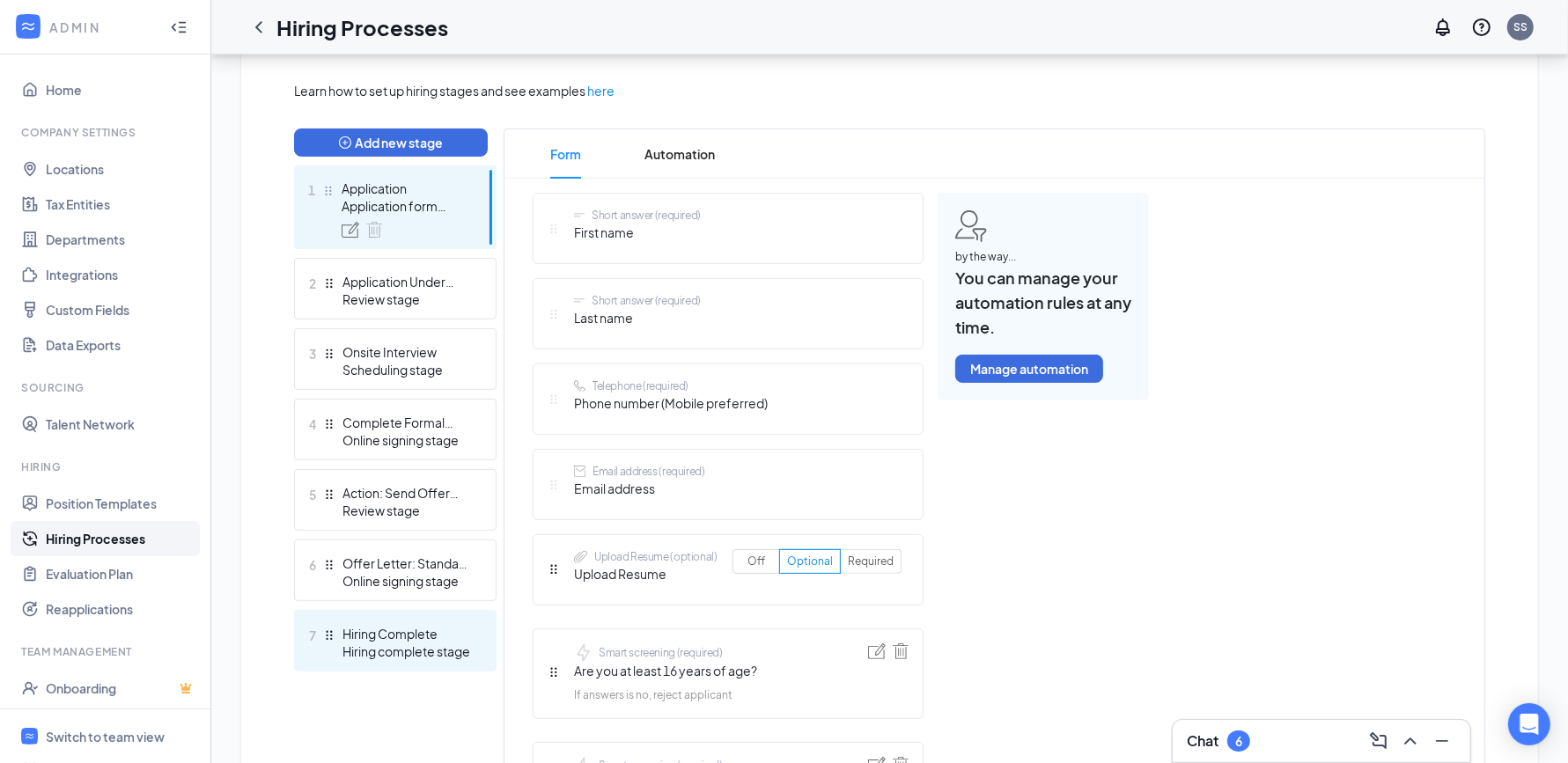
click at [378, 625] on div "Hiring Complete" at bounding box center [406, 633] width 129 height 18
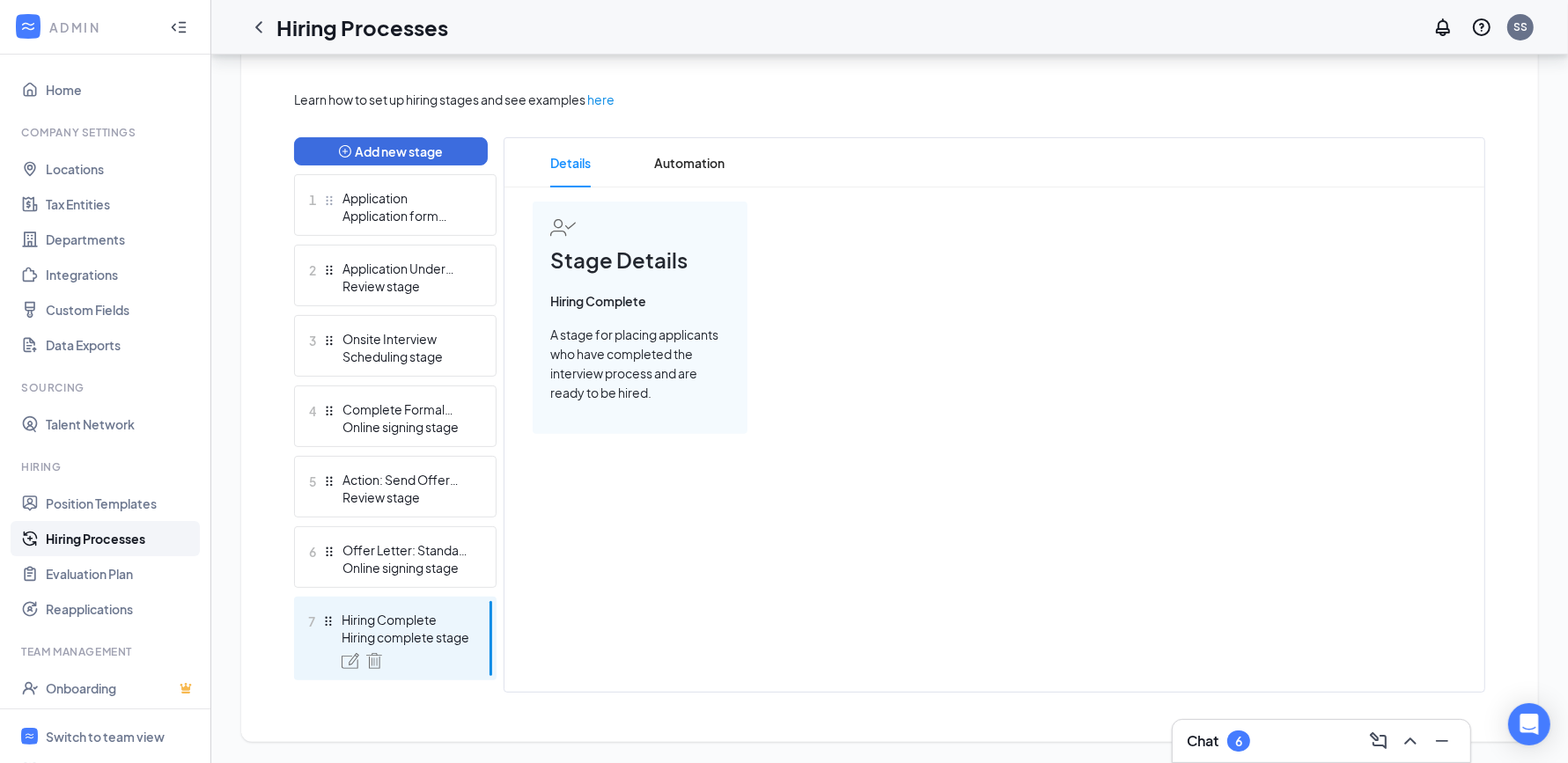
scroll to position [384, 0]
click at [657, 156] on span "Automation" at bounding box center [689, 164] width 70 height 49
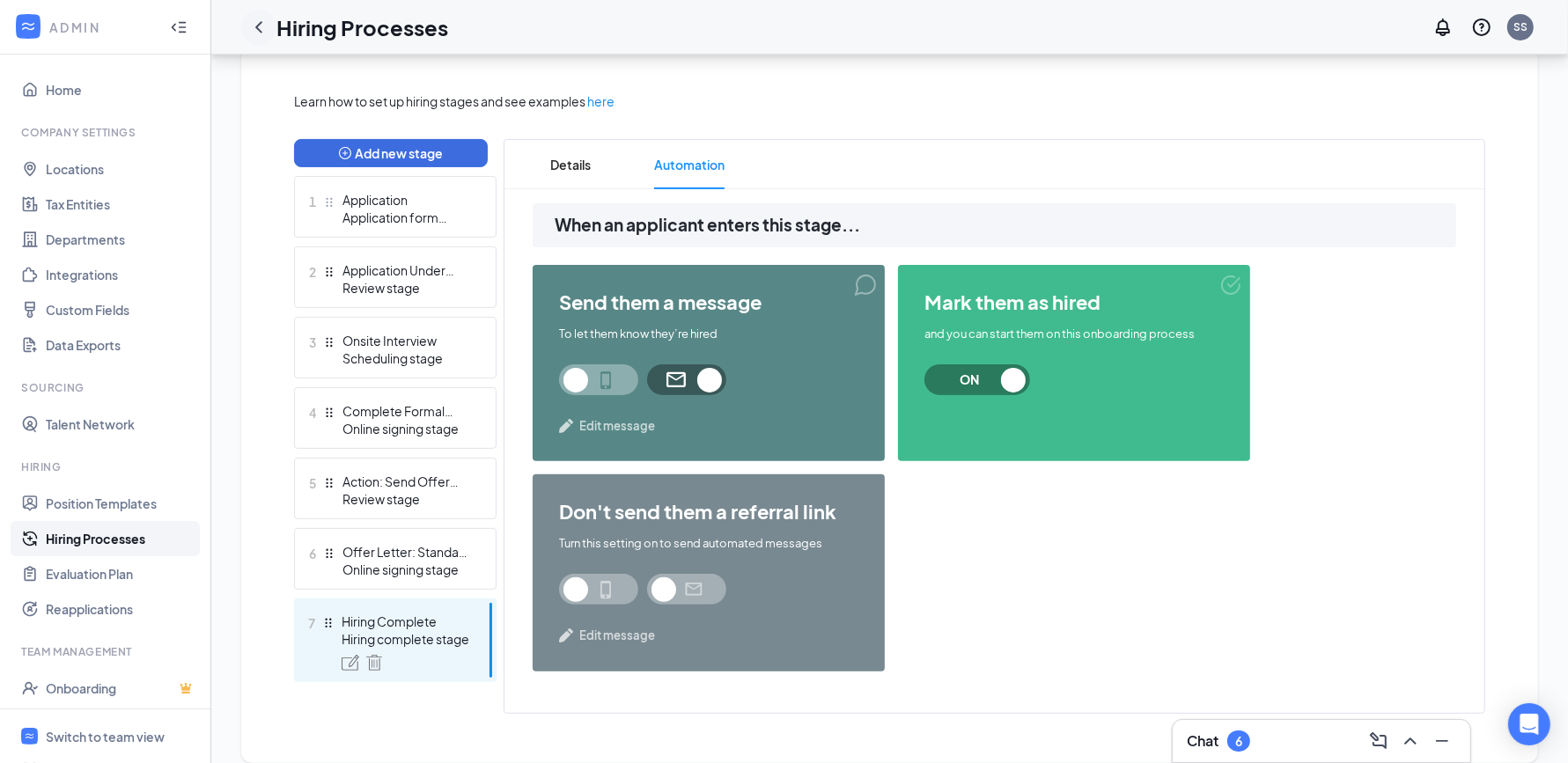
click at [254, 32] on icon "ChevronLeft" at bounding box center [259, 27] width 21 height 21
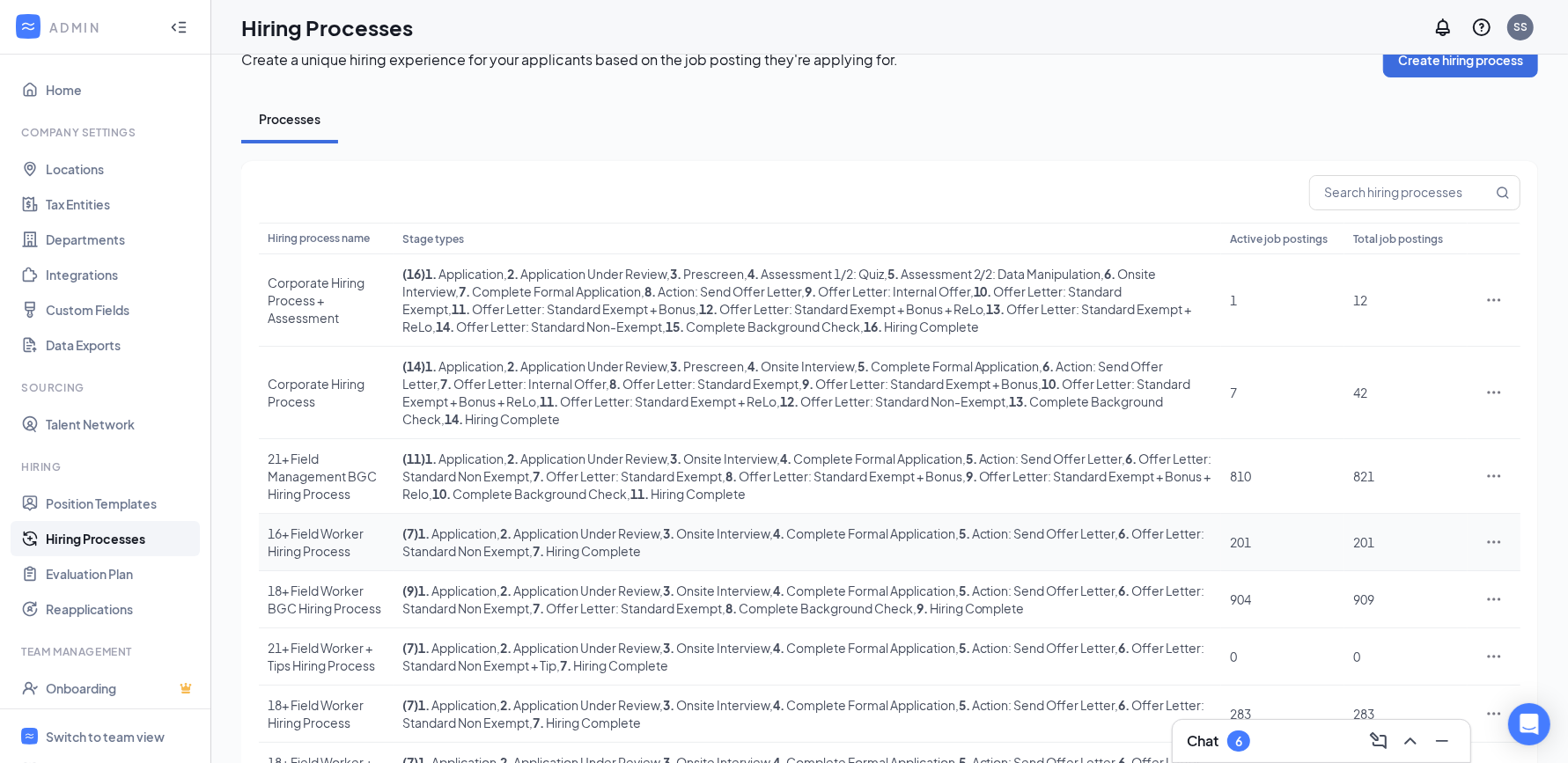
scroll to position [36, 0]
click at [333, 522] on div "16+ Field Worker Hiring Process" at bounding box center [326, 540] width 117 height 35
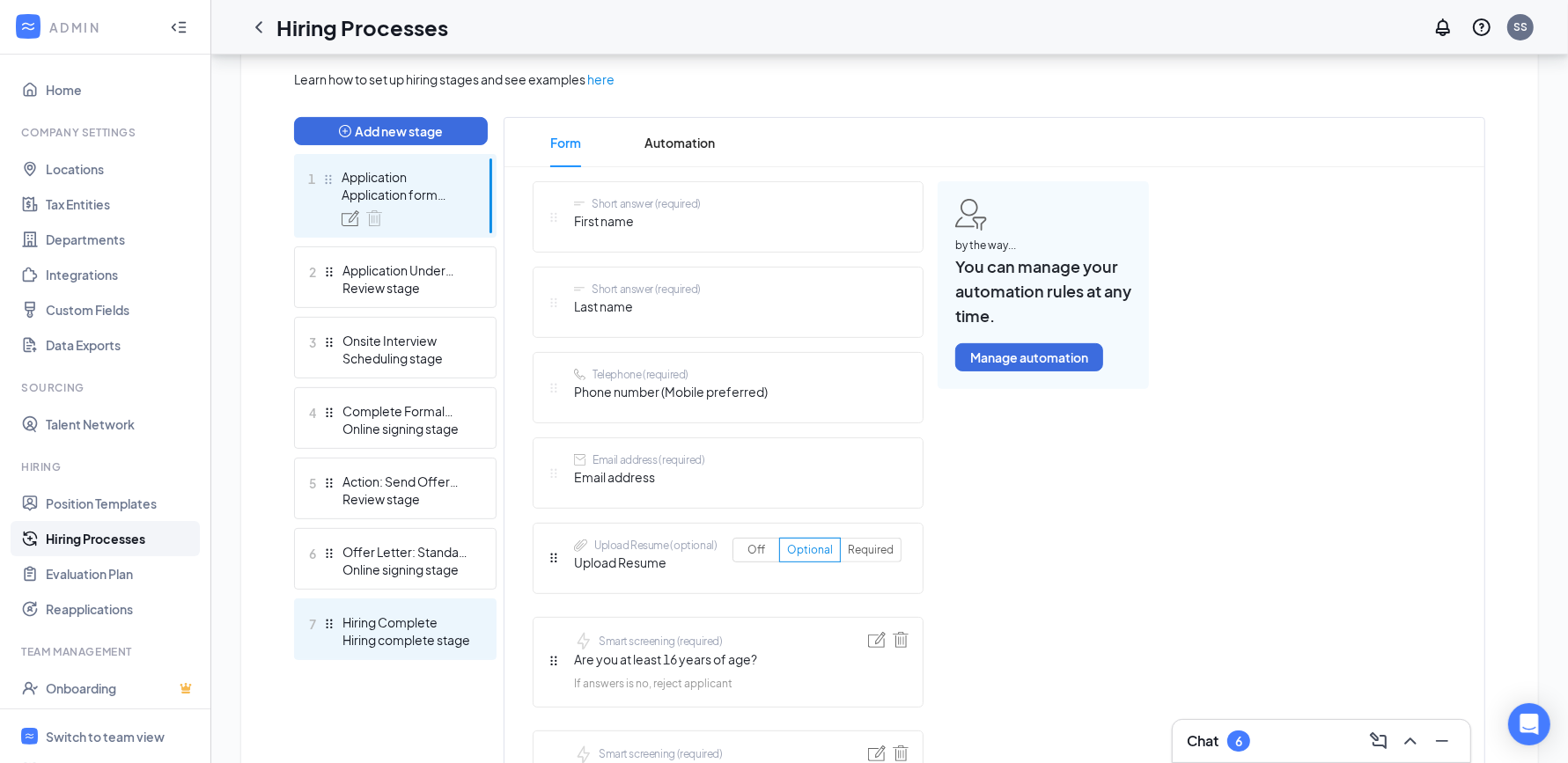
click at [424, 633] on div "Hiring complete stage" at bounding box center [406, 640] width 129 height 18
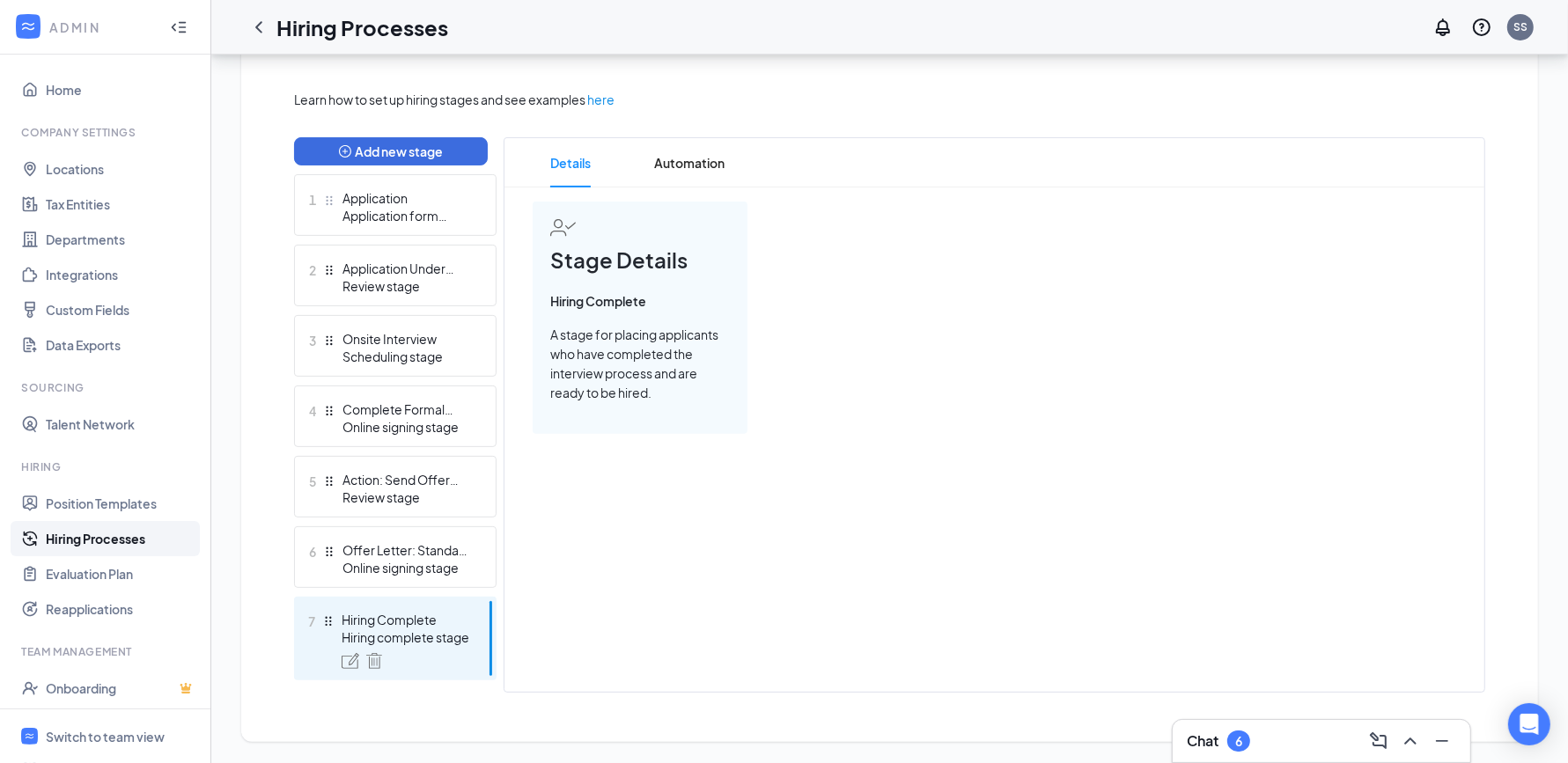
scroll to position [384, 0]
click at [715, 141] on span "Automation" at bounding box center [689, 164] width 70 height 49
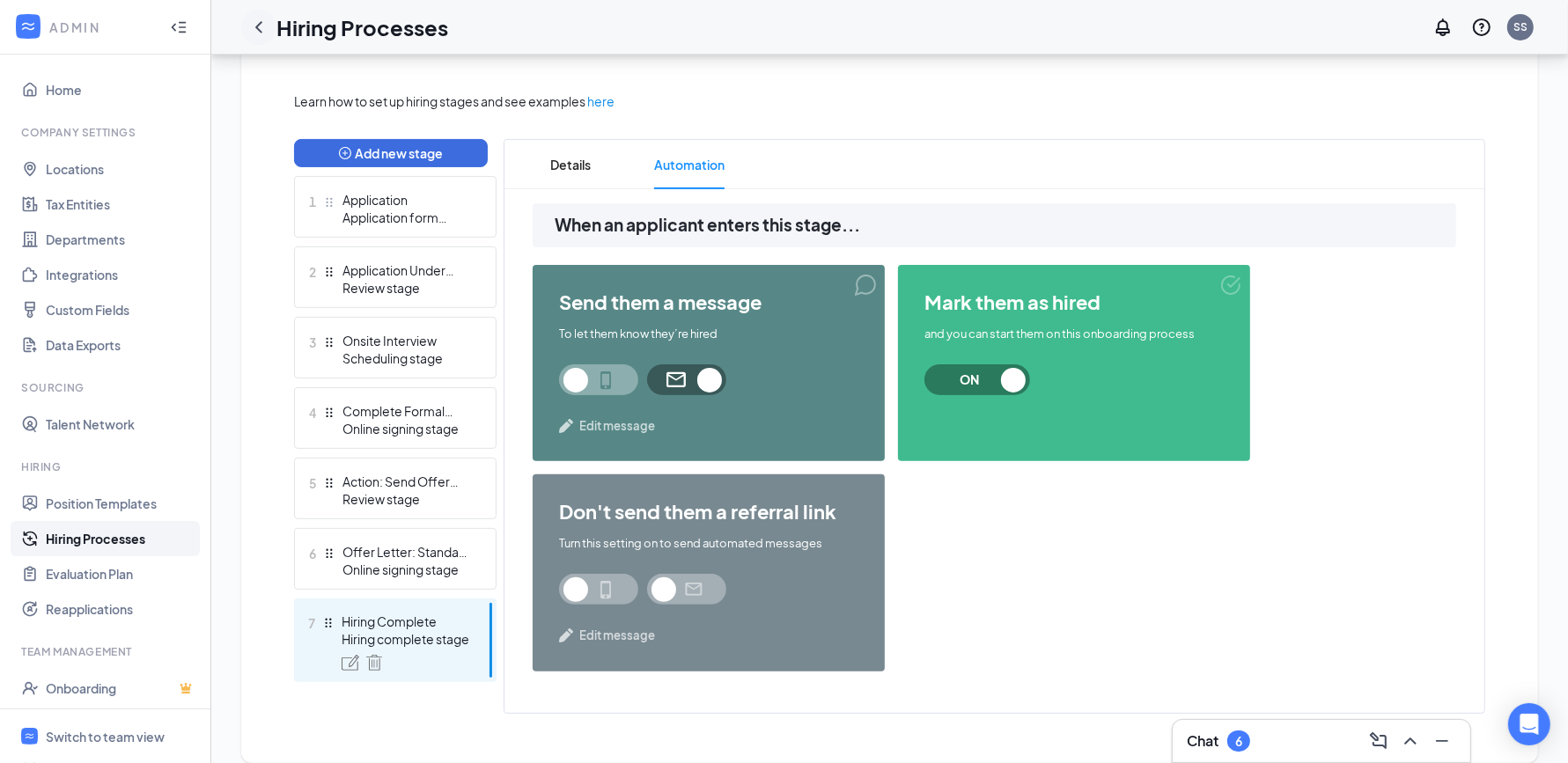
click at [257, 26] on icon "ChevronLeft" at bounding box center [259, 27] width 7 height 11
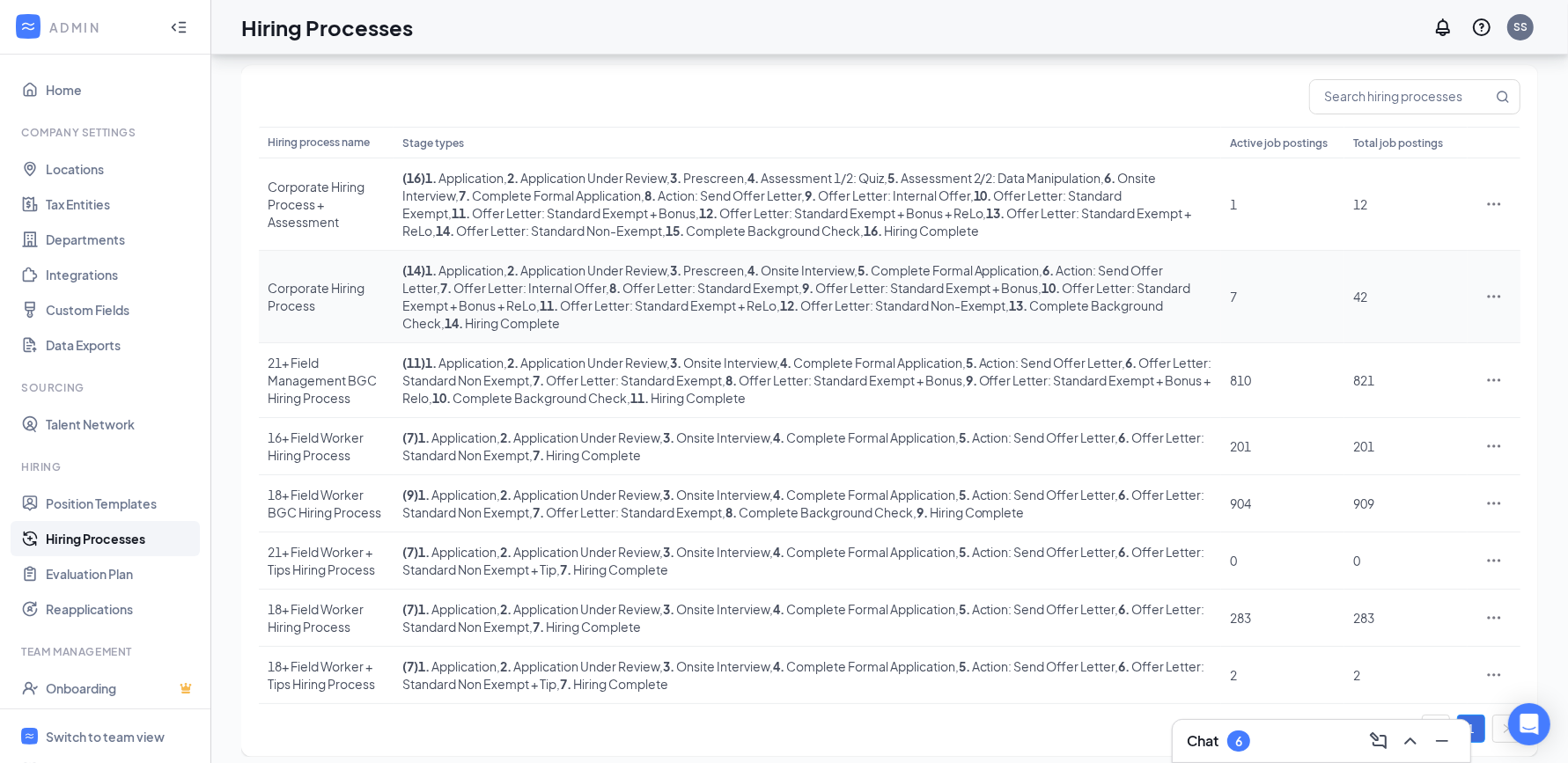
scroll to position [139, 0]
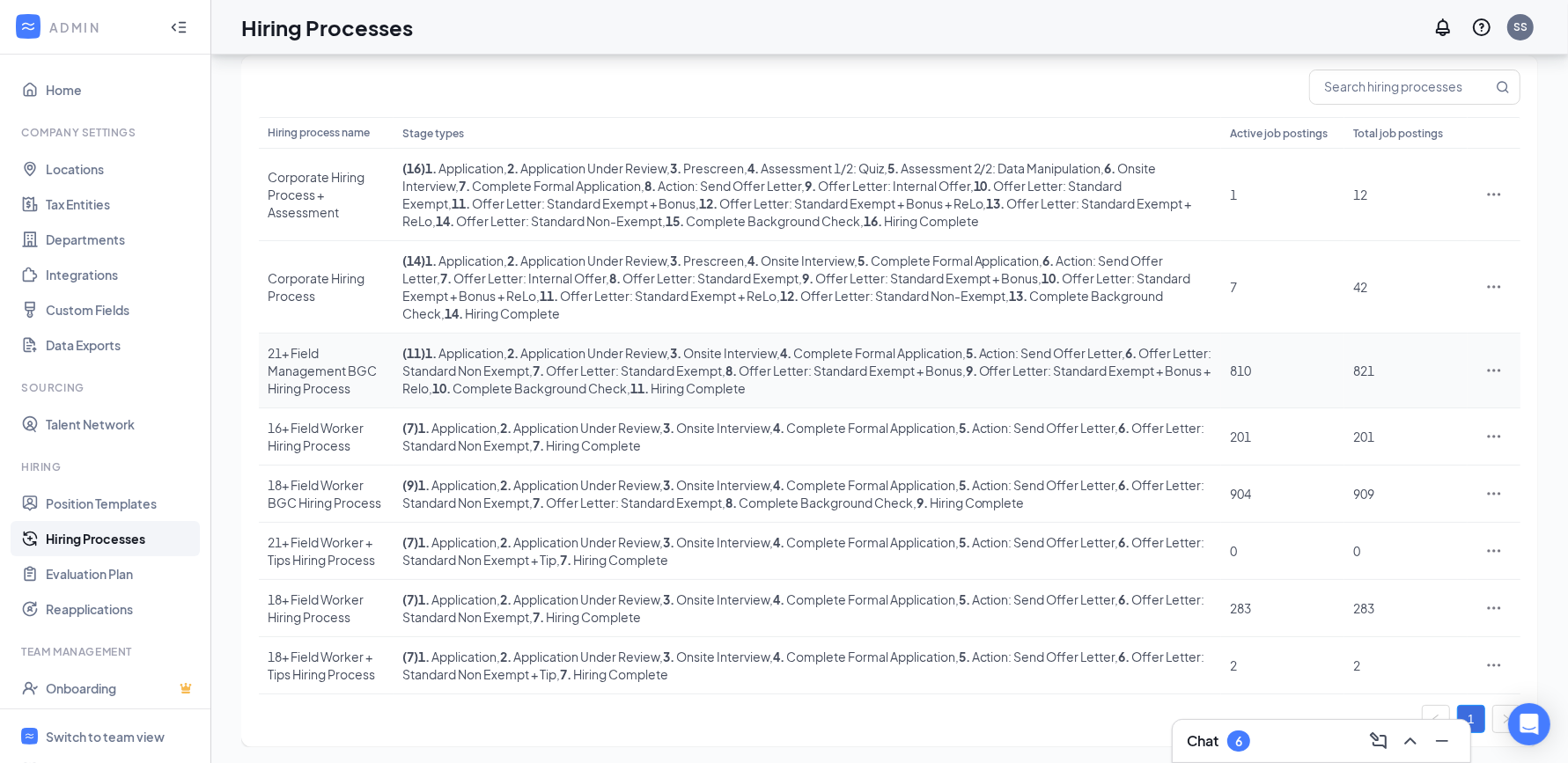
click at [321, 368] on div "21+ Field Management BGC Hiring Process" at bounding box center [326, 370] width 117 height 53
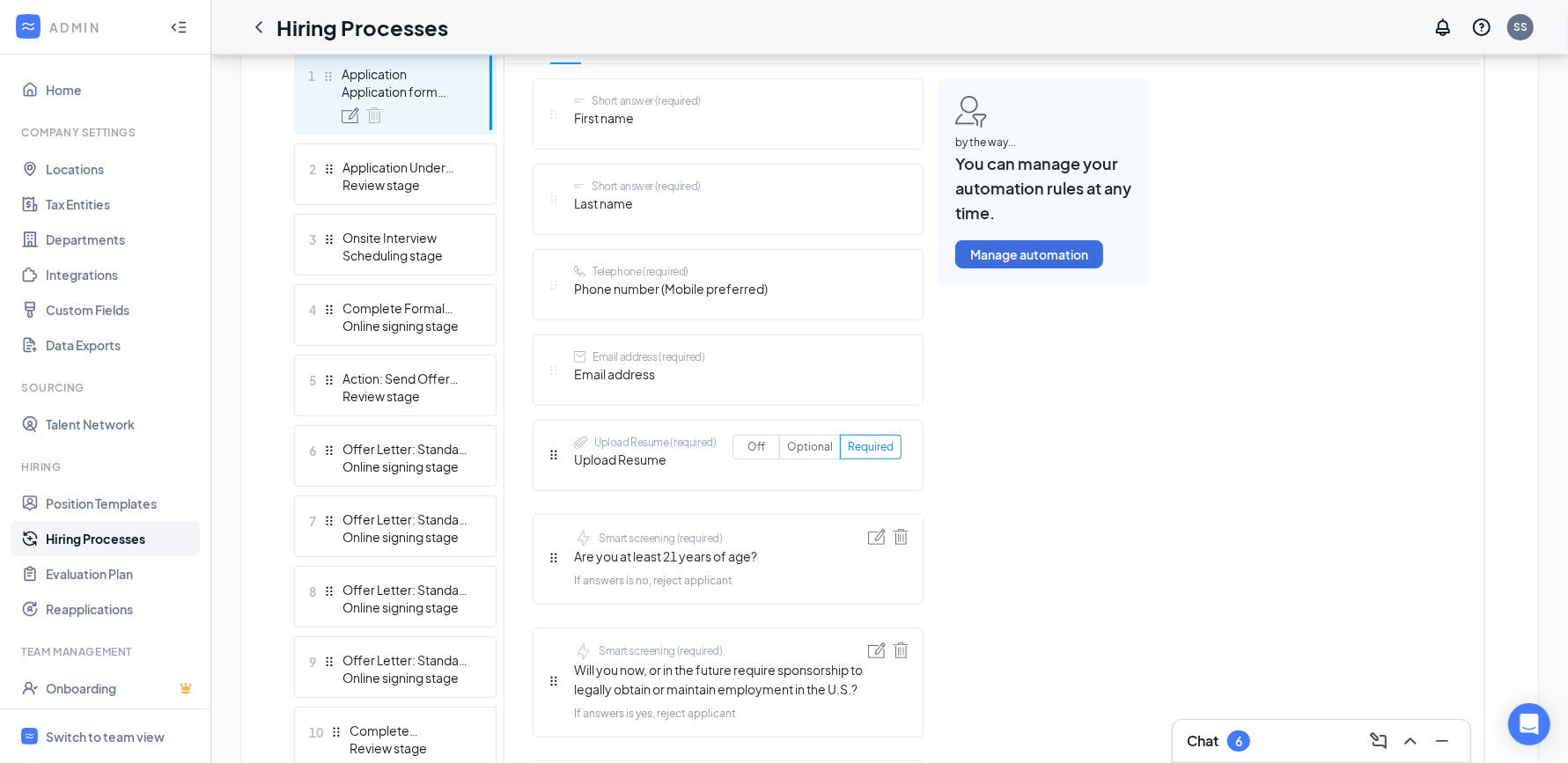
scroll to position [728, 0]
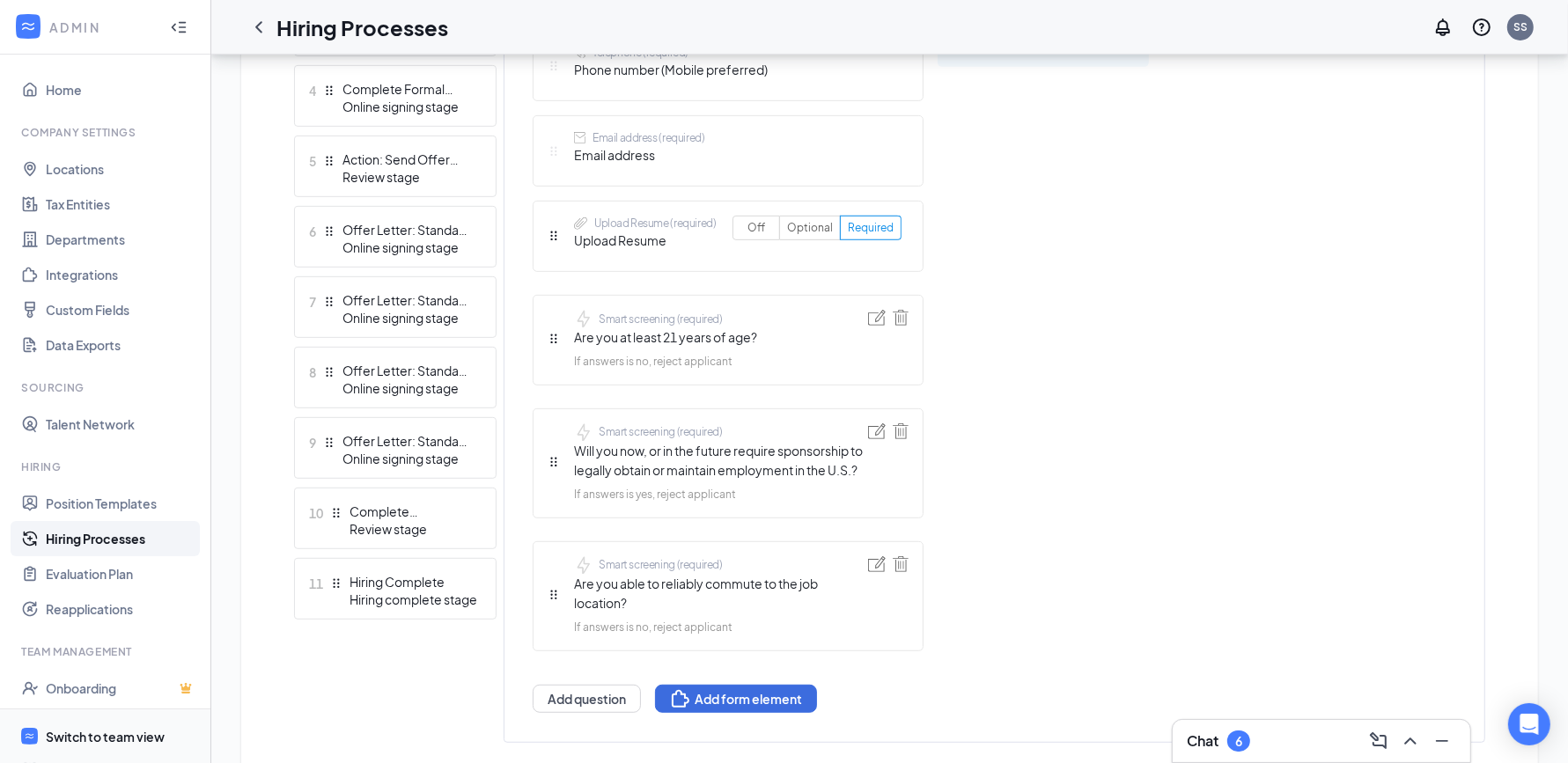
click at [132, 729] on div "Switch to team view" at bounding box center [105, 736] width 119 height 18
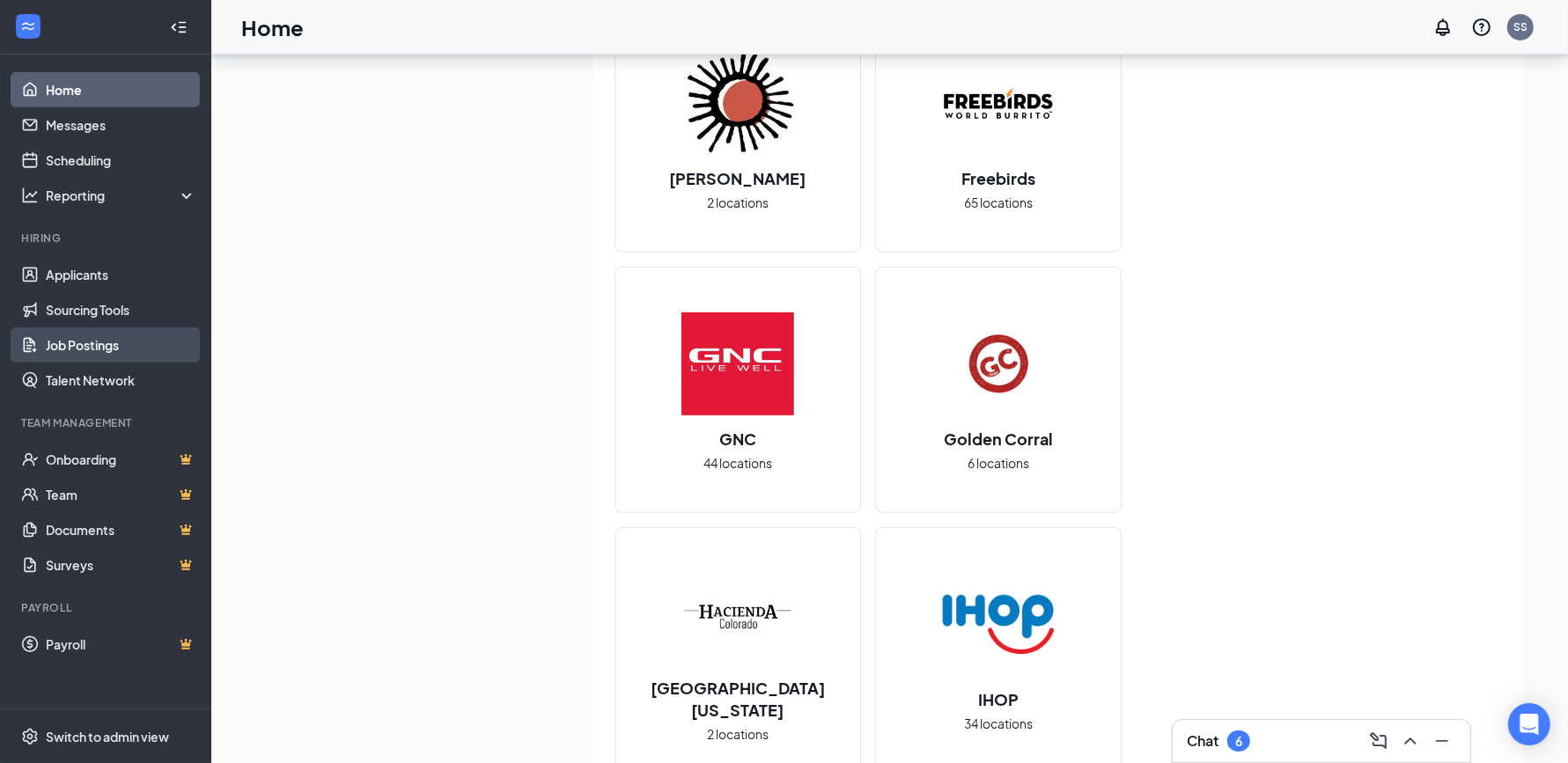
click at [119, 343] on link "Job Postings" at bounding box center [120, 345] width 150 height 35
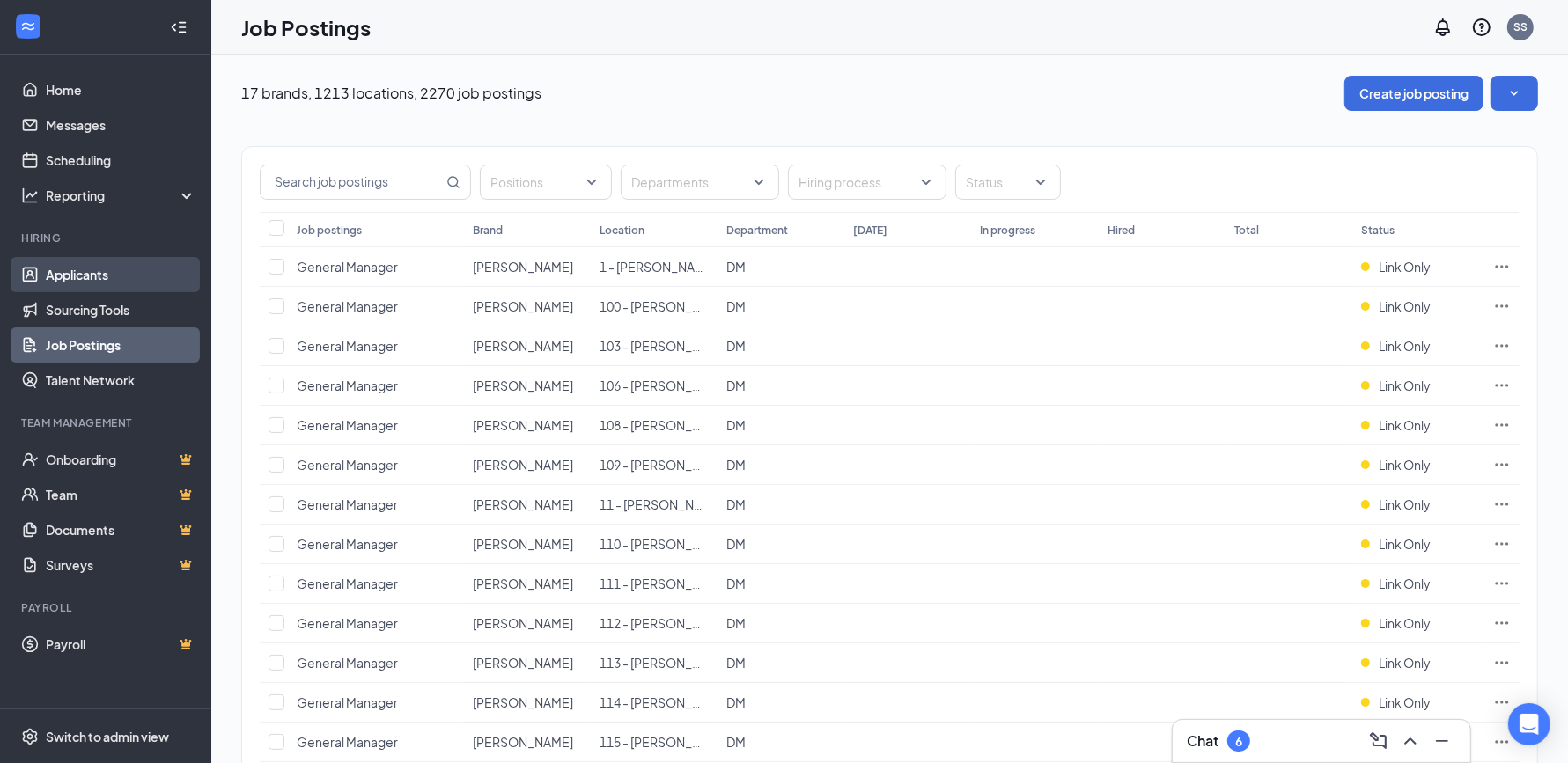
click at [137, 274] on link "Applicants" at bounding box center [120, 274] width 150 height 35
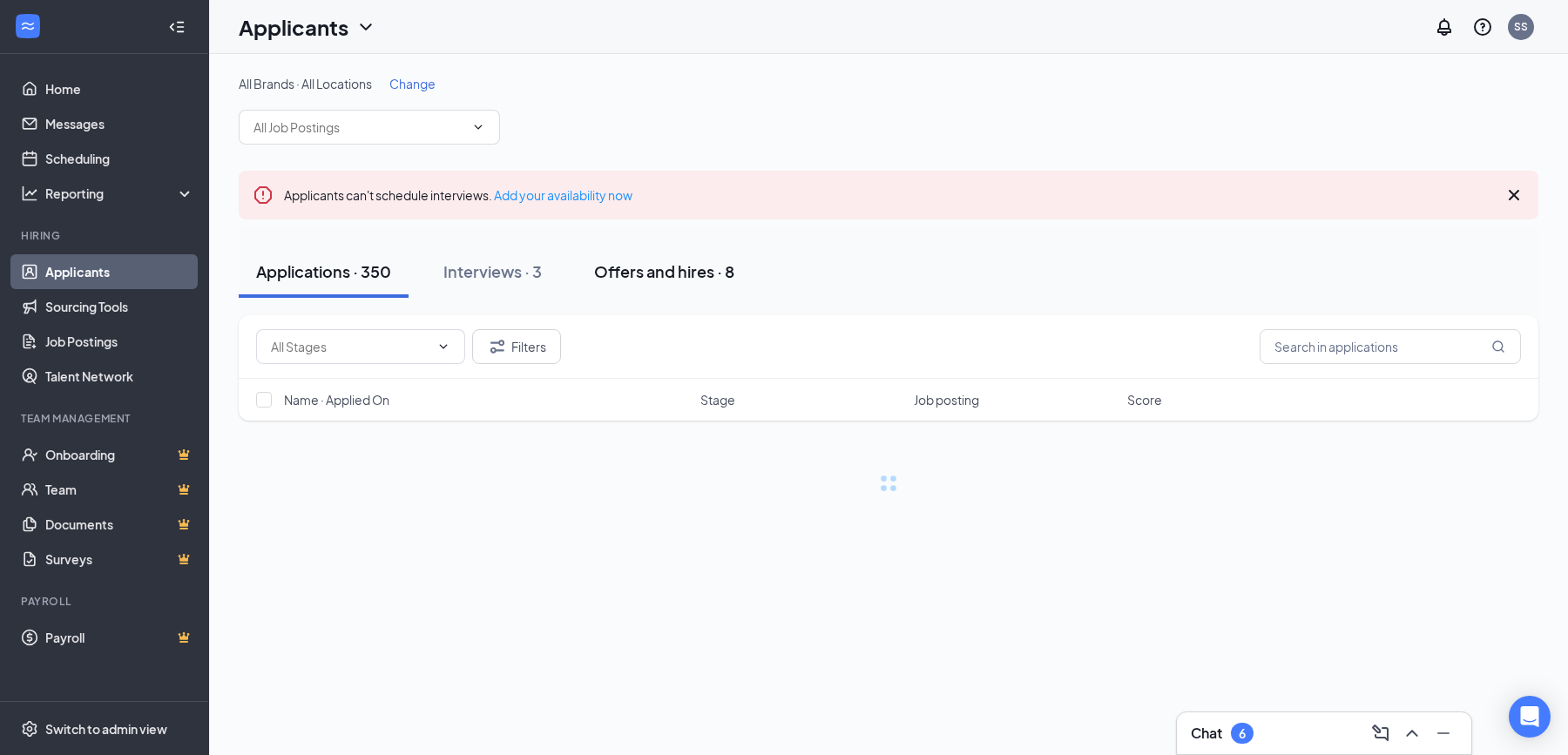
click at [685, 259] on button "Offers and hires · 8" at bounding box center [664, 272] width 175 height 52
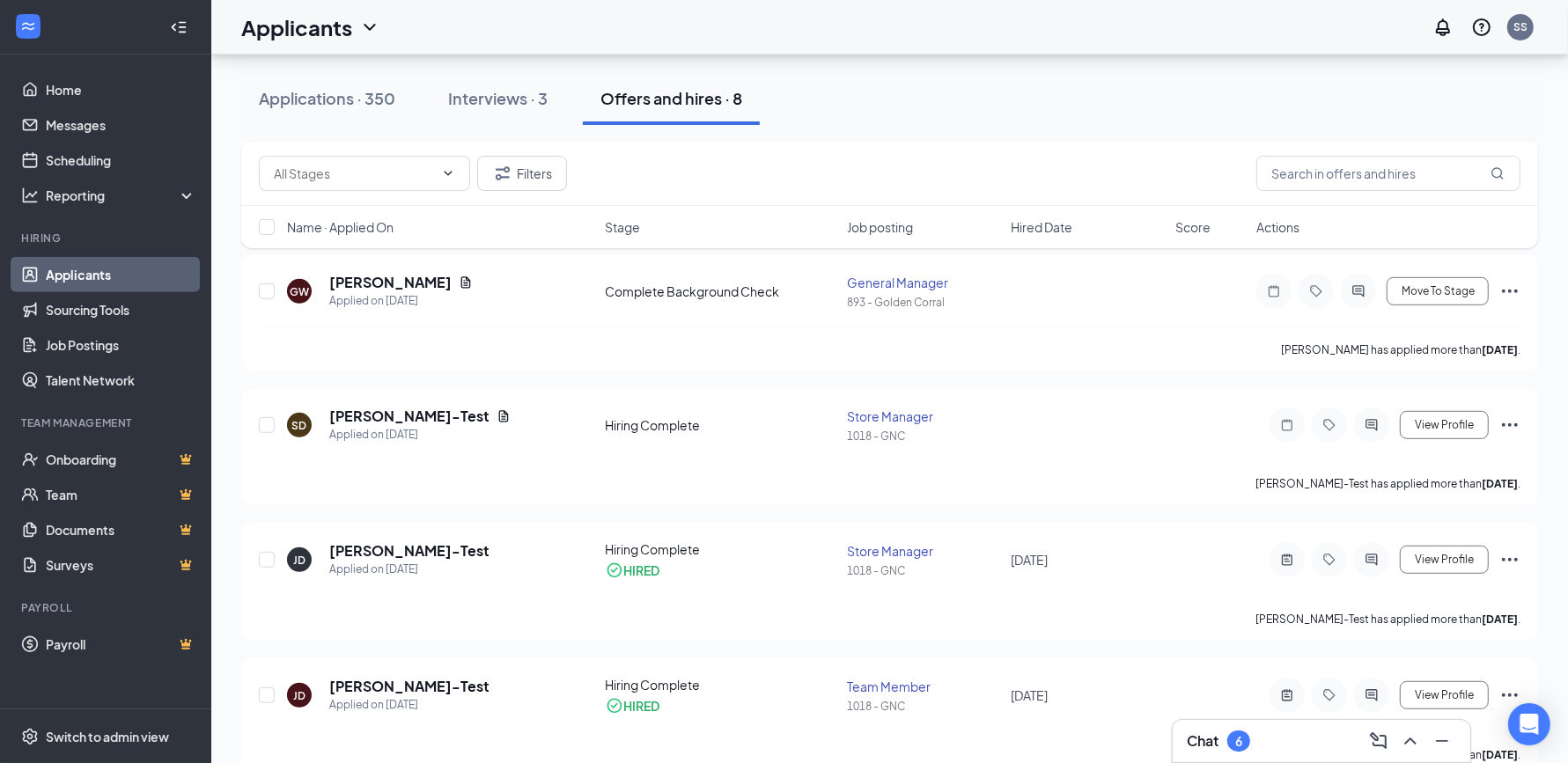
scroll to position [760, 0]
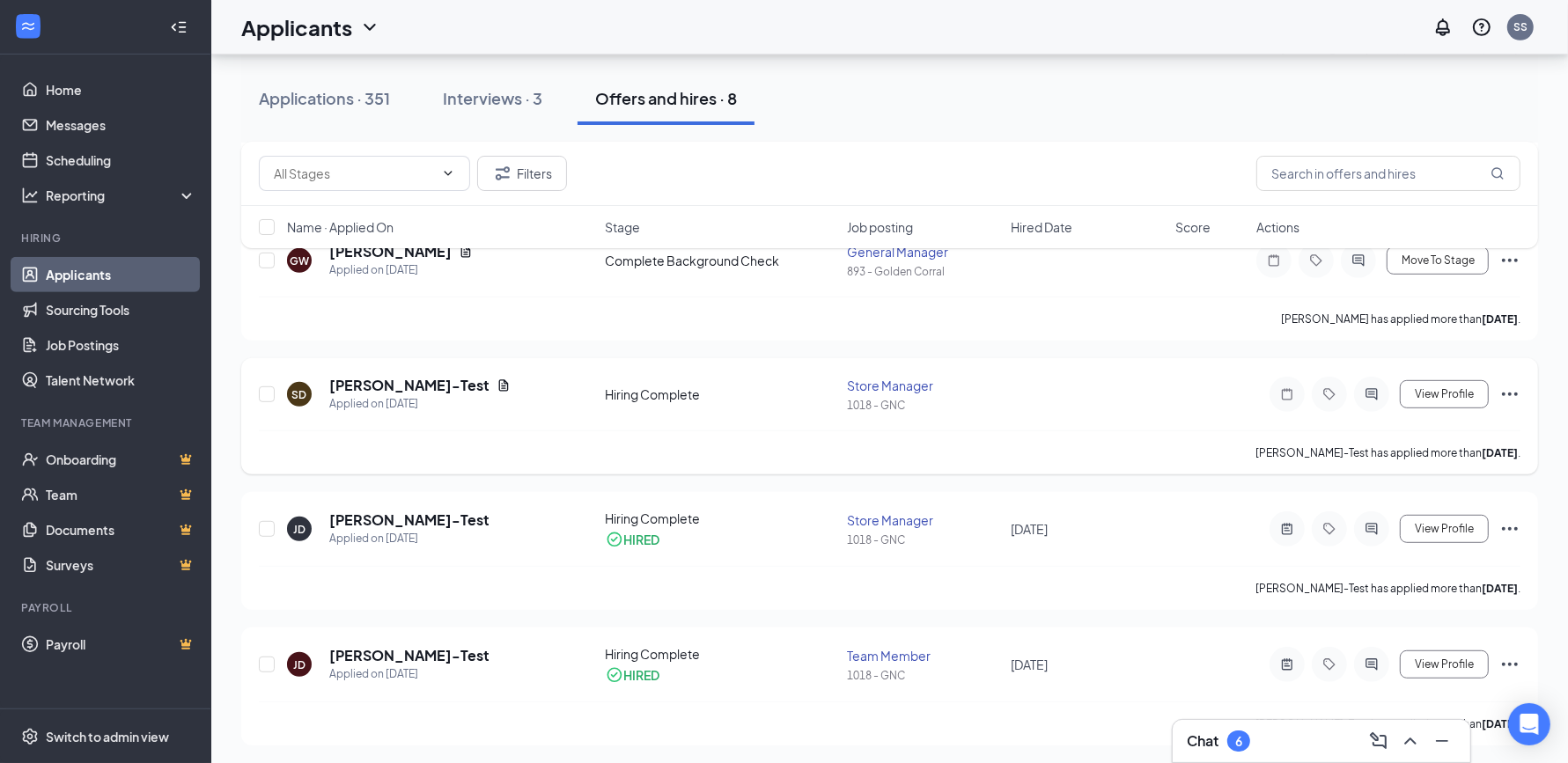
click at [1512, 386] on icon "Ellipses" at bounding box center [1509, 394] width 21 height 21
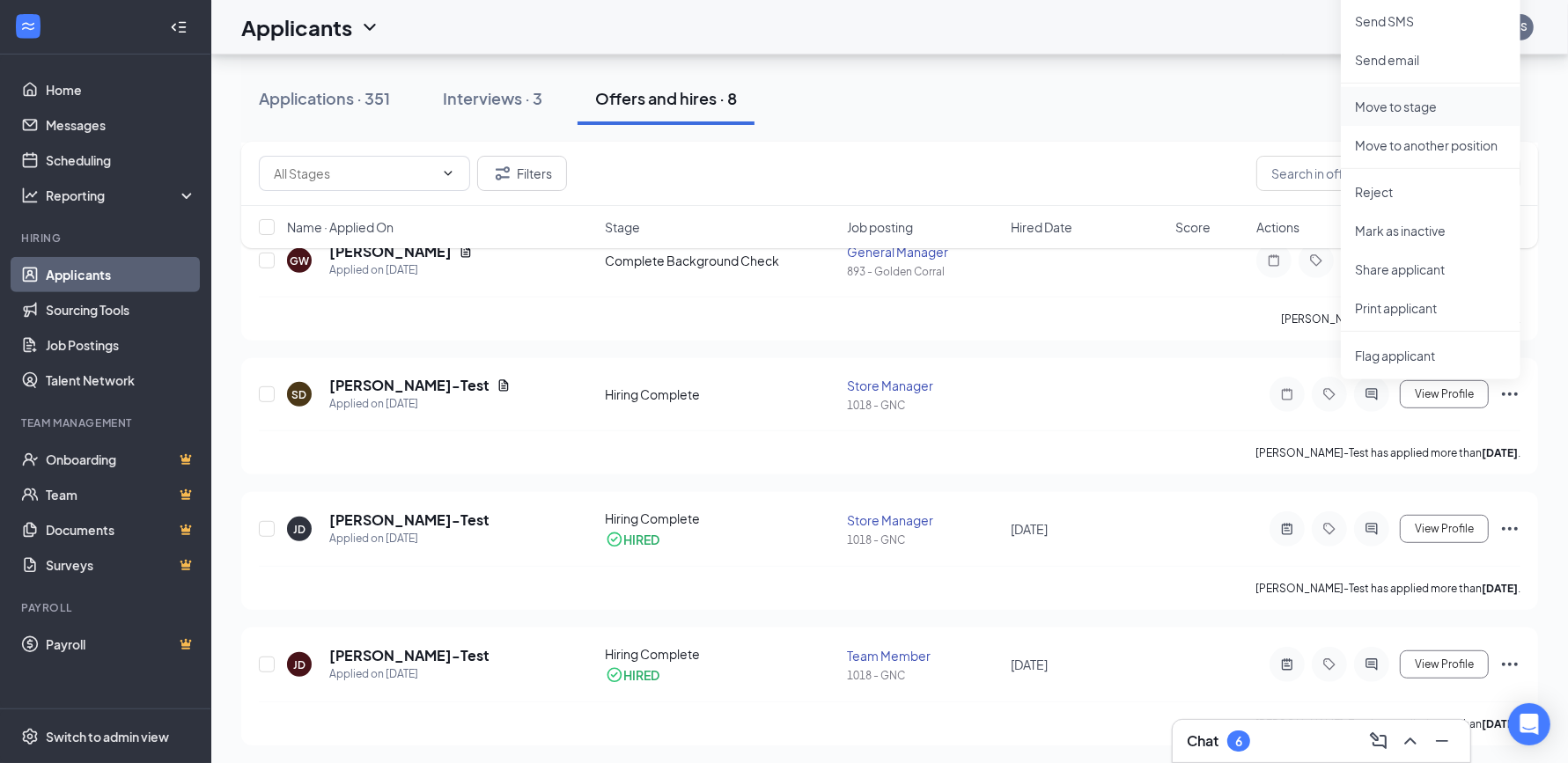
click at [1422, 111] on p "Move to stage" at bounding box center [1430, 106] width 151 height 18
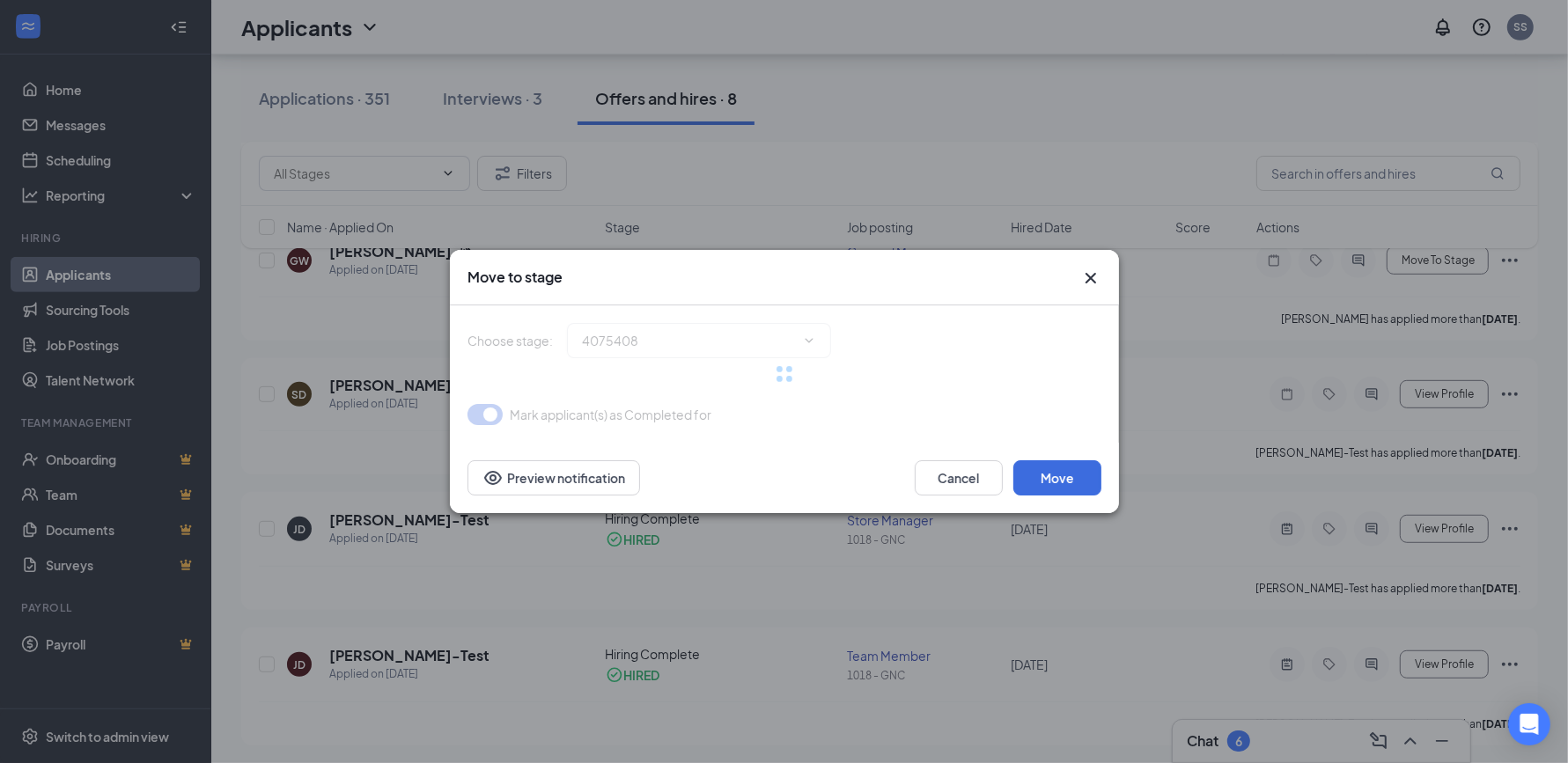
type input "Hiring Complete (current stage)"
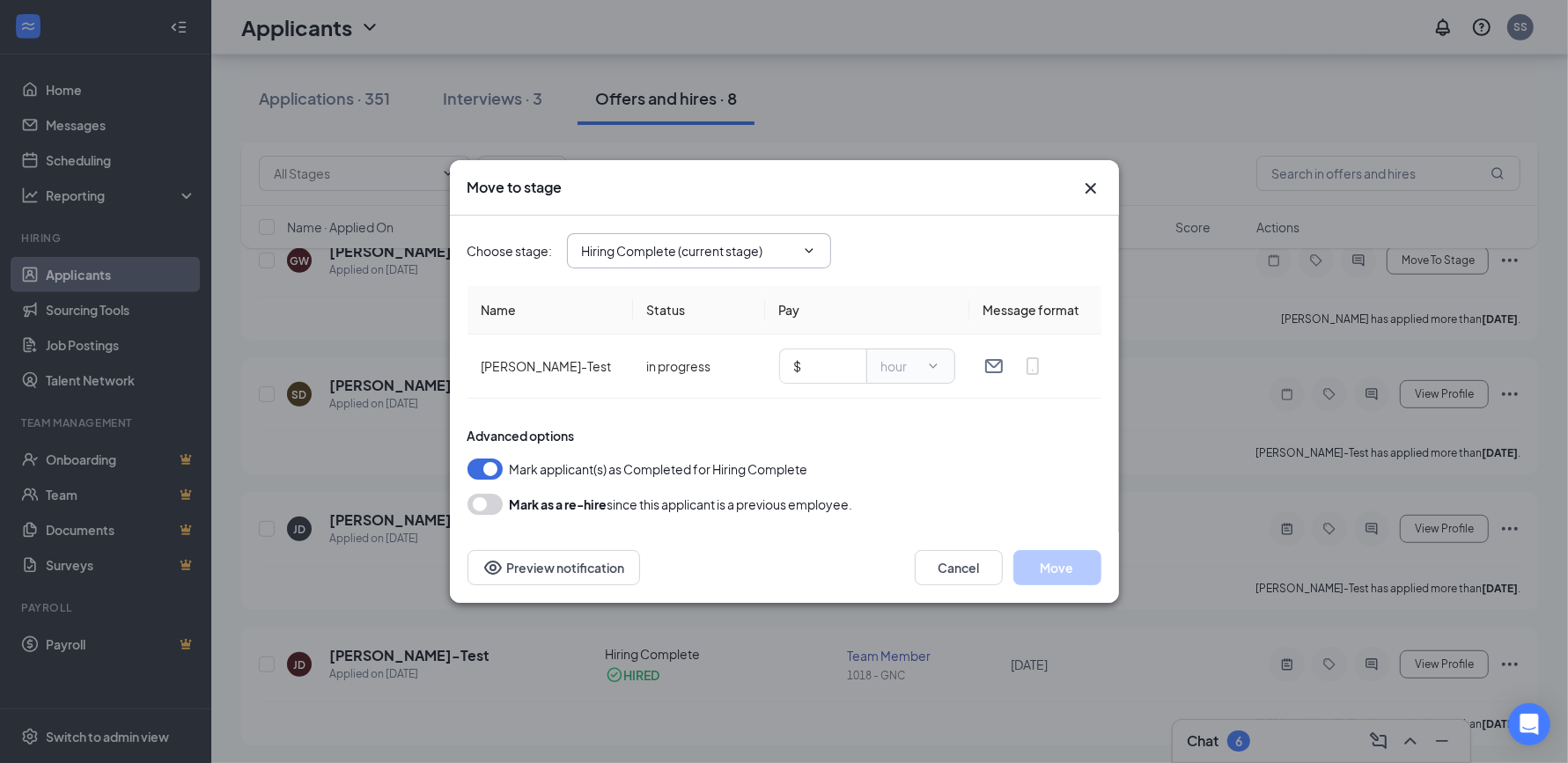
click at [759, 261] on span "Hiring Complete (current stage)" at bounding box center [699, 251] width 264 height 35
click at [911, 244] on div "Choose stage : Hiring Complete (current stage)" at bounding box center [784, 251] width 634 height 35
click at [833, 370] on input "text" at bounding box center [828, 366] width 46 height 19
click at [831, 364] on input "14" at bounding box center [828, 366] width 46 height 19
click at [843, 434] on div "Advanced options" at bounding box center [784, 436] width 634 height 18
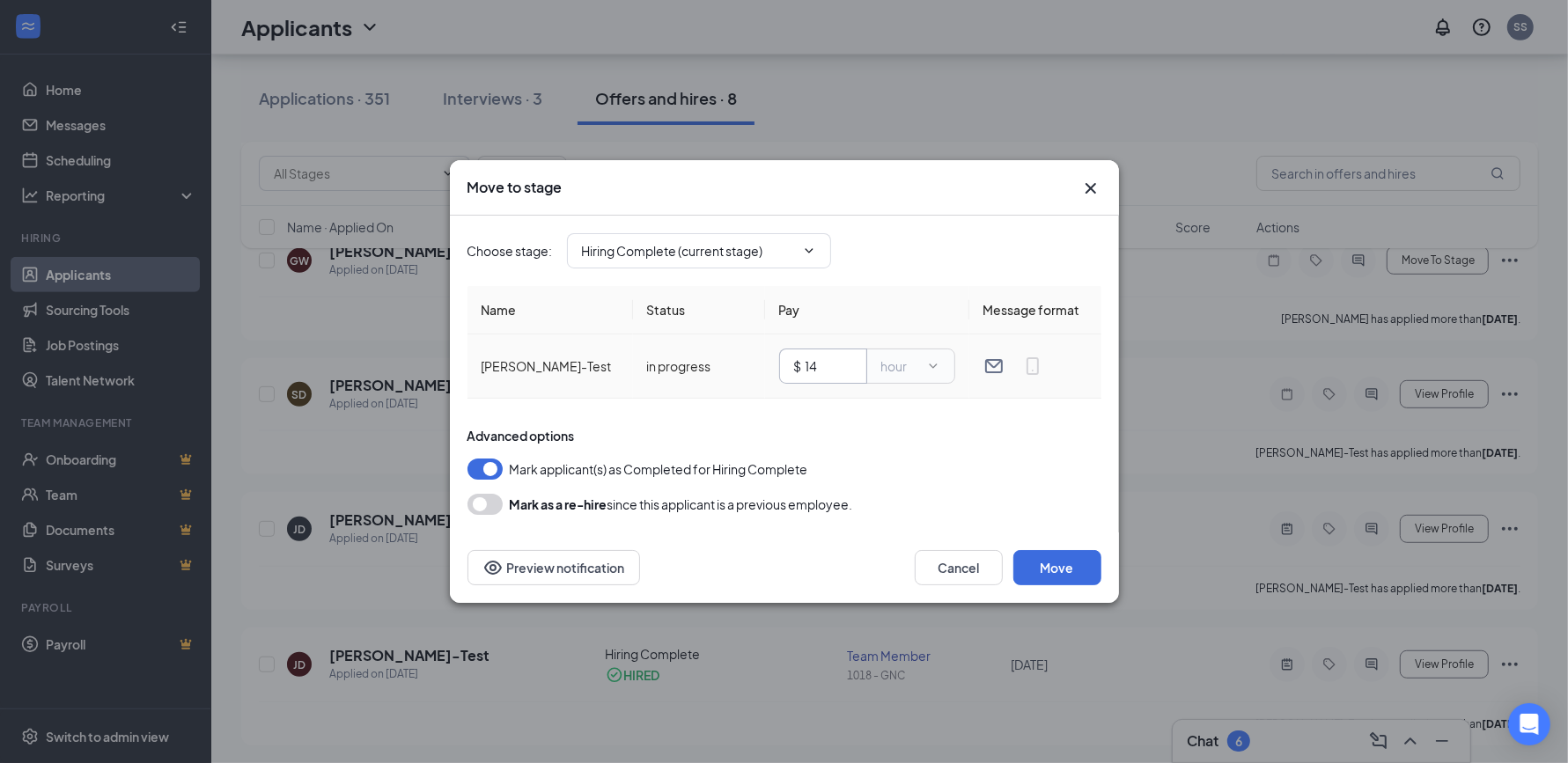
click at [833, 360] on input "14" at bounding box center [828, 366] width 46 height 19
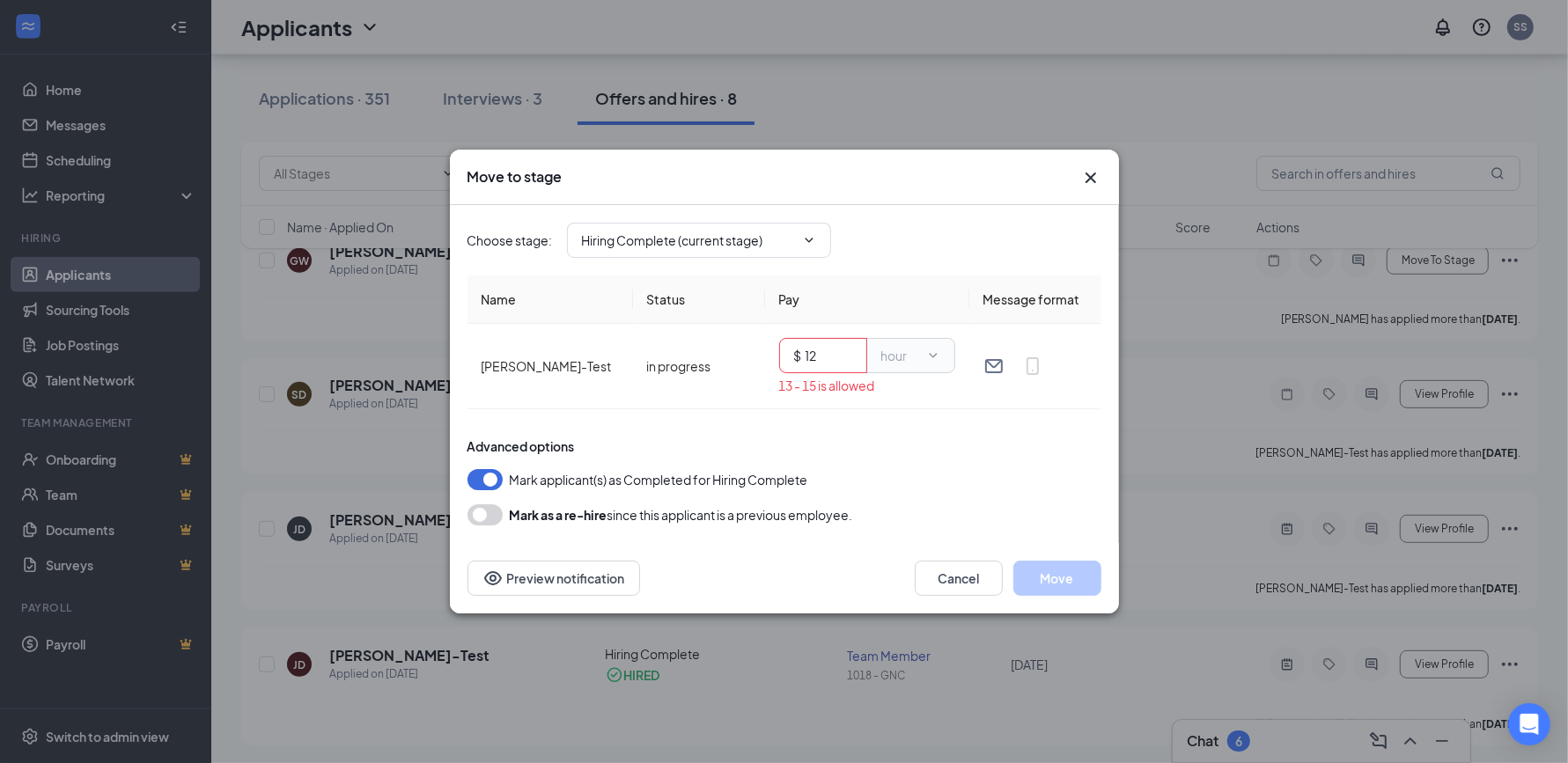
type input "12"
click at [876, 461] on div "Advanced options Mark applicant(s) as Completed for Hiring Complete Mark as a r…" at bounding box center [784, 481] width 634 height 88
click at [1094, 181] on icon "Cross" at bounding box center [1090, 177] width 21 height 21
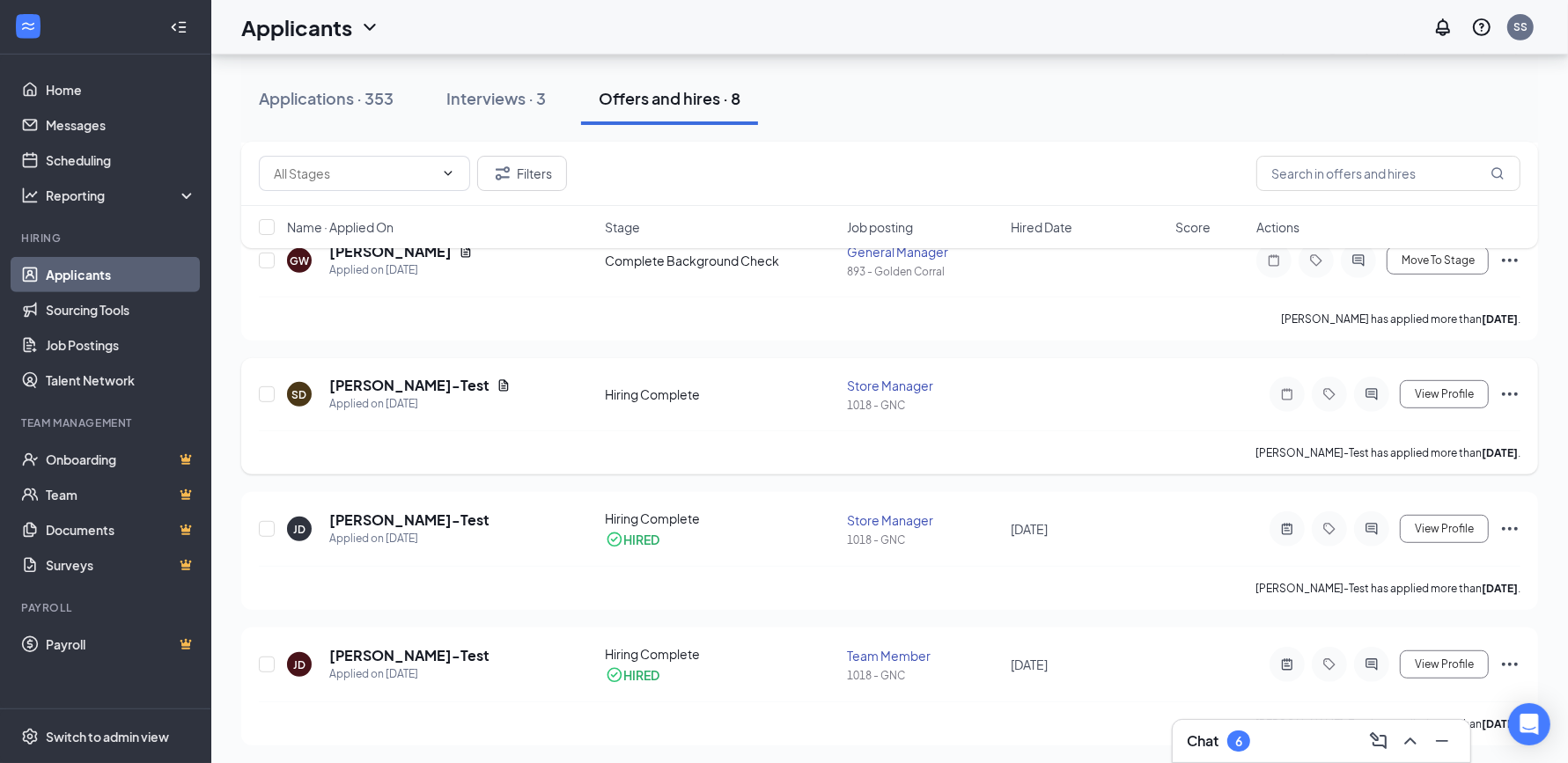
click at [1517, 394] on icon "Ellipses" at bounding box center [1509, 394] width 21 height 21
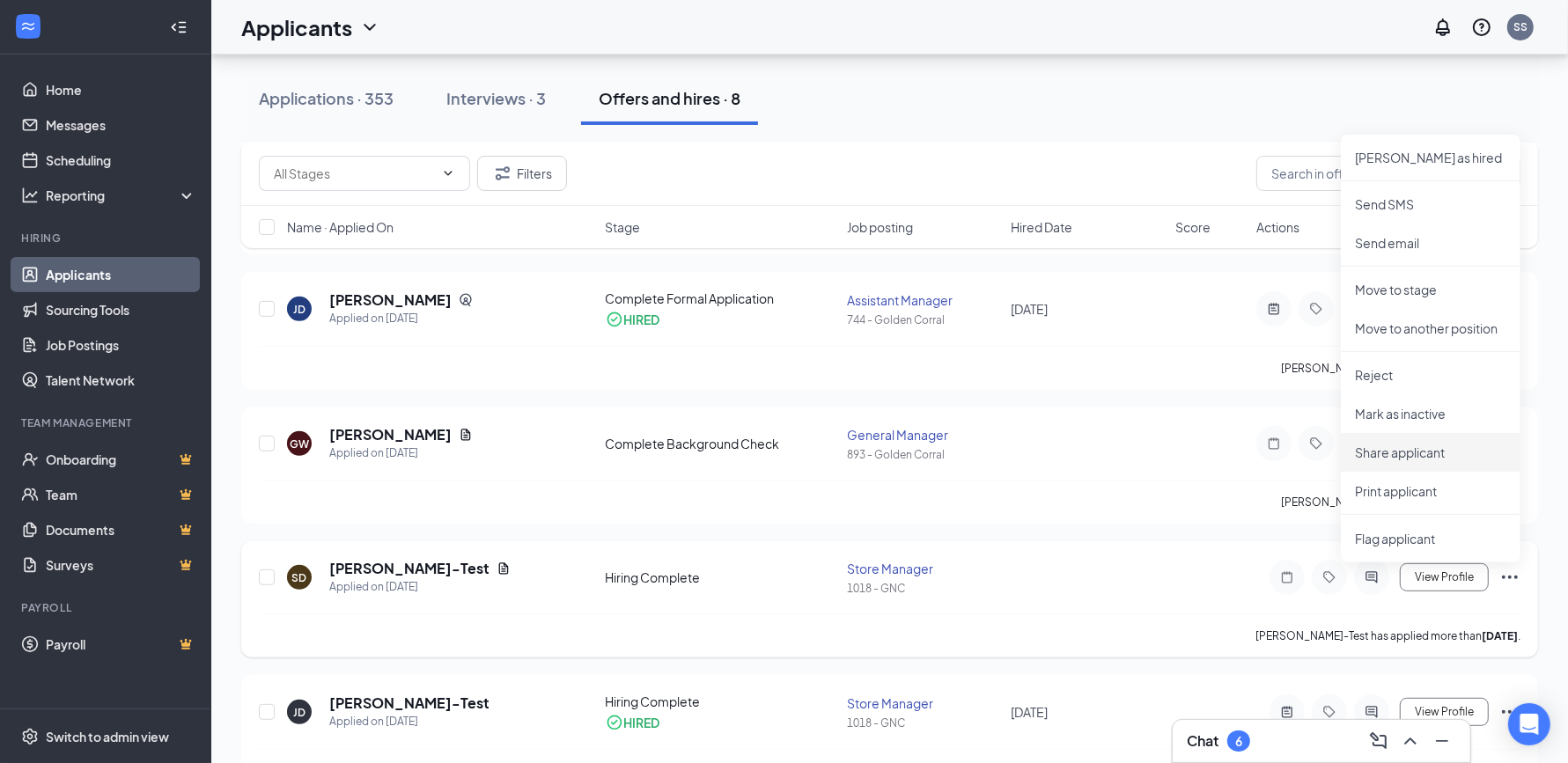
scroll to position [578, 0]
click at [1398, 161] on p "[PERSON_NAME] as hired" at bounding box center [1430, 157] width 151 height 18
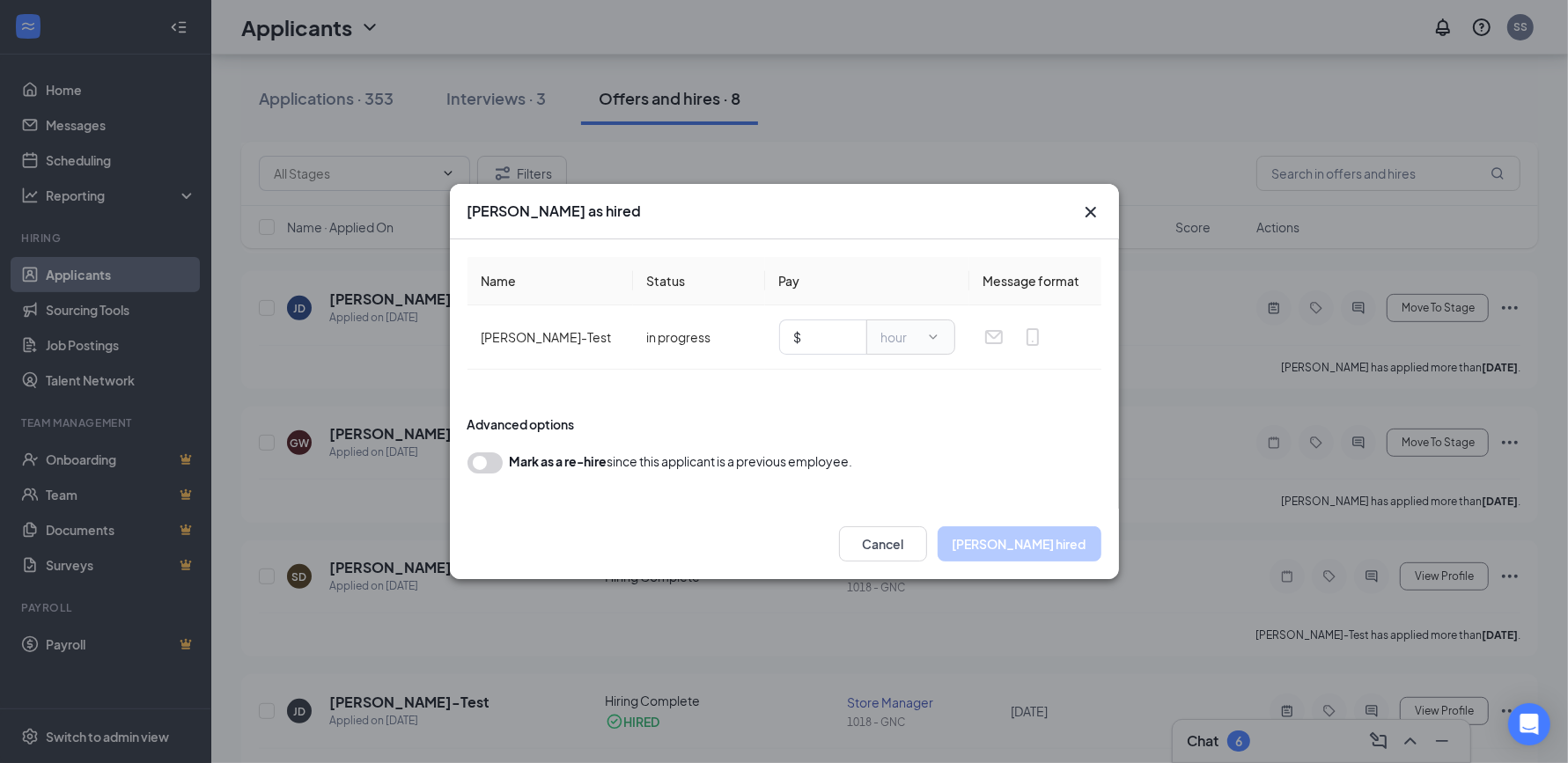
click at [1094, 213] on icon "Cross" at bounding box center [1090, 211] width 21 height 21
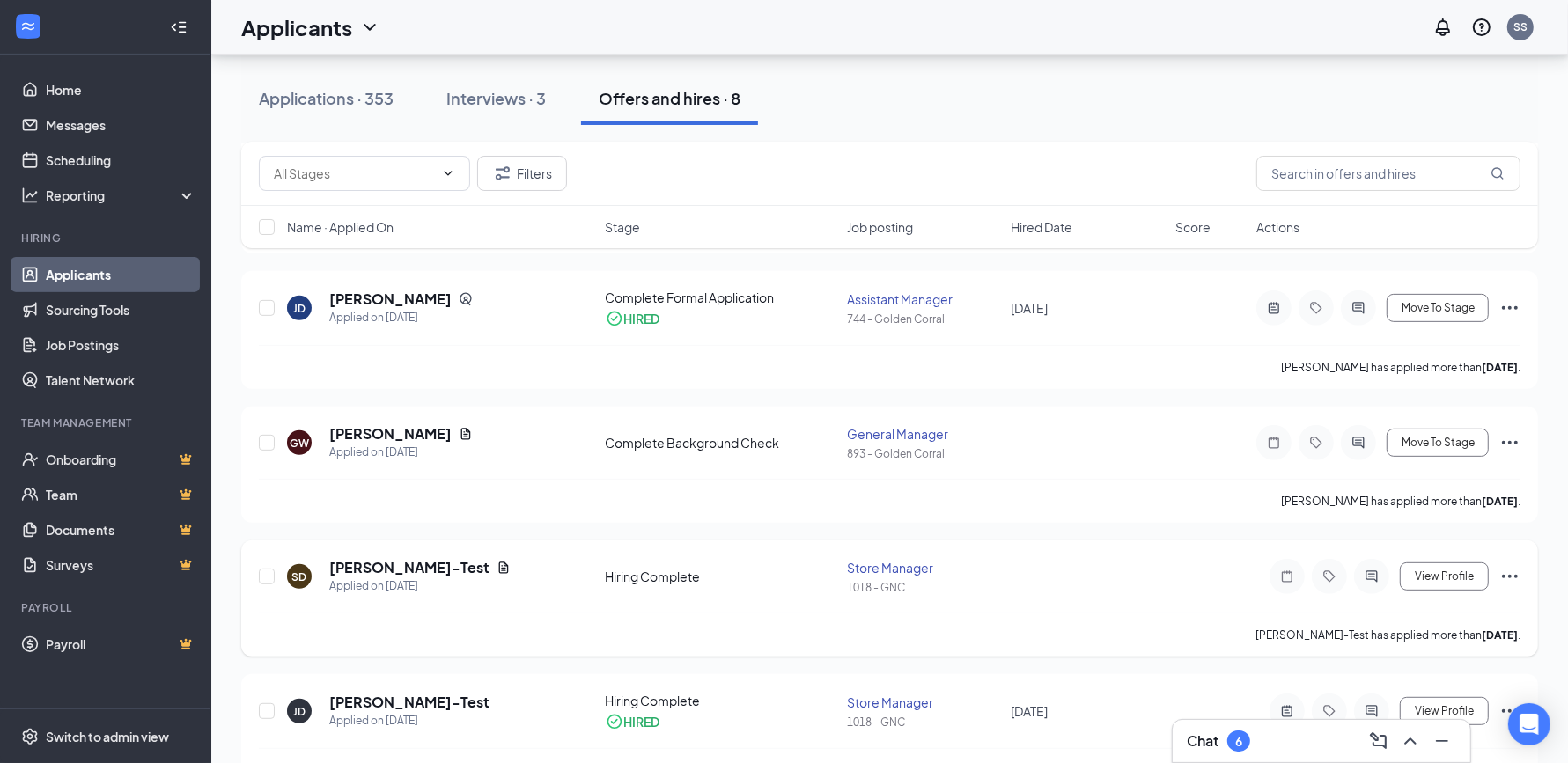
click at [1524, 574] on div "SD [PERSON_NAME]-Test Applied on [DATE] Hiring Complete Store Manager 1018 - GN…" at bounding box center [889, 598] width 1296 height 116
click at [1510, 575] on icon "Ellipses" at bounding box center [1509, 577] width 16 height 4
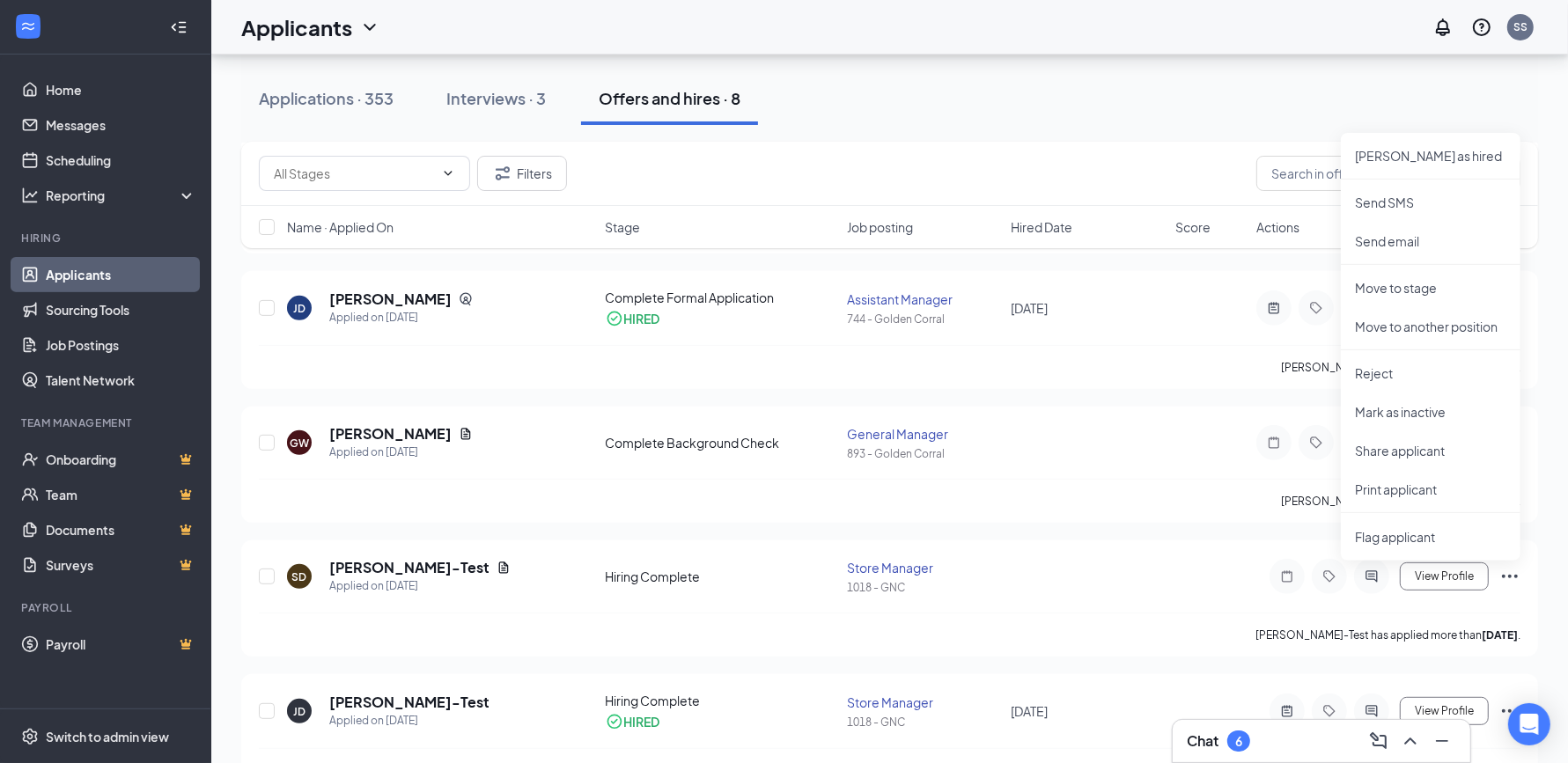
click at [1375, 95] on div "Applications · 353 Interviews · 3 Offers and hires · 8" at bounding box center [889, 98] width 1296 height 53
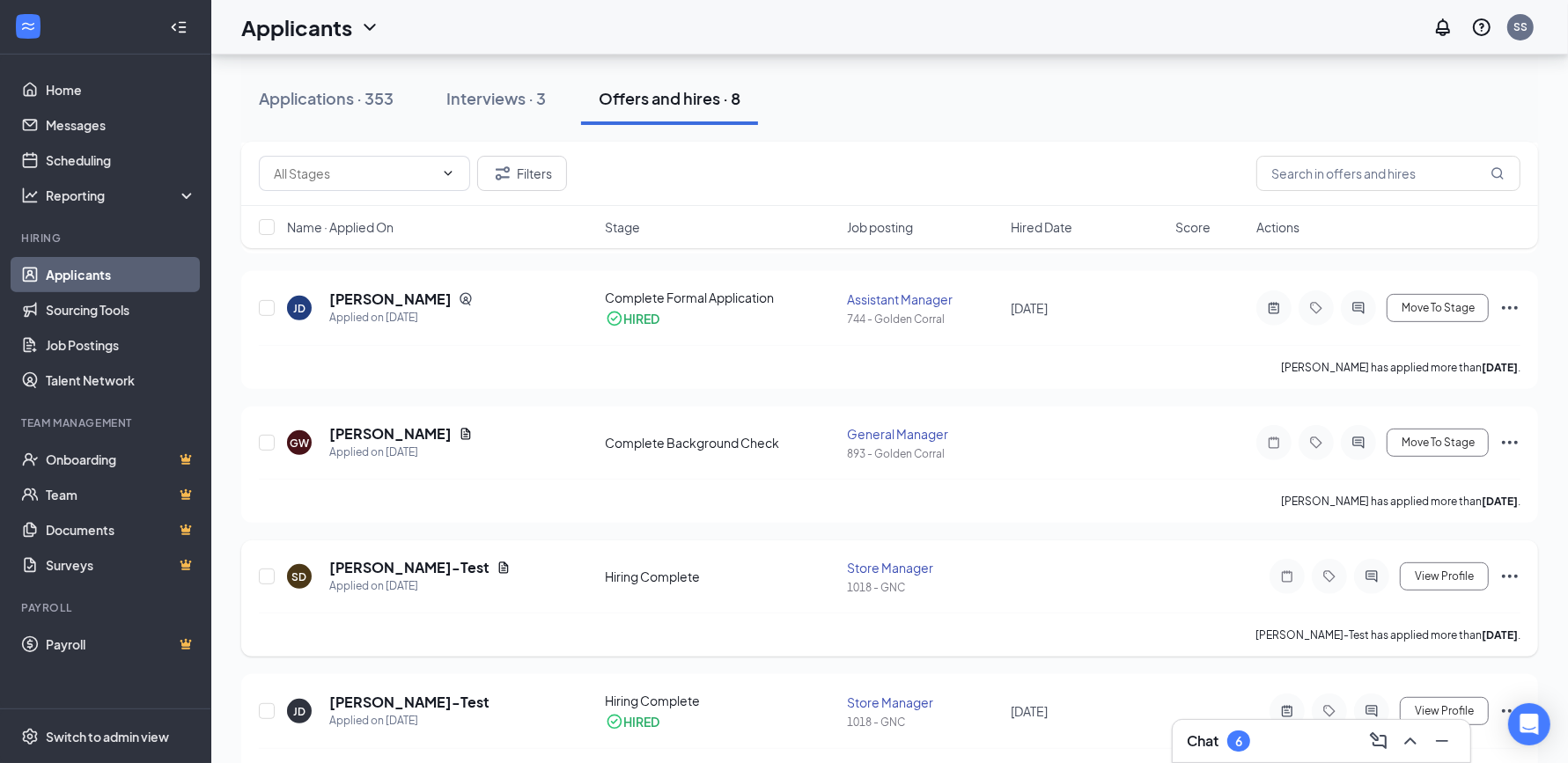
click at [1524, 569] on div "SD [PERSON_NAME]-Test Applied on [DATE] Hiring Complete Store Manager 1018 - GN…" at bounding box center [889, 598] width 1296 height 116
click at [1520, 569] on div "SD [PERSON_NAME]-Test Applied on [DATE] Hiring Complete Store Manager 1018 - GN…" at bounding box center [889, 598] width 1296 height 116
click at [1513, 573] on icon "Ellipses" at bounding box center [1509, 577] width 21 height 21
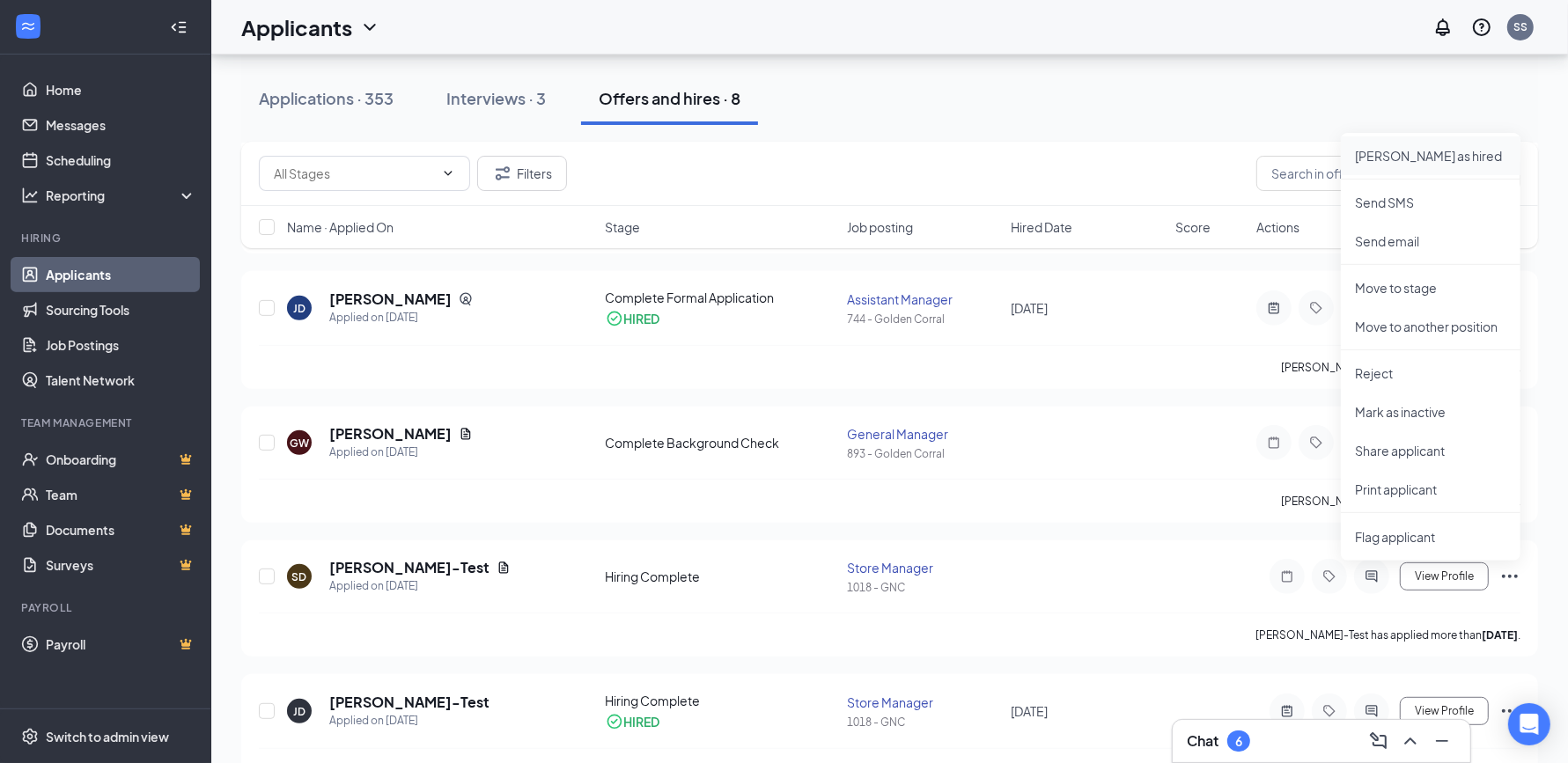
click at [1386, 151] on p "[PERSON_NAME] as hired" at bounding box center [1430, 156] width 151 height 18
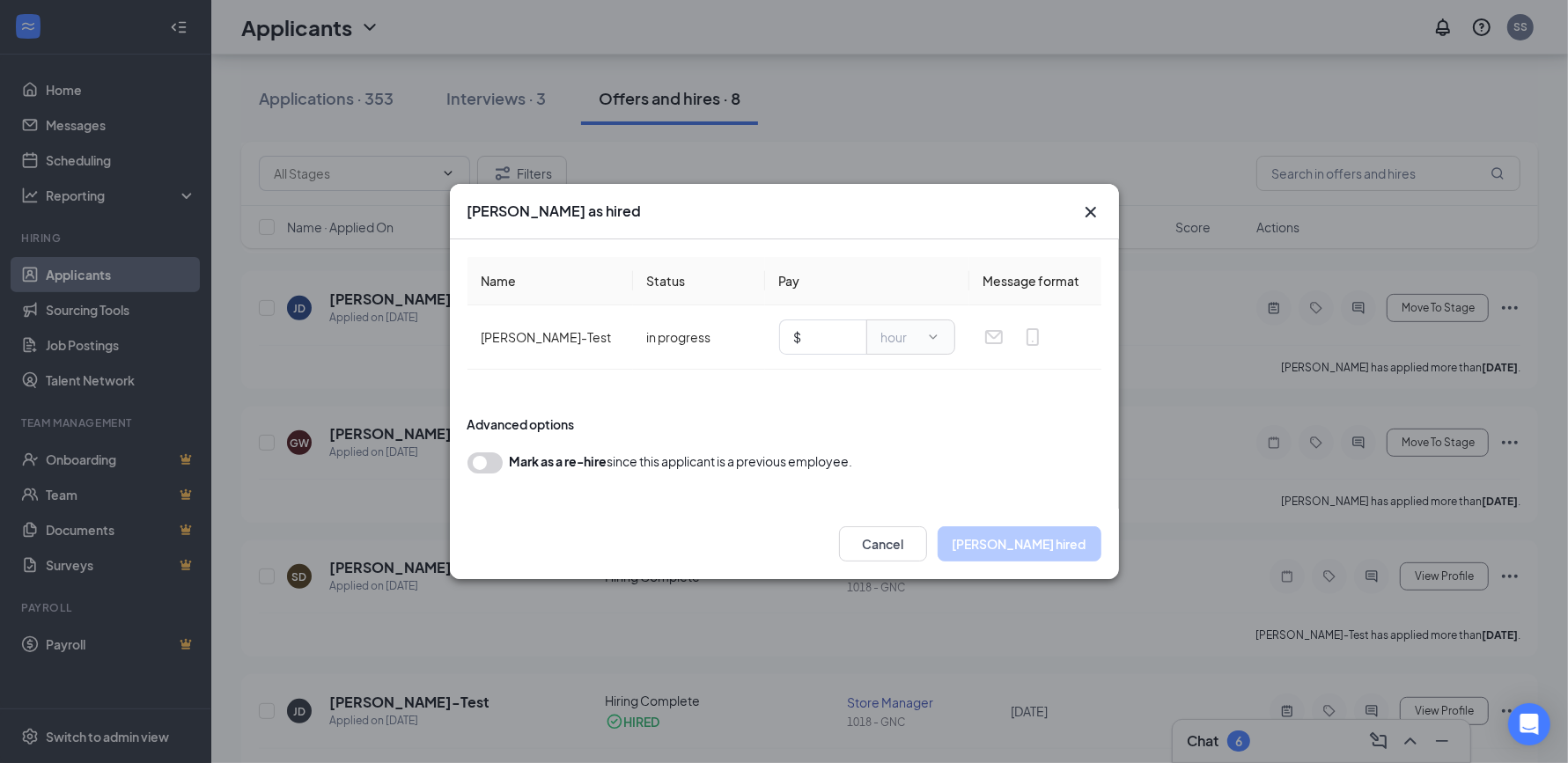
click at [1091, 215] on icon "Cross" at bounding box center [1089, 211] width 10 height 10
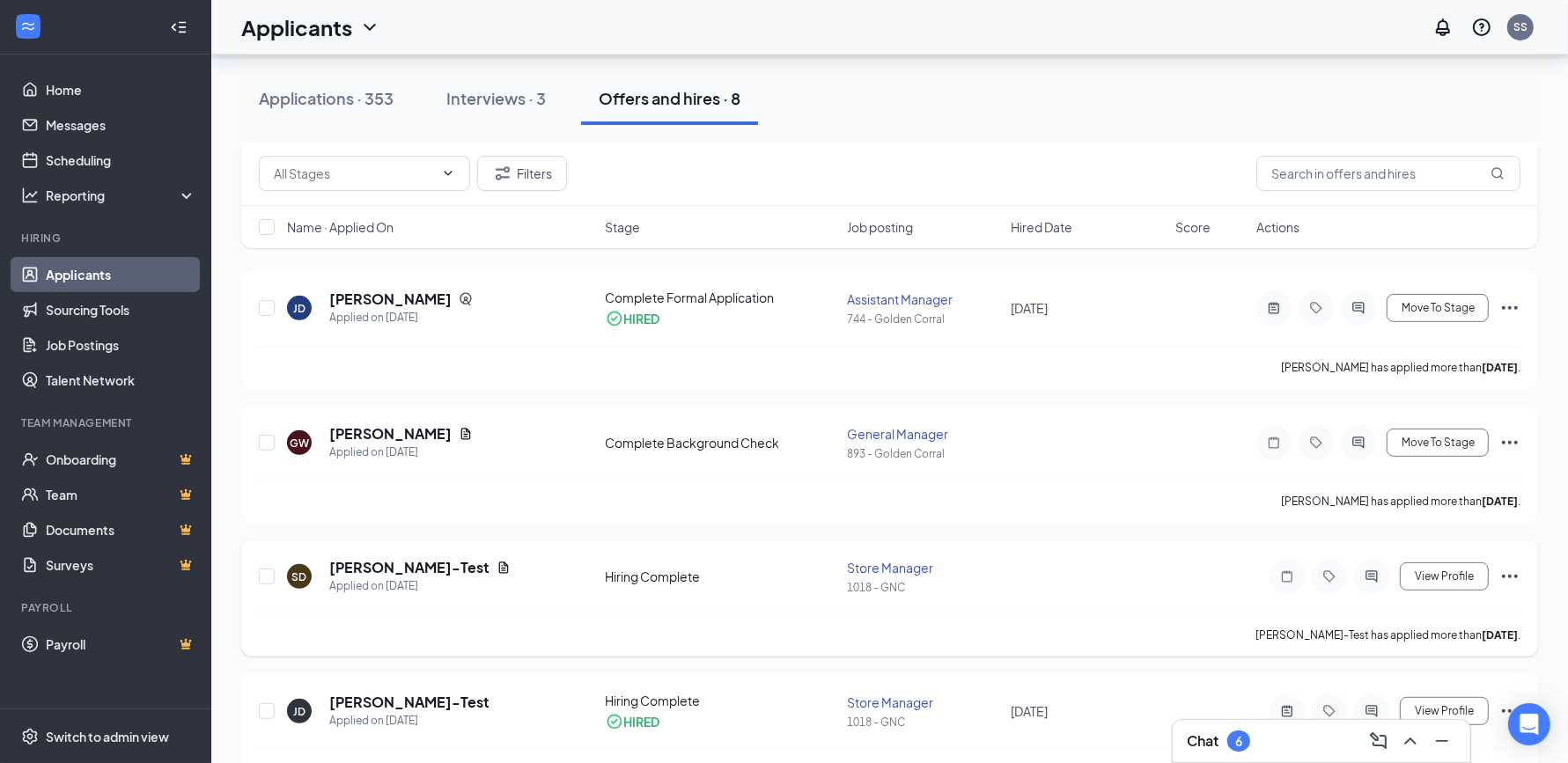
click at [1503, 562] on div "View Profile" at bounding box center [1387, 577] width 264 height 35
click at [1510, 576] on icon "Ellipses" at bounding box center [1509, 577] width 21 height 21
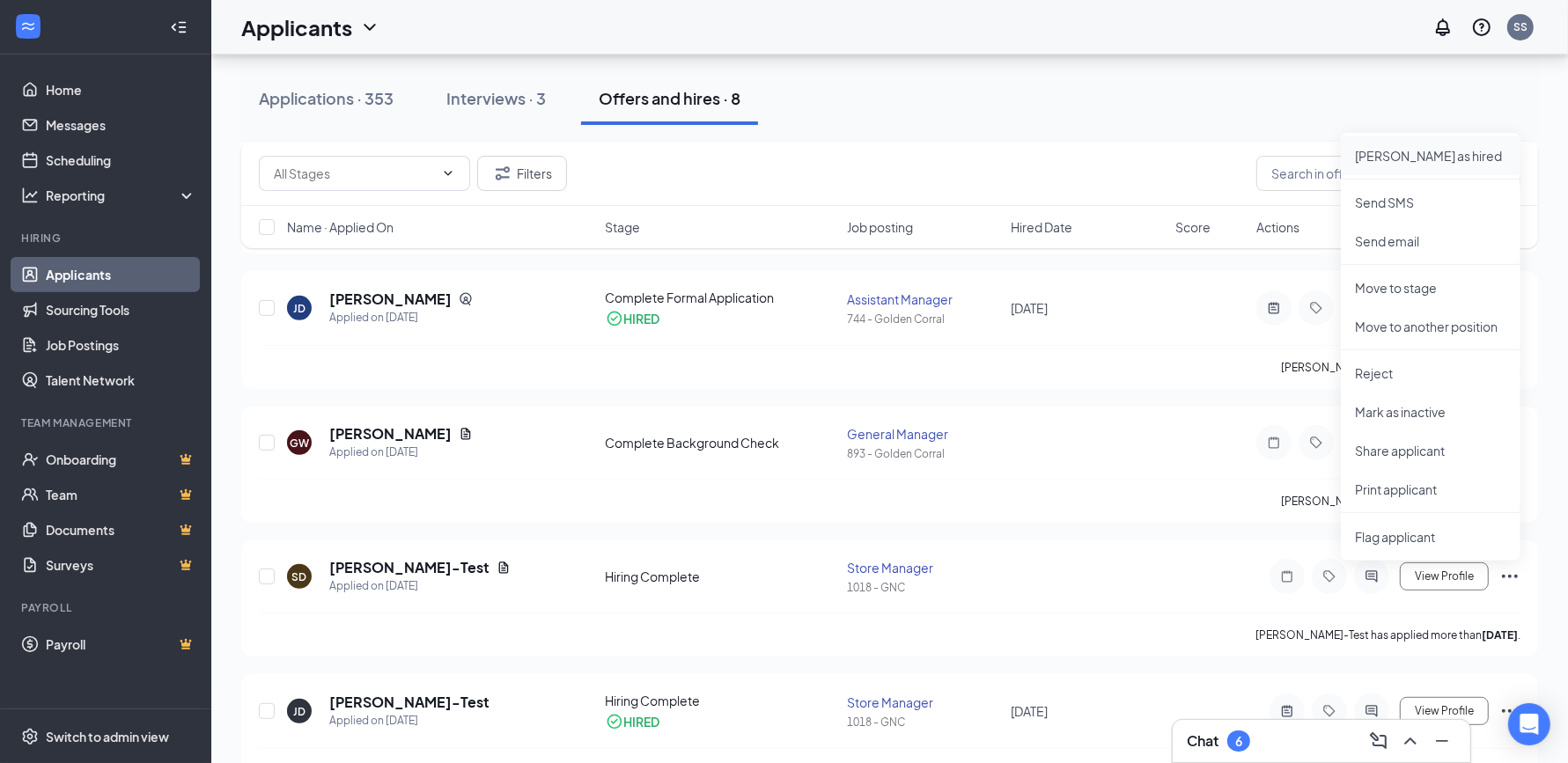
click at [1442, 157] on p "[PERSON_NAME] as hired" at bounding box center [1430, 156] width 151 height 18
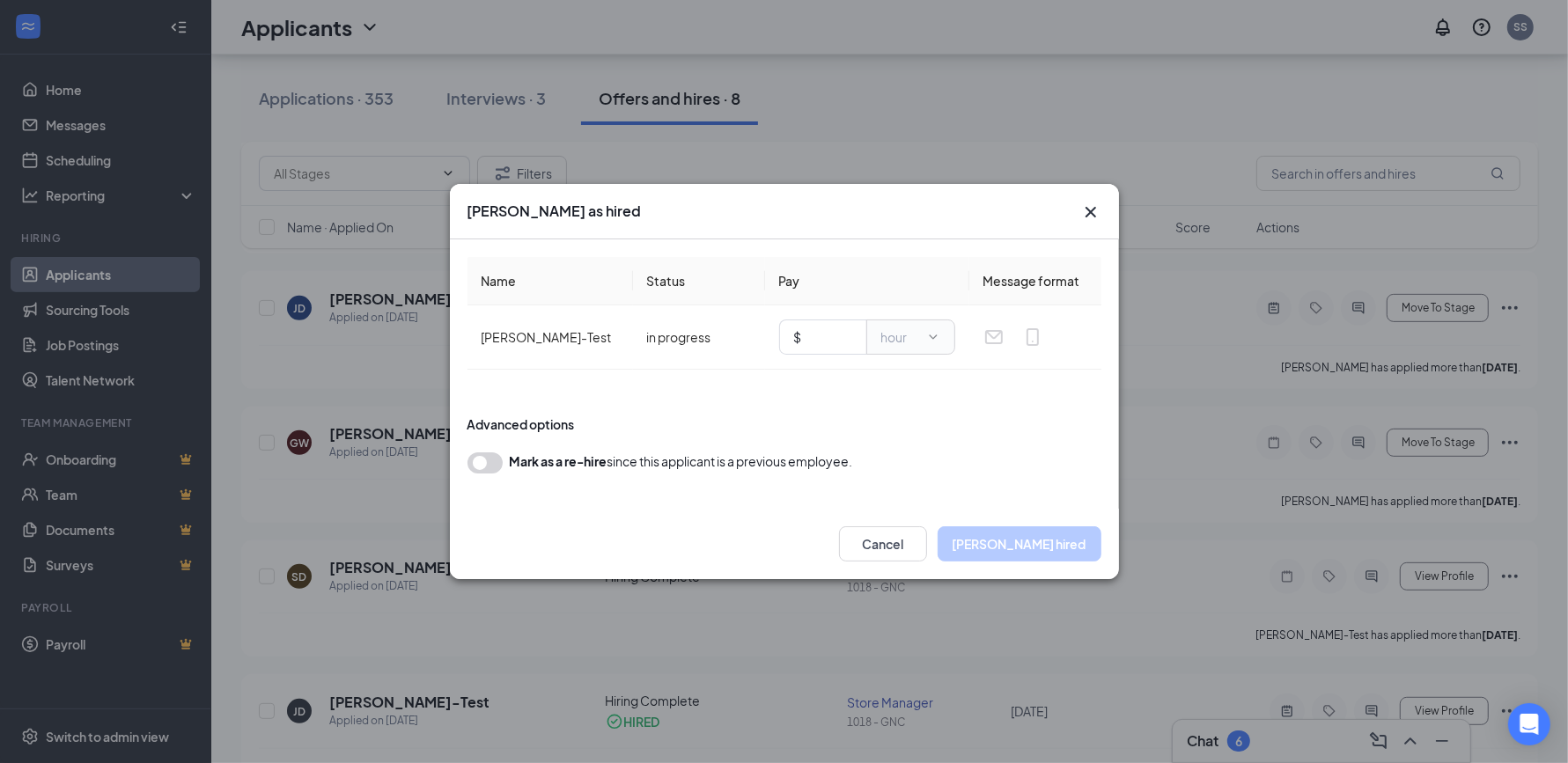
click at [1089, 210] on icon "Cross" at bounding box center [1090, 211] width 21 height 21
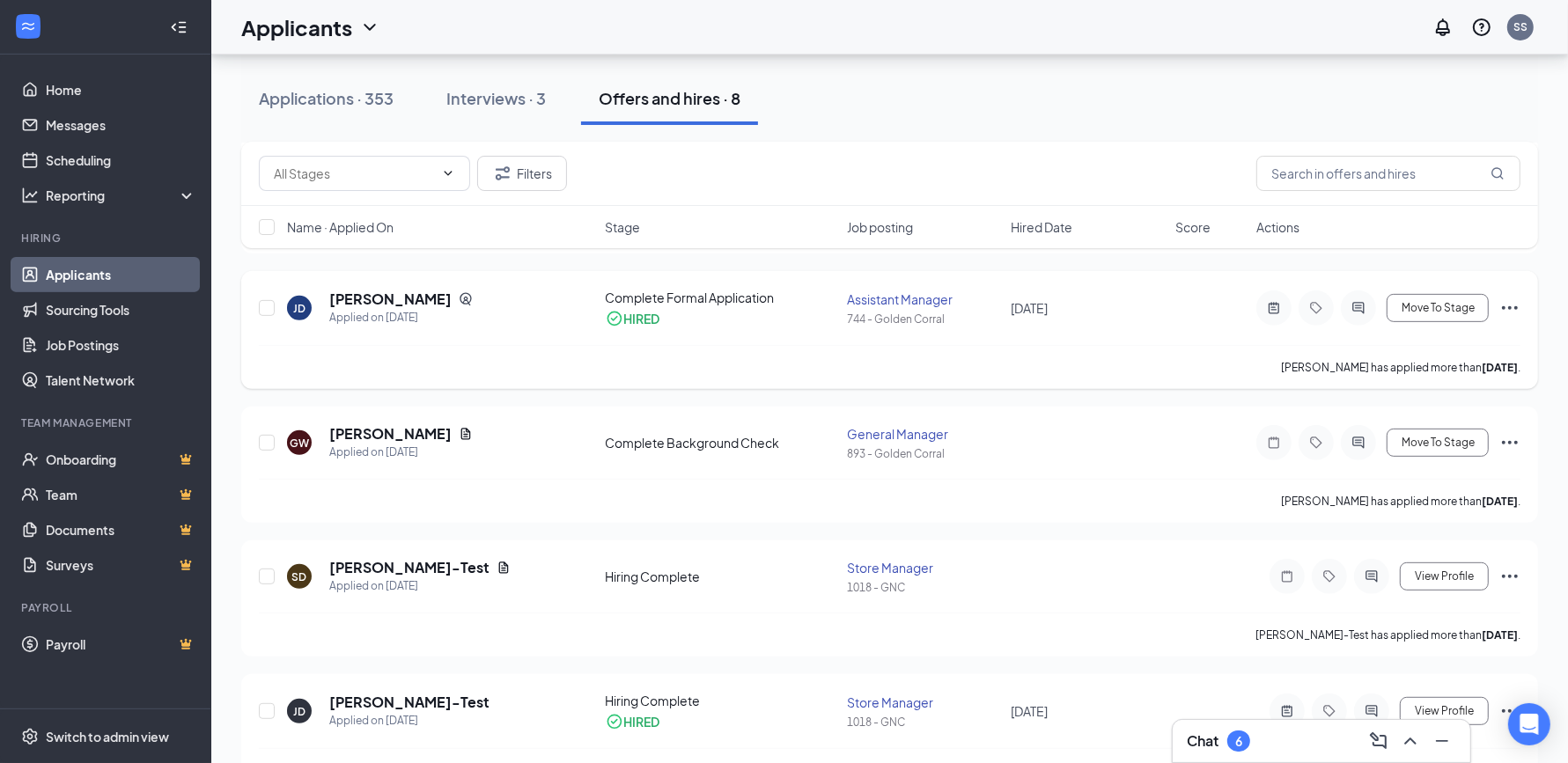
click at [1520, 304] on div "[PERSON_NAME] Applied on [DATE] Complete Formal Application HIRED Assistant Man…" at bounding box center [889, 330] width 1296 height 118
click at [1498, 310] on icon "Ellipses" at bounding box center [1509, 308] width 21 height 21
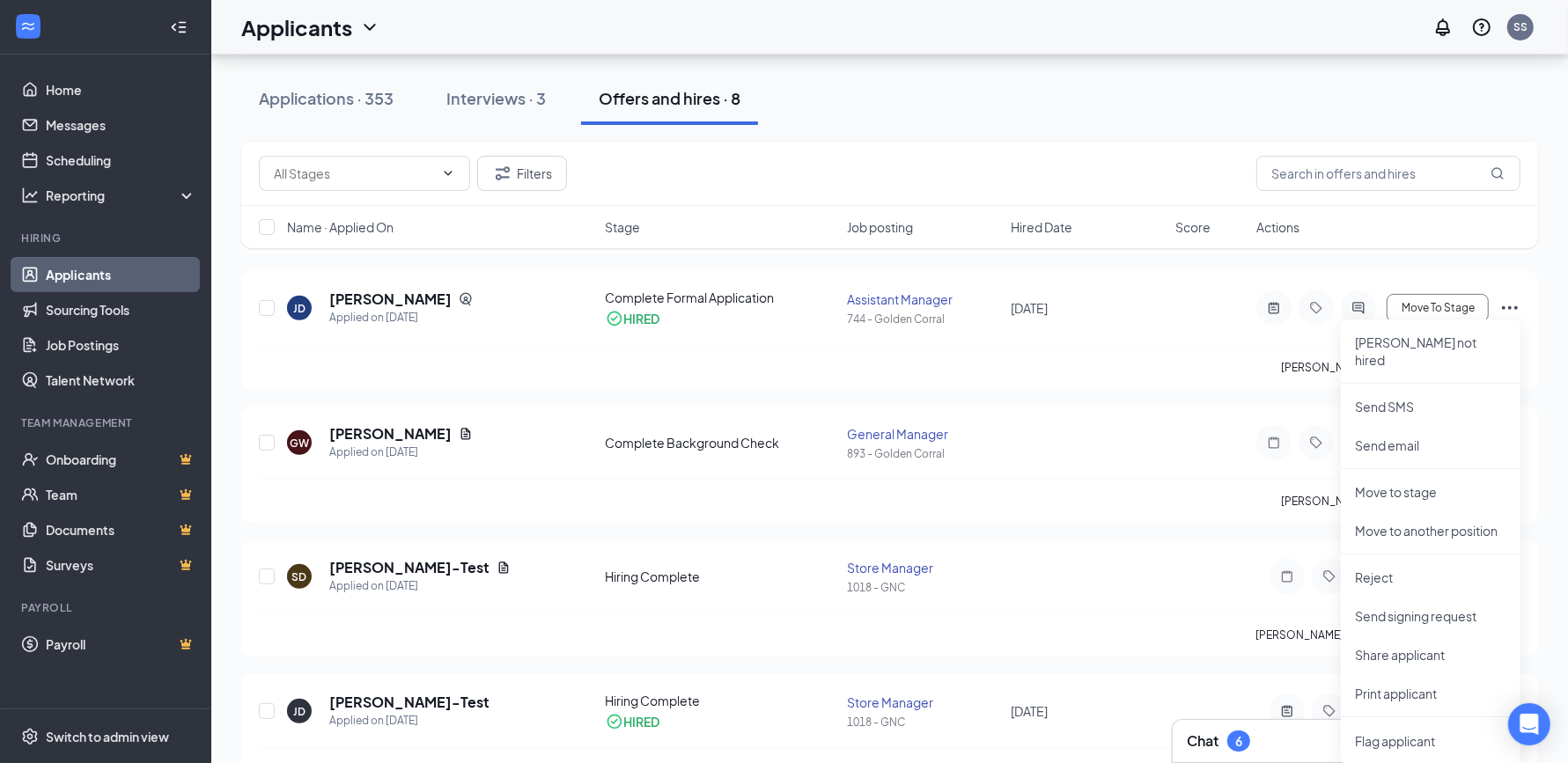
click at [1052, 170] on div "Filters" at bounding box center [889, 173] width 1261 height 35
